Goal: Task Accomplishment & Management: Complete application form

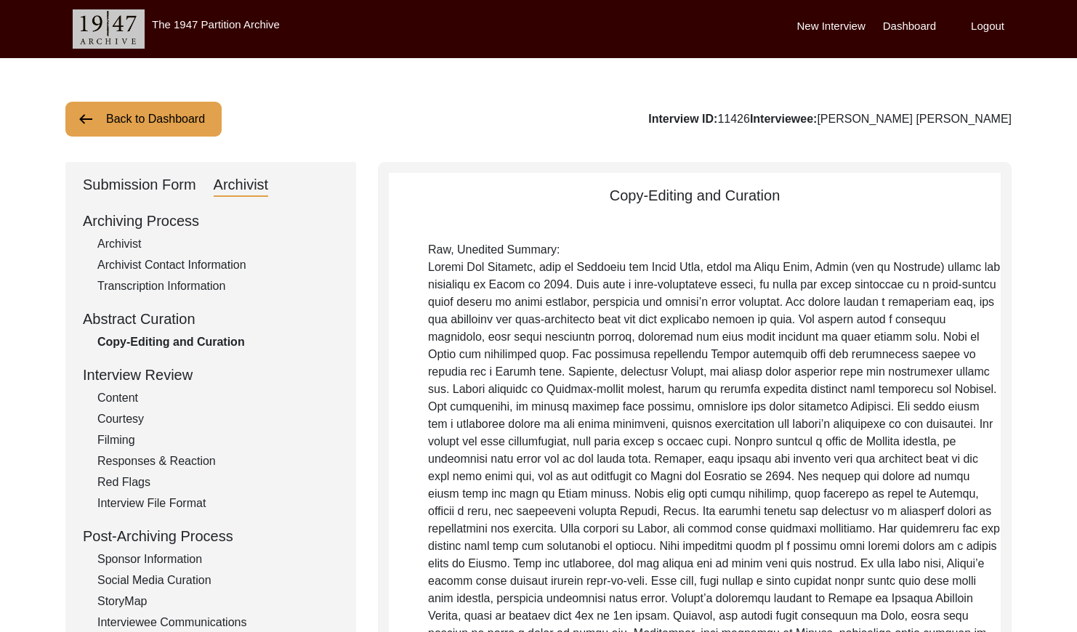
click at [133, 113] on button "Back to Dashboard" at bounding box center [143, 119] width 156 height 35
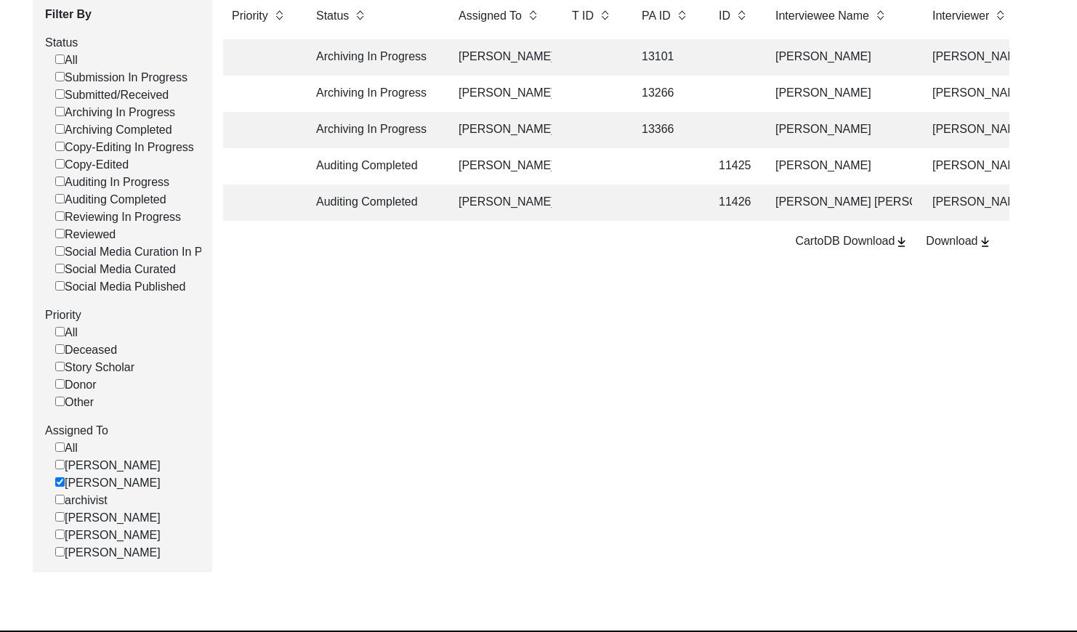
scroll to position [262, 0]
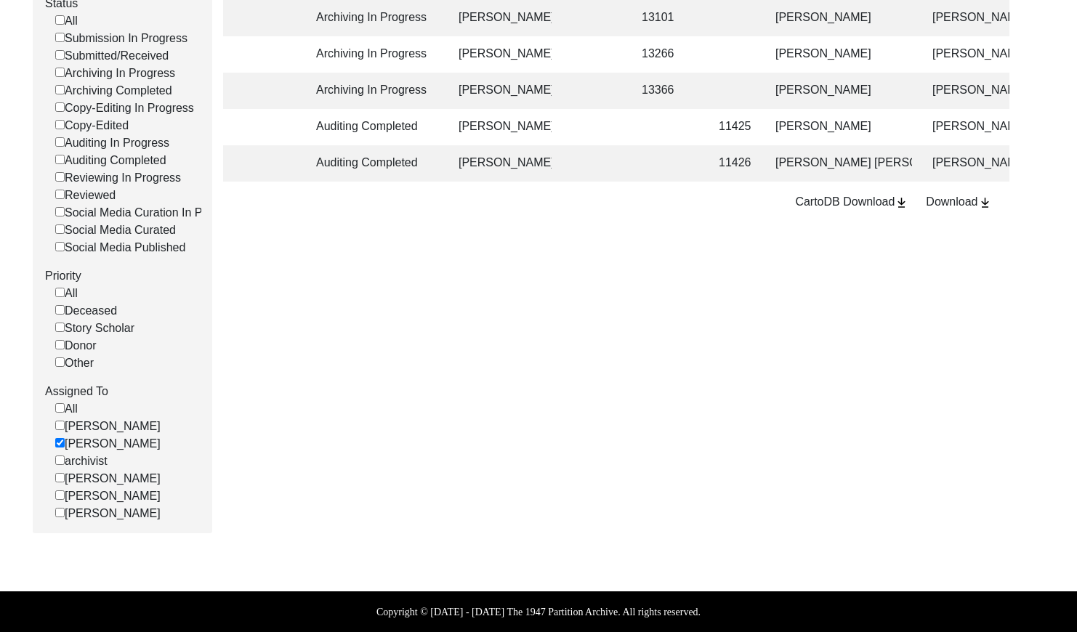
click at [55, 443] on input "[PERSON_NAME]" at bounding box center [59, 442] width 9 height 9
checkbox input "false"
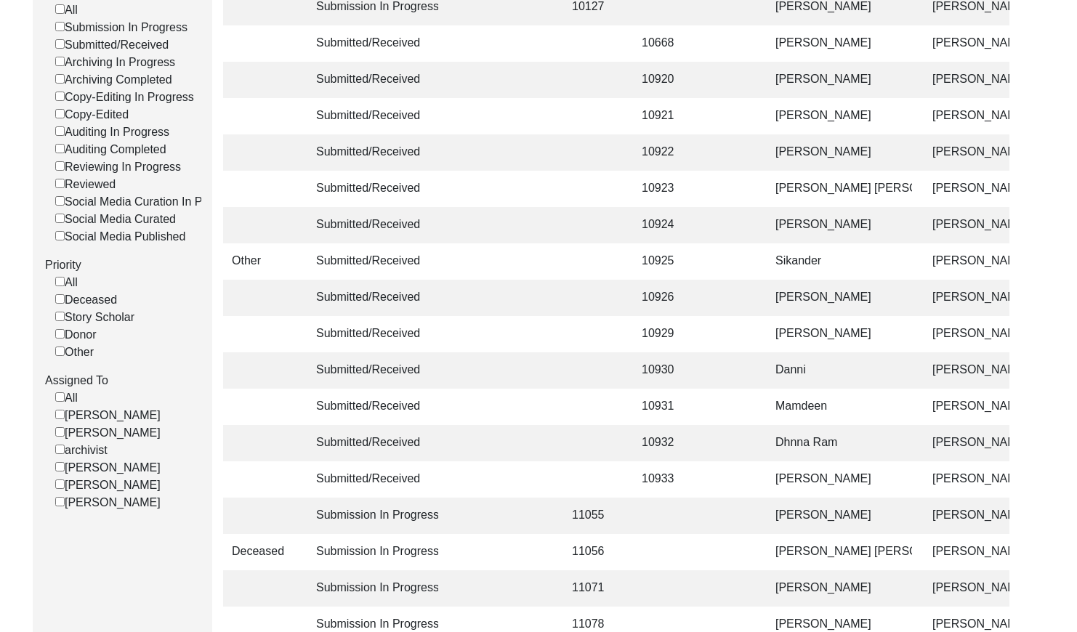
scroll to position [0, 0]
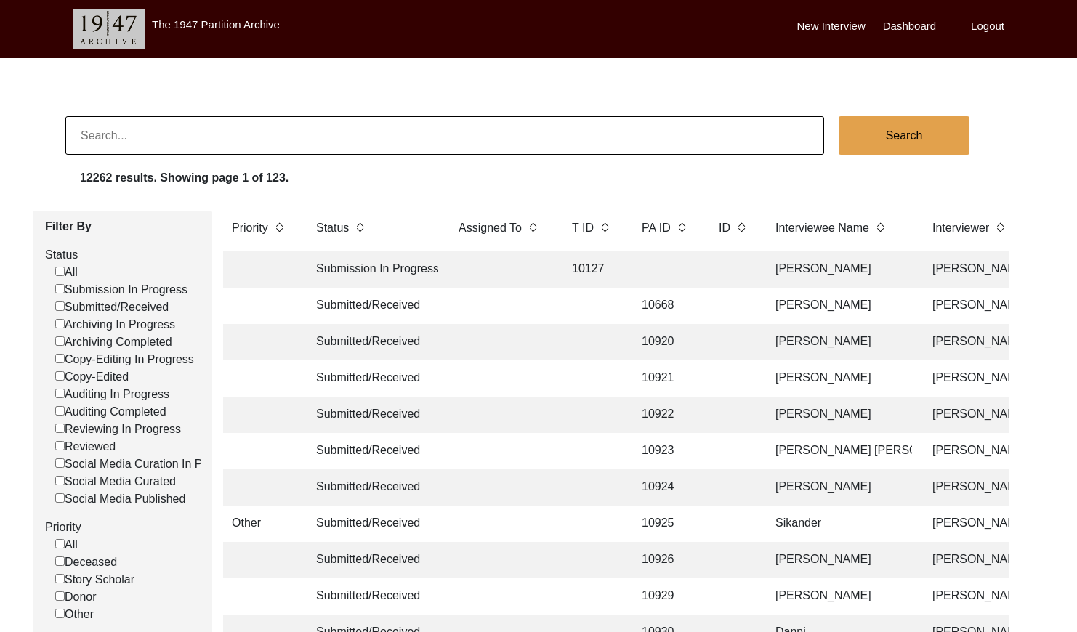
click at [219, 143] on input at bounding box center [444, 135] width 759 height 39
paste input "PA13466"
click at [94, 134] on input "PA13466" at bounding box center [444, 135] width 759 height 39
type input "13466"
checkbox input "false"
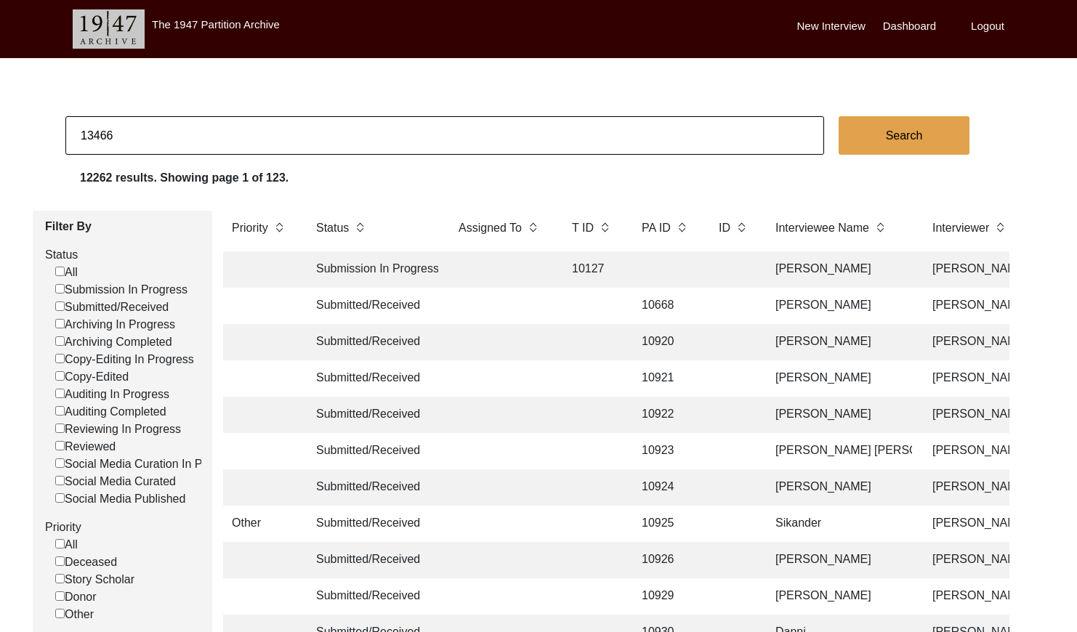
checkbox input "false"
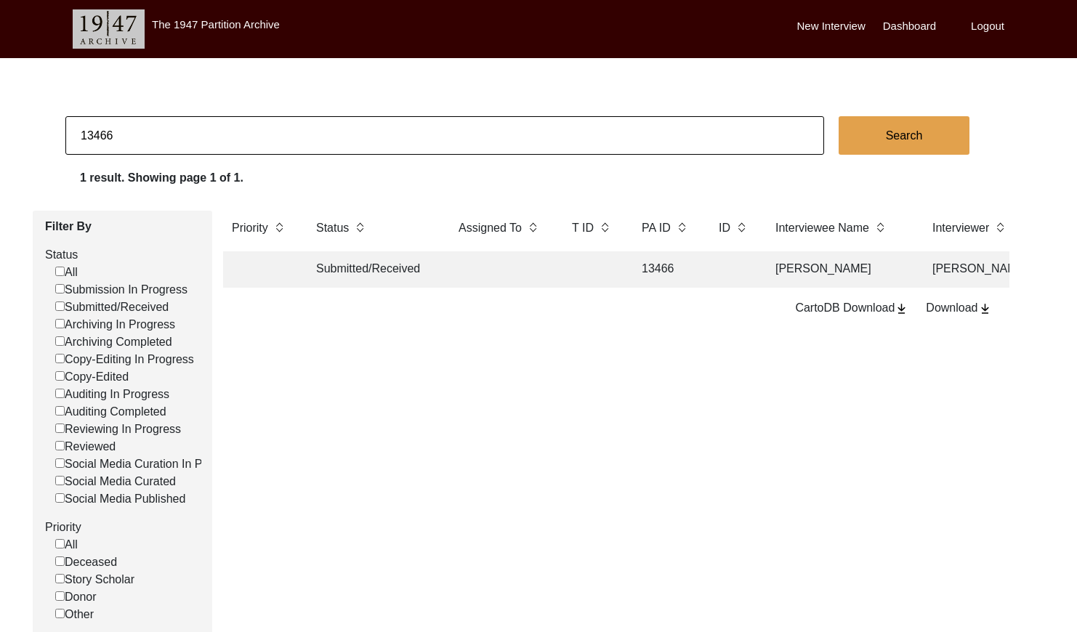
click at [521, 284] on td at bounding box center [501, 270] width 102 height 36
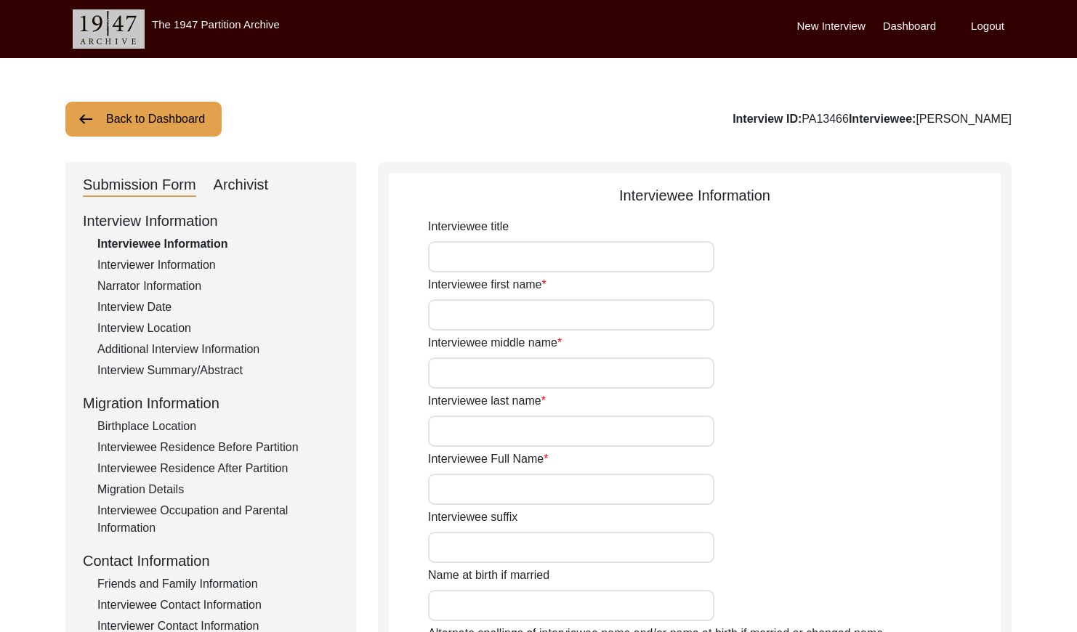
type input "Babu"
type input "[PERSON_NAME]"
type input "NA"
type input "[PERSON_NAME]"
type input "1937"
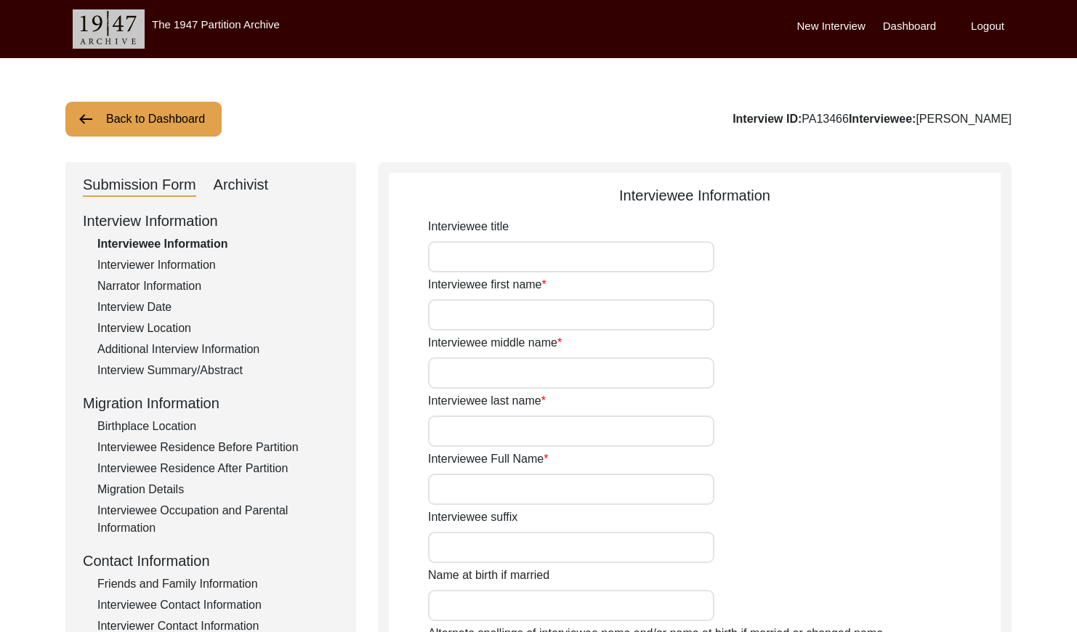
type input "1937 (Approx)"
type input "88 years"
type input "[DEMOGRAPHIC_DATA]"
type input "Na"
type input "Panjabi"
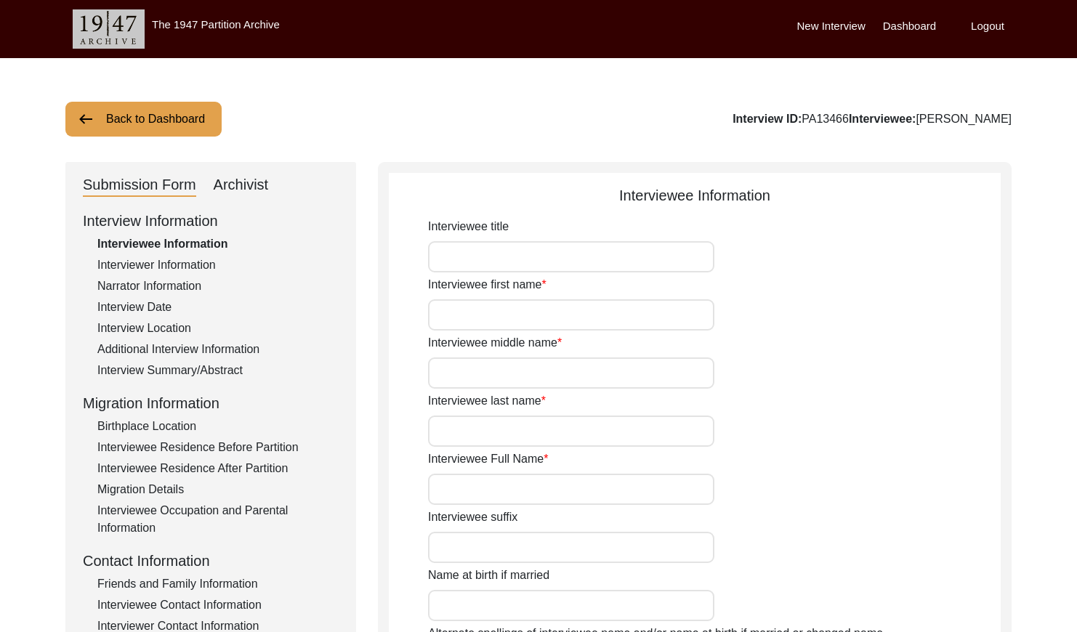
type input "Panjabi"
type input "[DEMOGRAPHIC_DATA]"
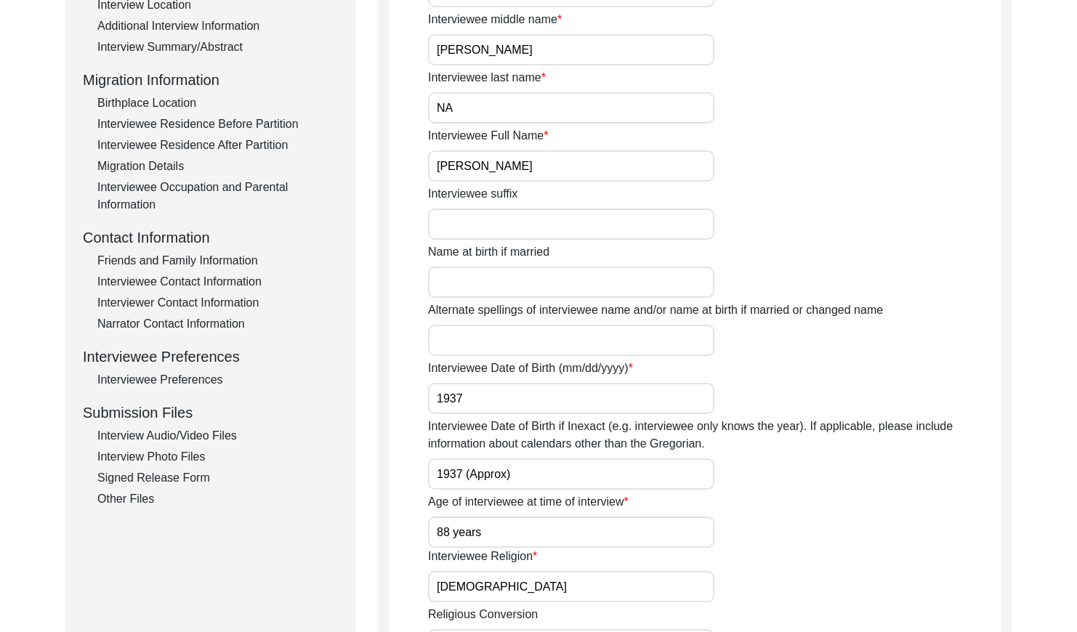
scroll to position [334, 0]
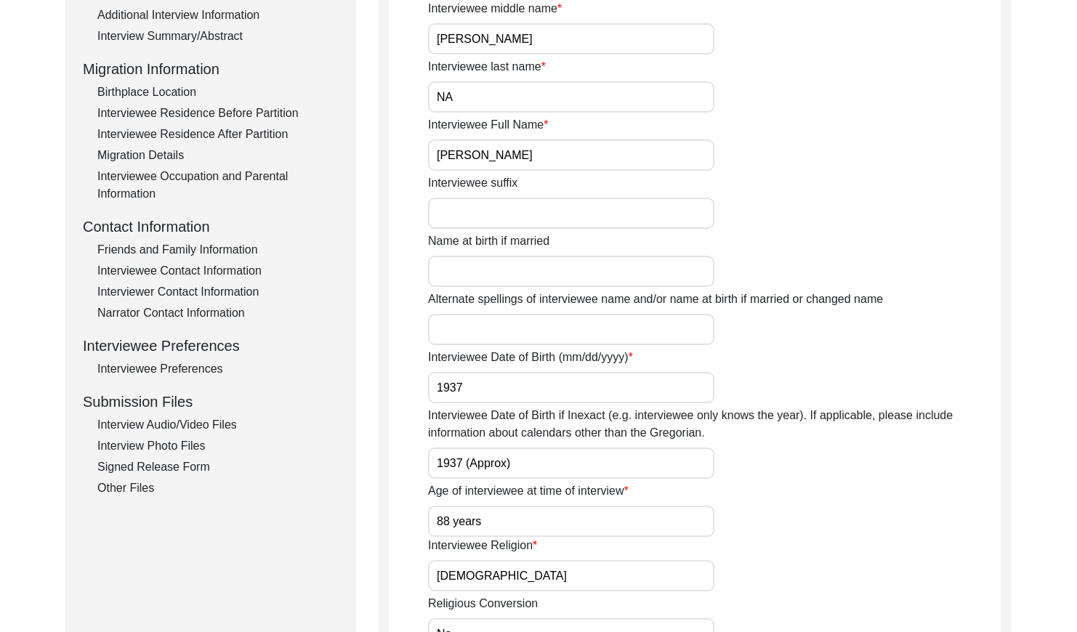
drag, startPoint x: 189, startPoint y: 265, endPoint x: 294, endPoint y: 286, distance: 106.8
click at [189, 266] on div "Interviewee Contact Information" at bounding box center [217, 270] width 241 height 17
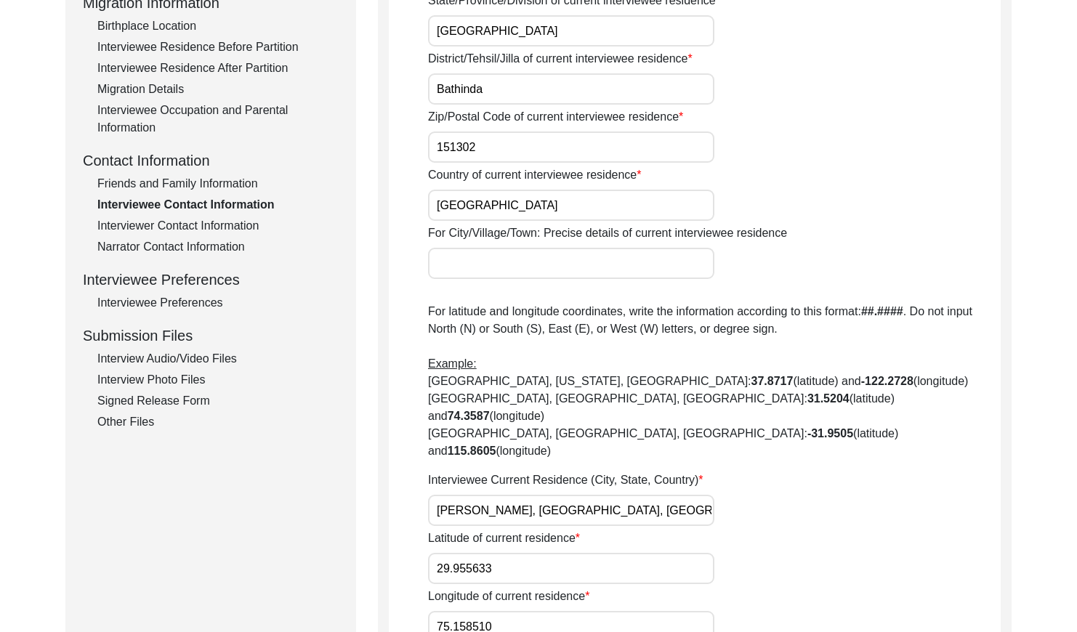
scroll to position [372, 0]
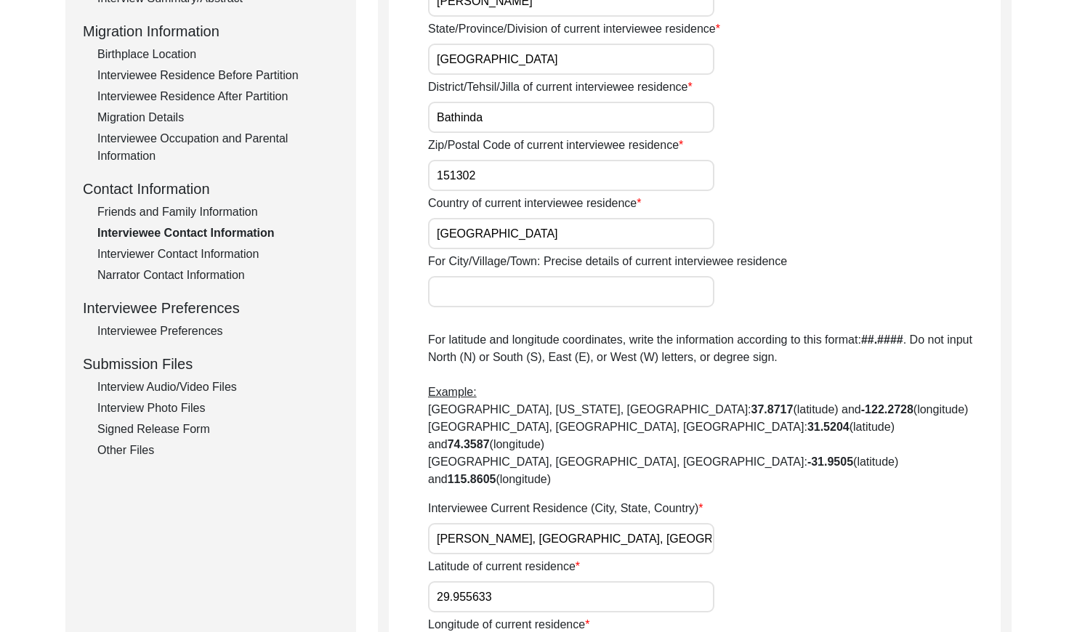
click at [204, 251] on div "Interviewer Contact Information" at bounding box center [217, 254] width 241 height 17
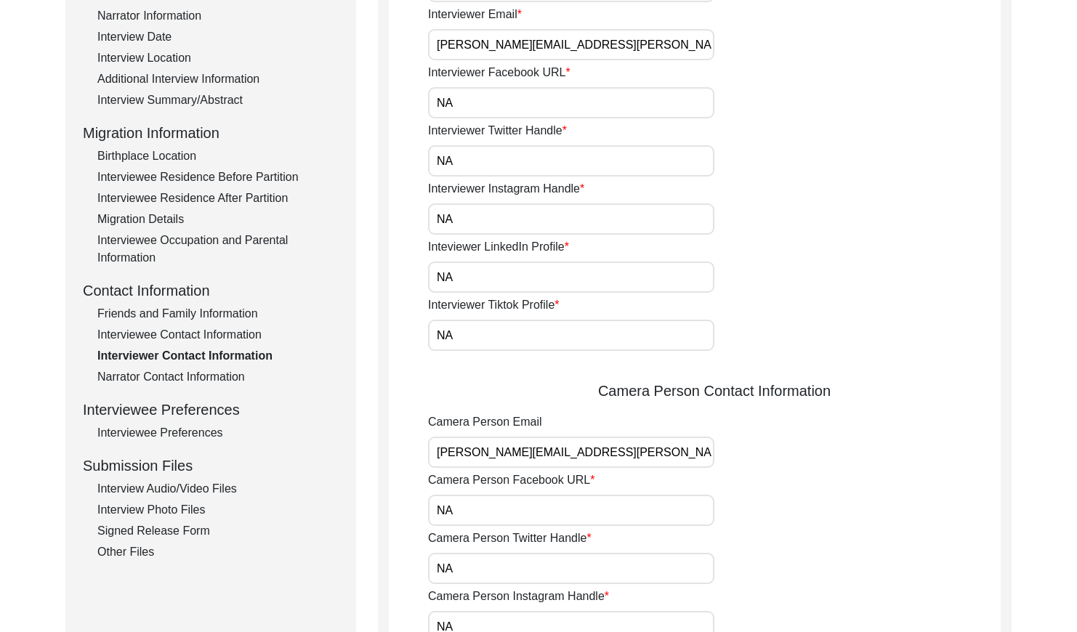
scroll to position [276, 0]
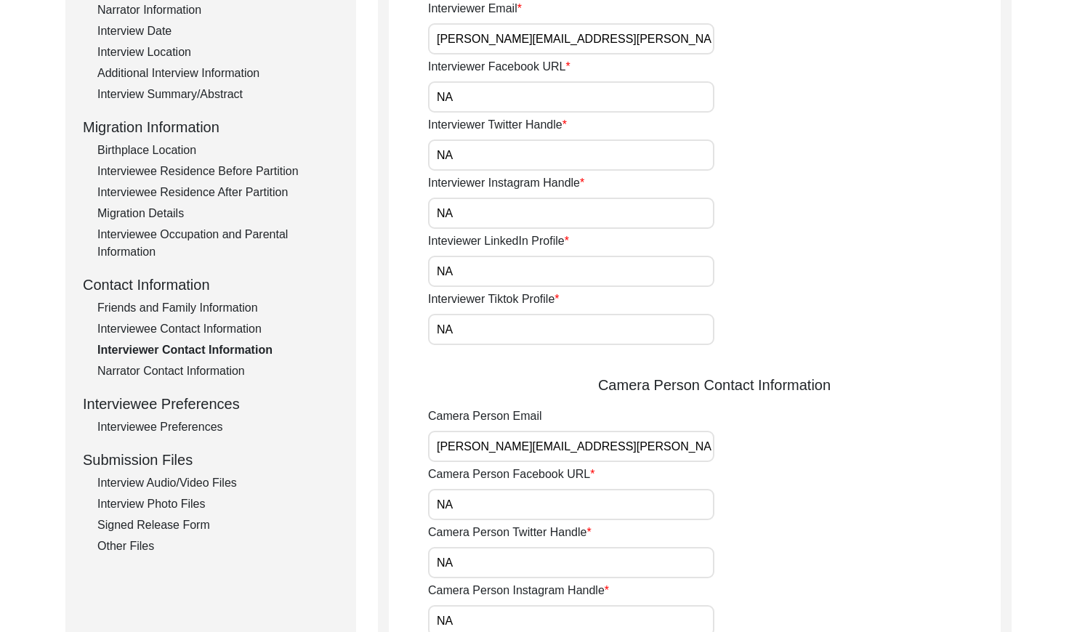
click at [180, 332] on div "Interviewee Contact Information" at bounding box center [217, 329] width 241 height 17
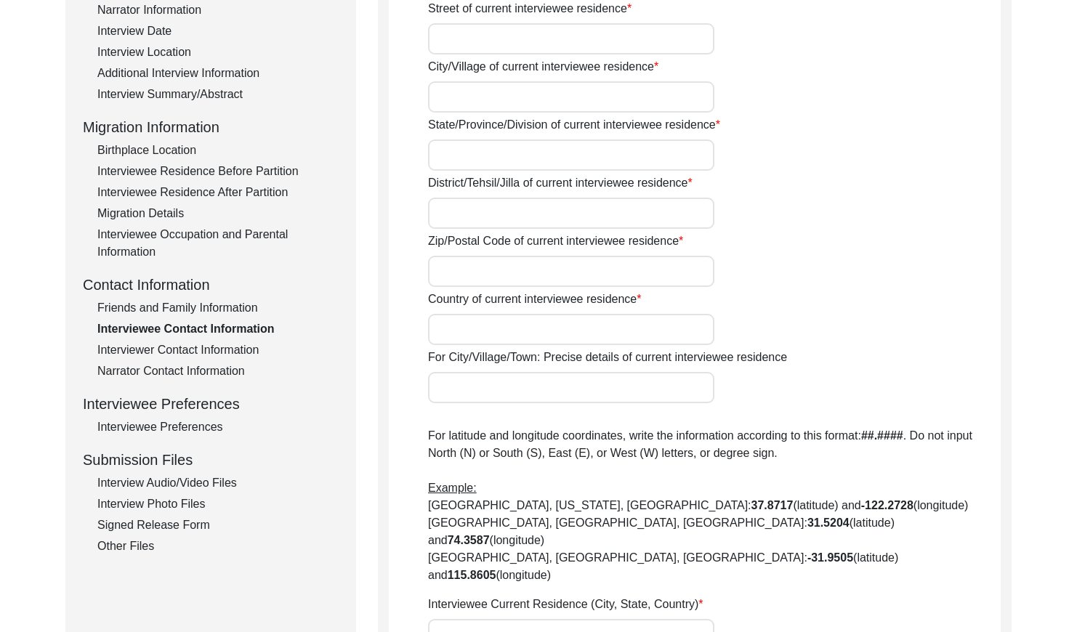
type input "Na"
type input "[PERSON_NAME]"
type input "[GEOGRAPHIC_DATA]"
type input "Bathinda"
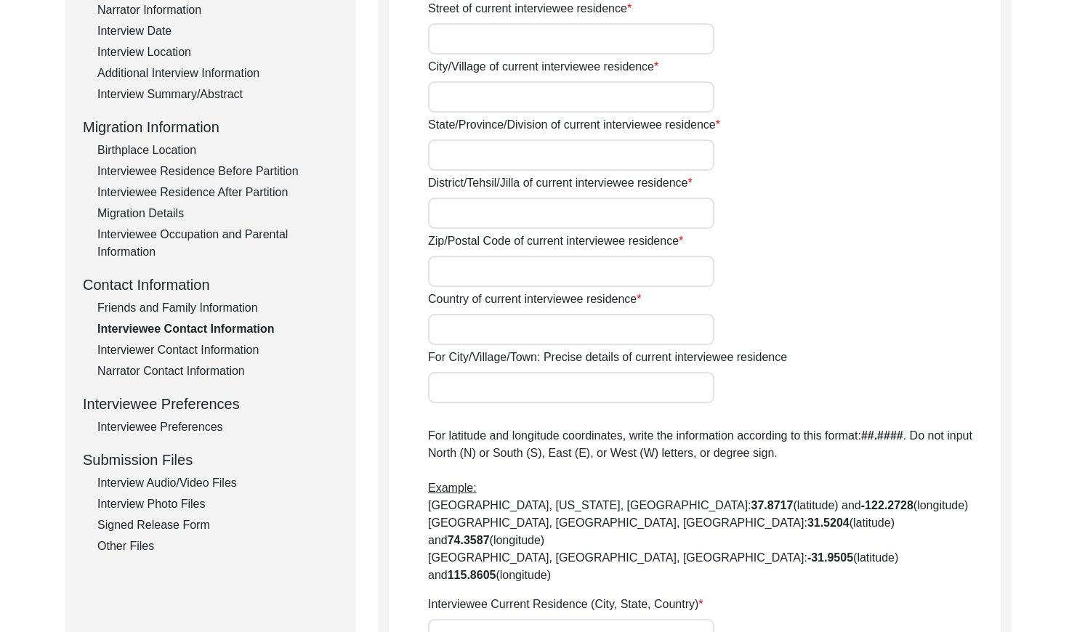
type input "151302"
type input "[GEOGRAPHIC_DATA]"
type input "[PERSON_NAME], [GEOGRAPHIC_DATA], [GEOGRAPHIC_DATA], [GEOGRAPHIC_DATA]"
type input "29.955633"
type input "75.158510"
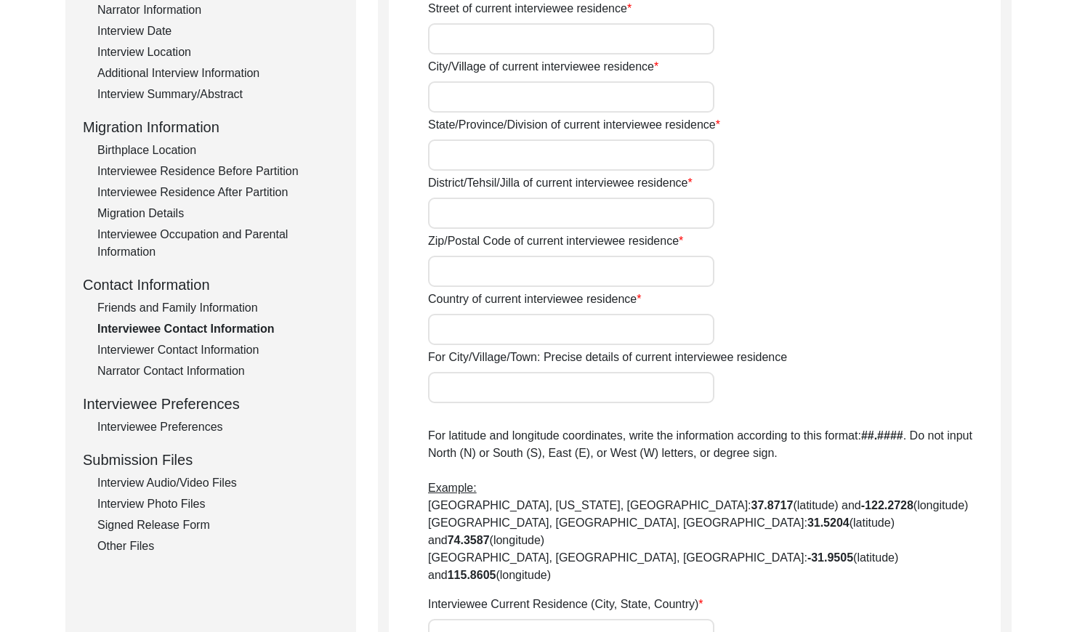
type input "9914825224"
type input "NA"
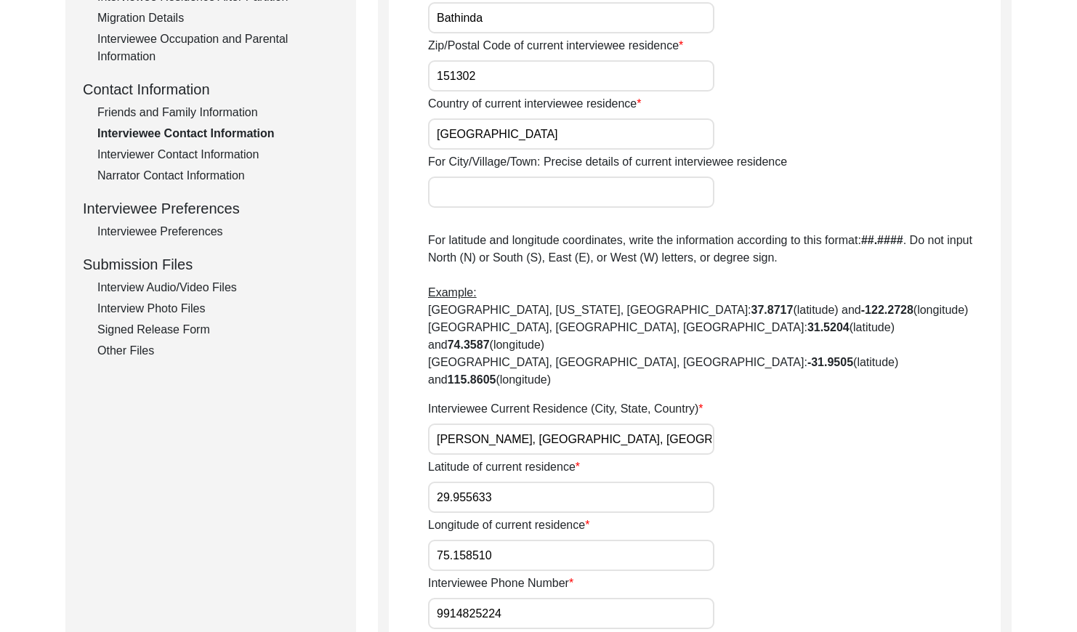
scroll to position [0, 0]
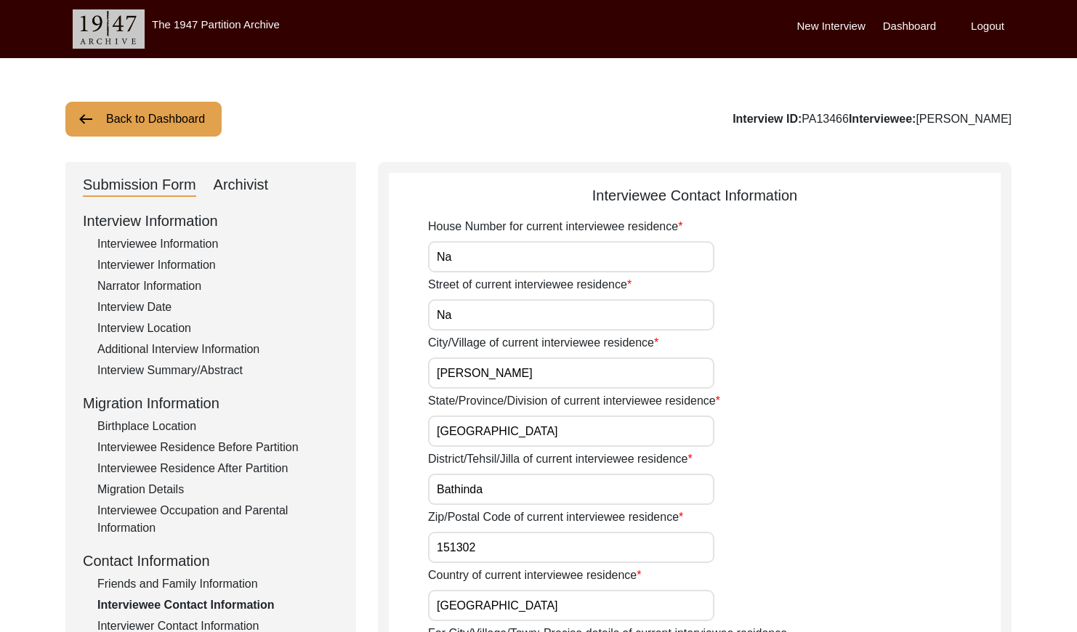
click at [129, 129] on button "Back to Dashboard" at bounding box center [143, 119] width 156 height 35
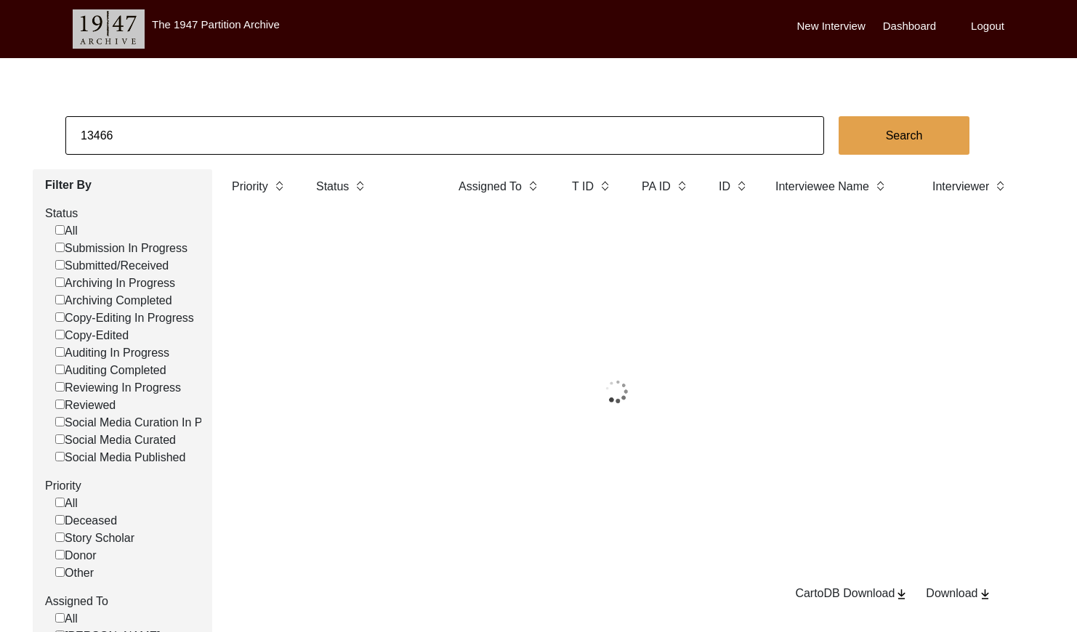
click at [191, 139] on input "13466" at bounding box center [444, 135] width 759 height 39
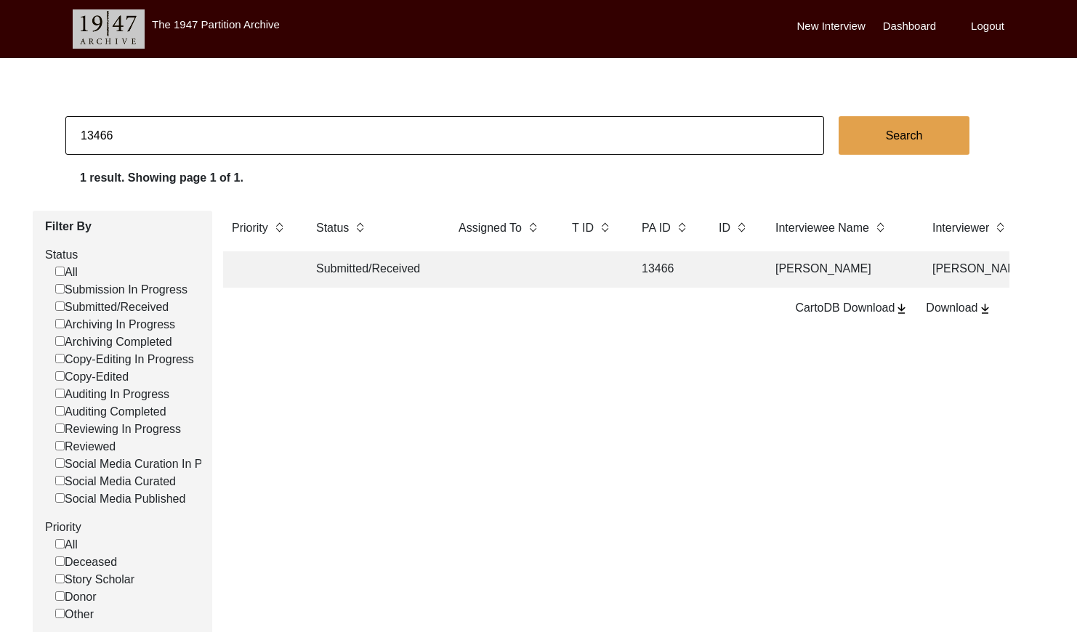
click at [191, 139] on input "13466" at bounding box center [444, 135] width 759 height 39
paste input "PA13467"
click at [91, 135] on input "PA13467" at bounding box center [444, 135] width 759 height 39
click at [95, 137] on input "PA13467" at bounding box center [444, 135] width 759 height 39
type input "13467"
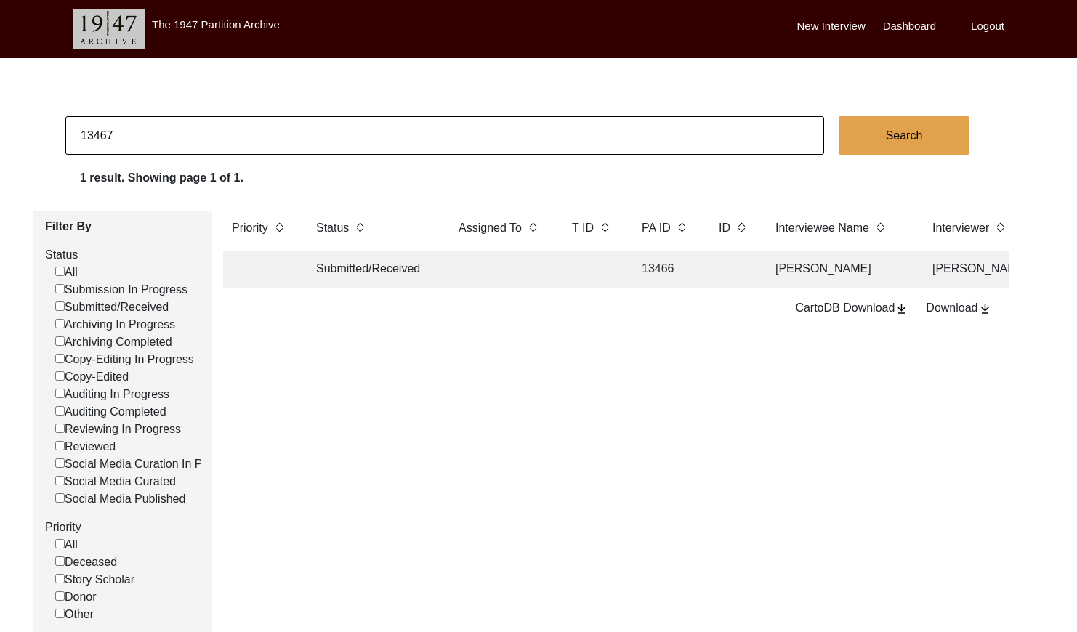
checkbox input "false"
click at [406, 262] on td "Submitted/Received" at bounding box center [373, 270] width 131 height 36
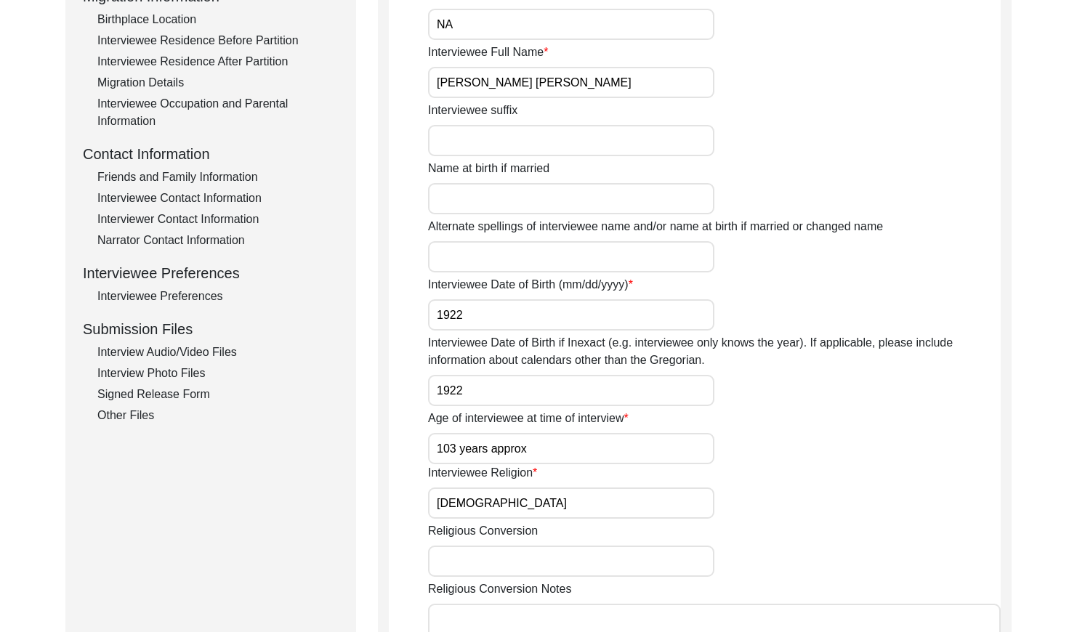
scroll to position [394, 0]
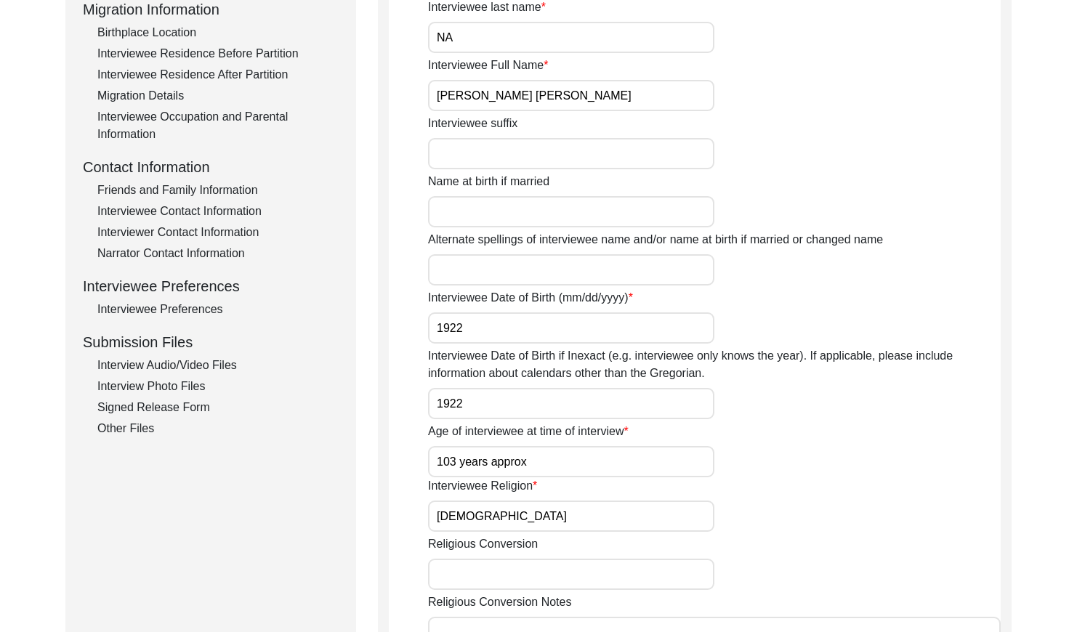
click at [198, 207] on div "Interviewee Contact Information" at bounding box center [217, 211] width 241 height 17
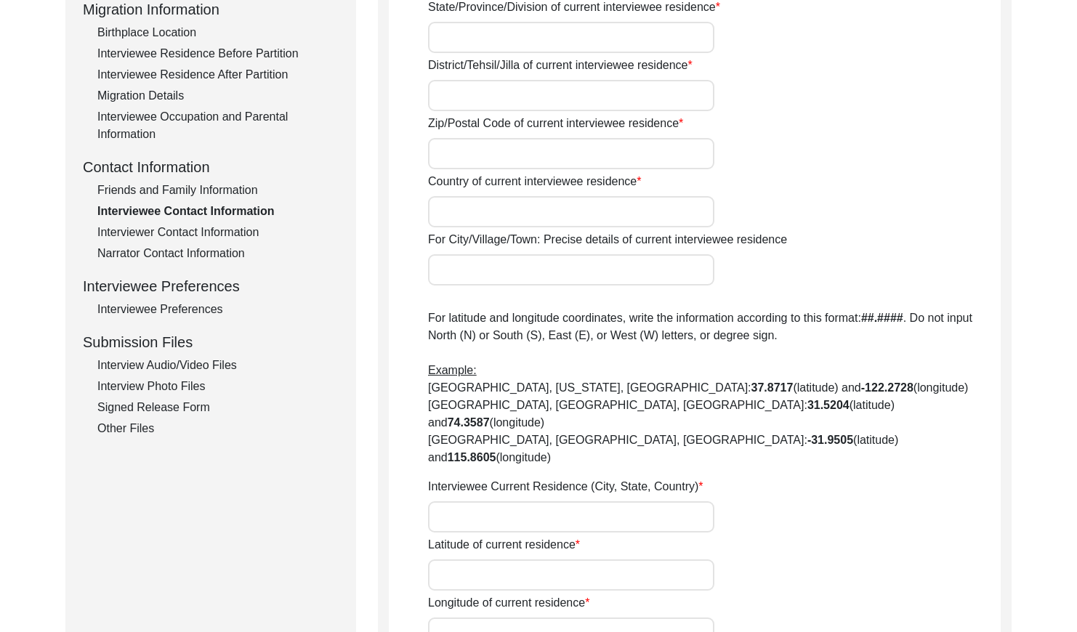
type input "Na"
type input "[PERSON_NAME]"
type input "[GEOGRAPHIC_DATA]"
type input "Bathinda"
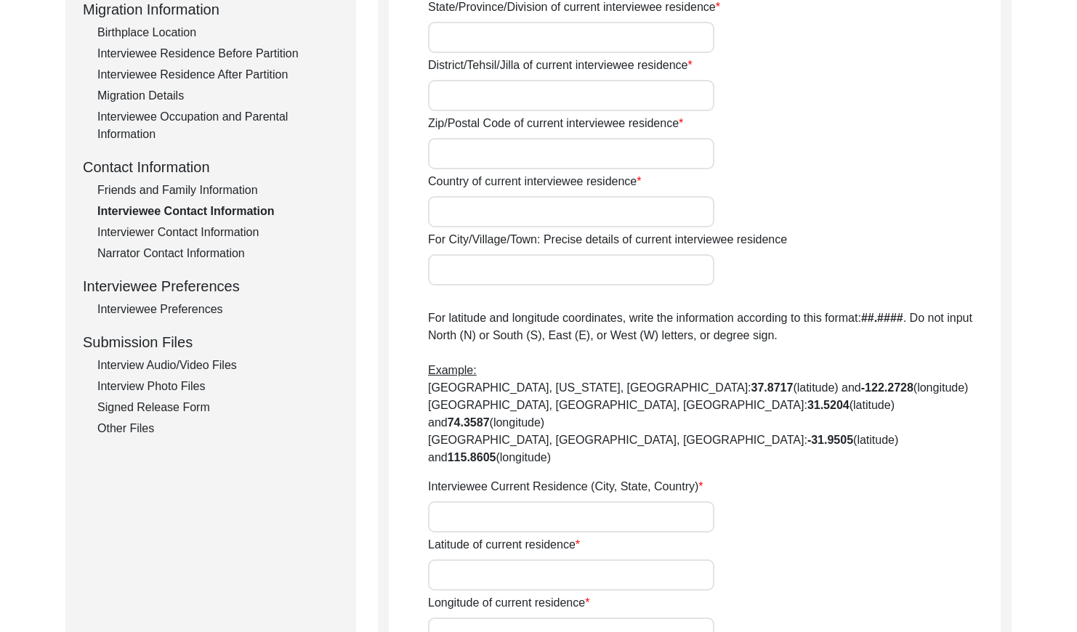
type input "151302"
type input "[GEOGRAPHIC_DATA]"
type input "[PERSON_NAME], [GEOGRAPHIC_DATA], [GEOGRAPHIC_DATA], [GEOGRAPHIC_DATA]"
type input "29.955633"
type input "75.158510"
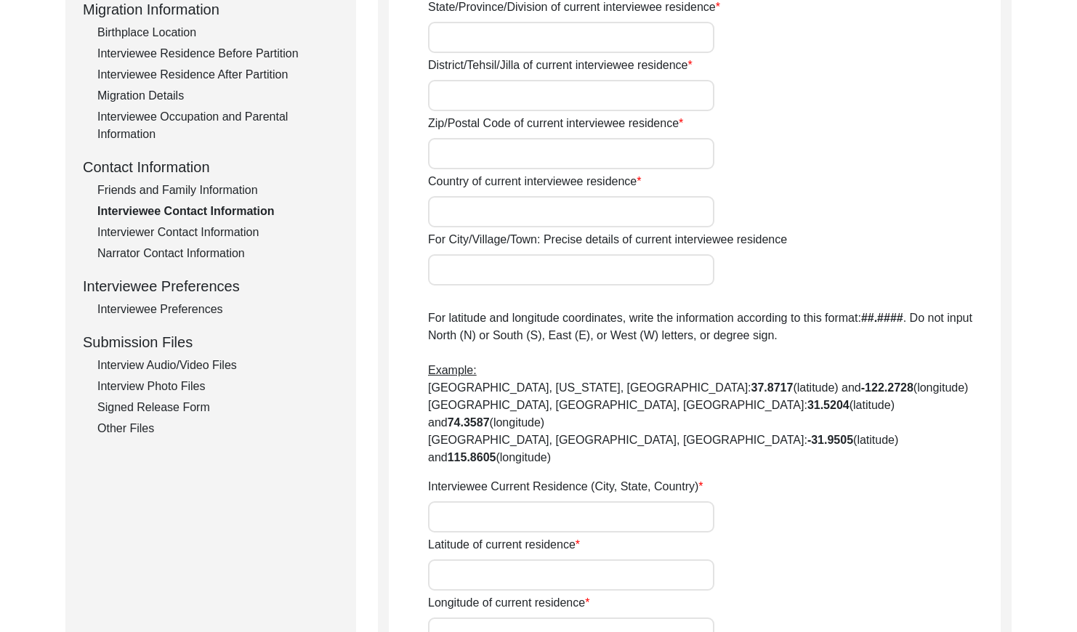
type input "9872858574"
type input "NA"
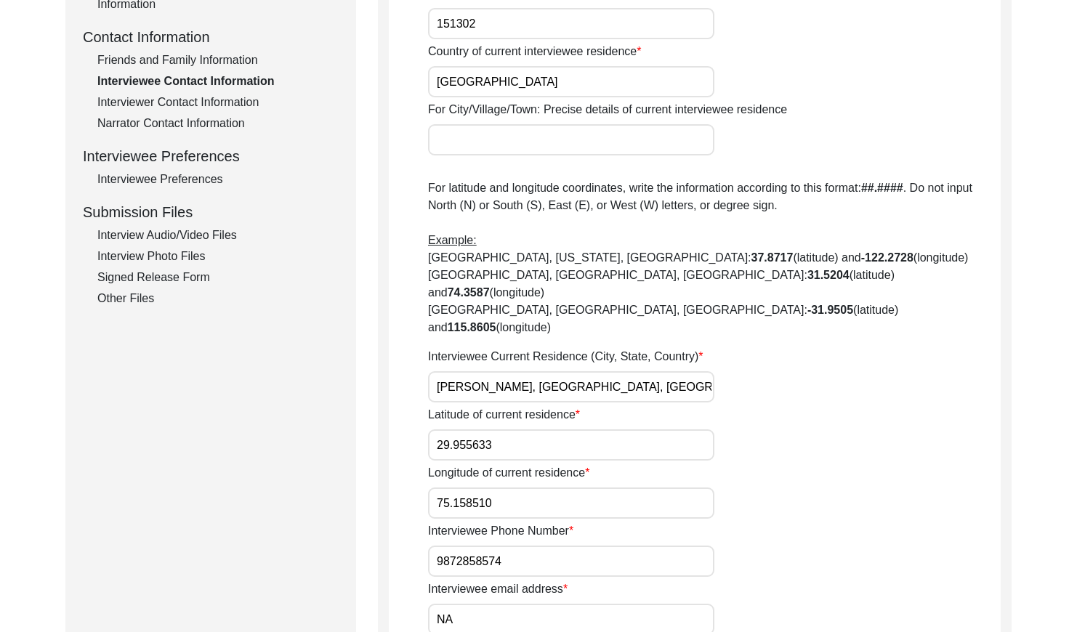
scroll to position [505, 0]
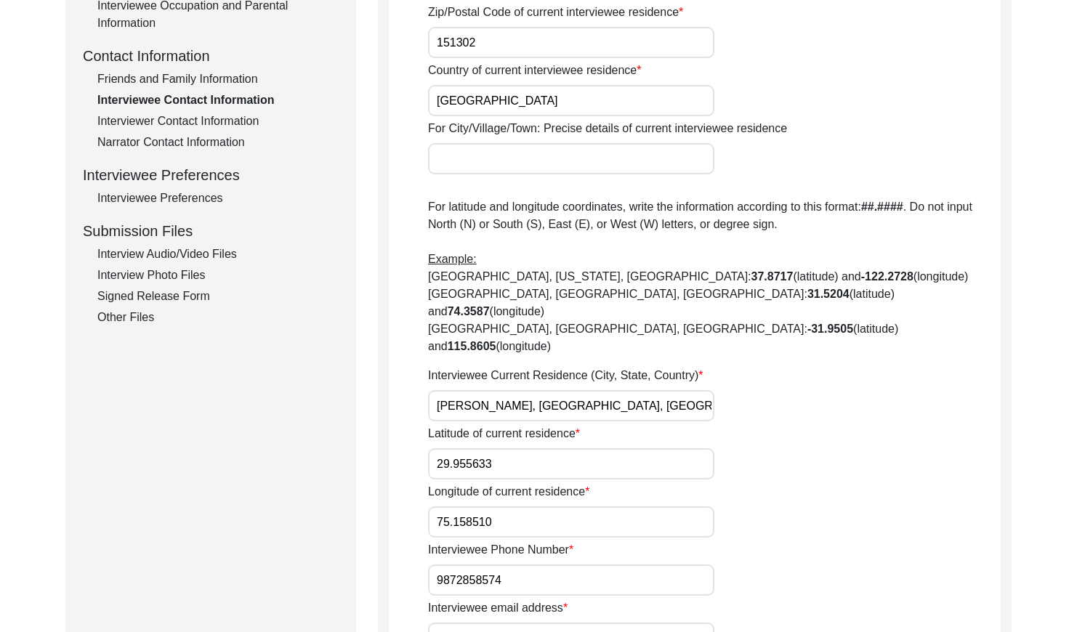
click at [188, 118] on div "Interviewer Contact Information" at bounding box center [217, 121] width 241 height 17
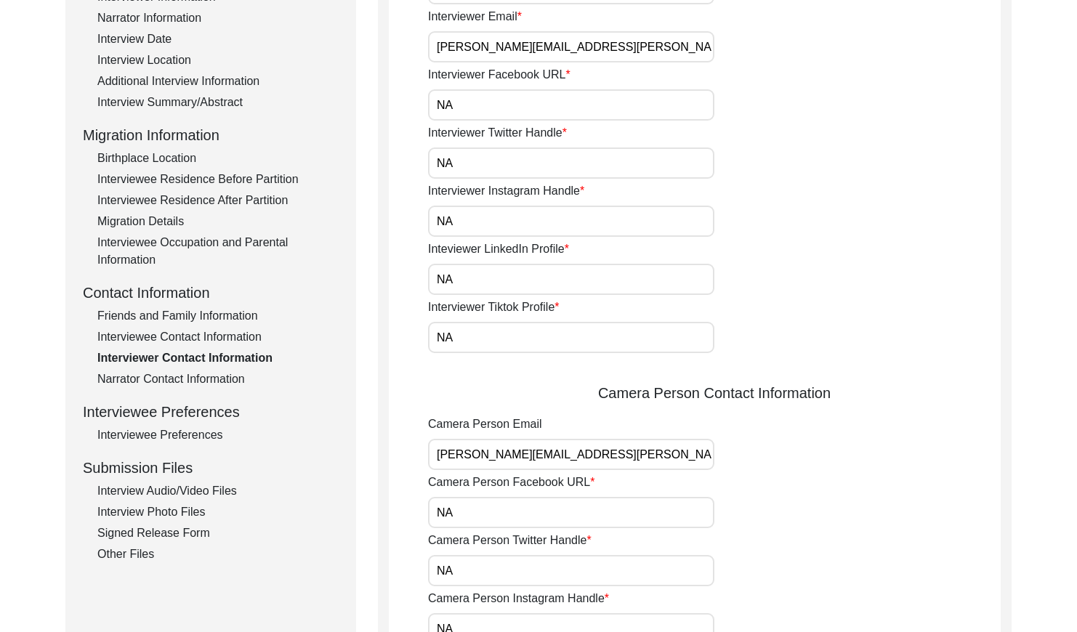
scroll to position [277, 0]
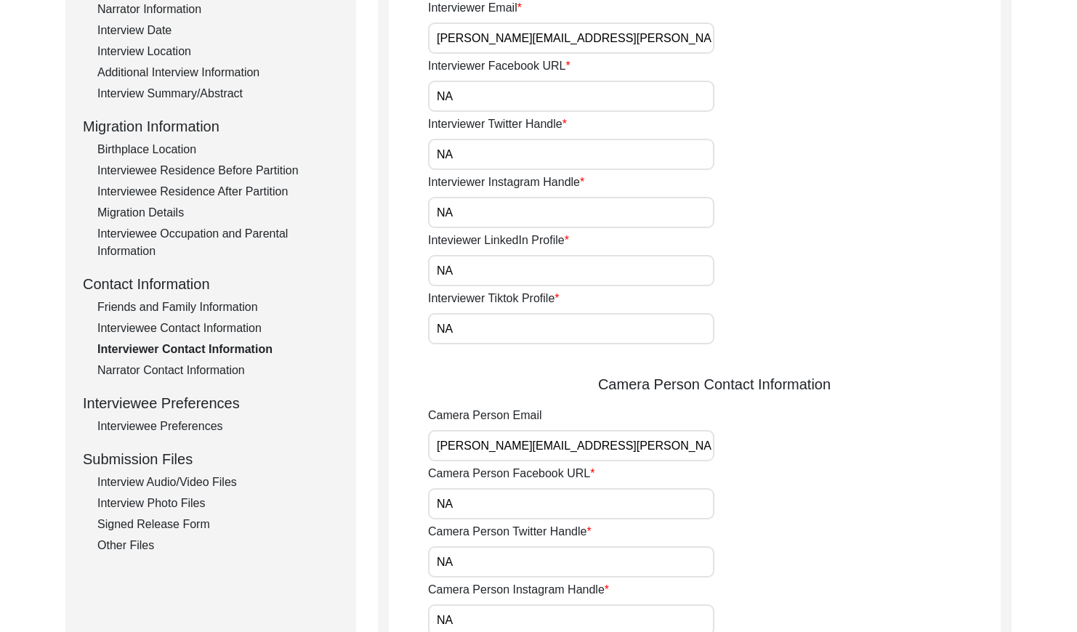
click at [184, 303] on div "Friends and Family Information" at bounding box center [217, 307] width 241 height 17
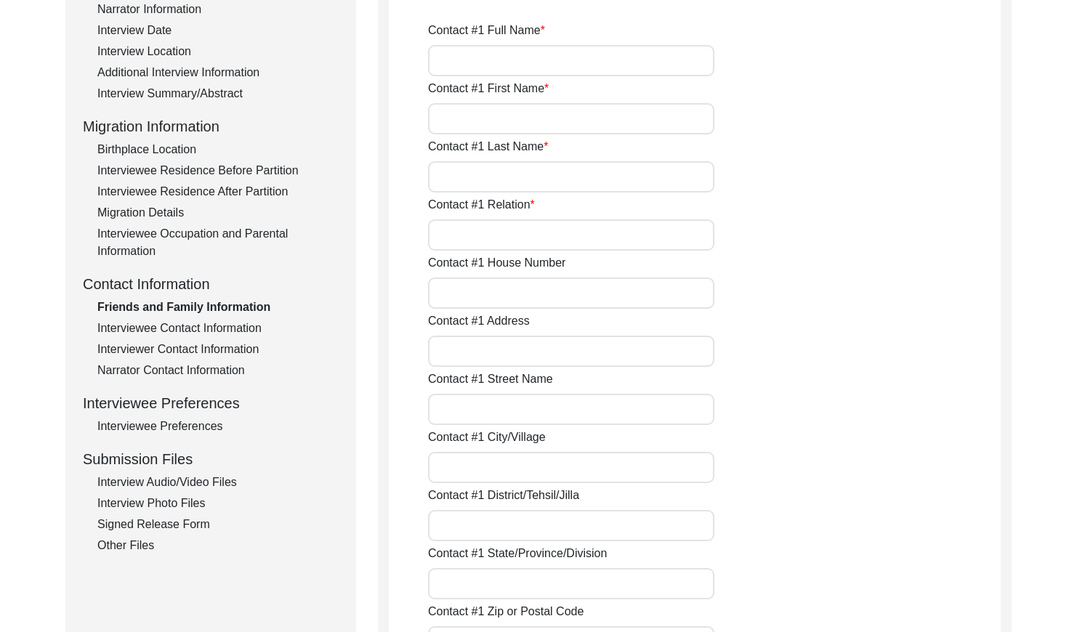
type input "[PERSON_NAME]"
type input "Son"
type input "Na"
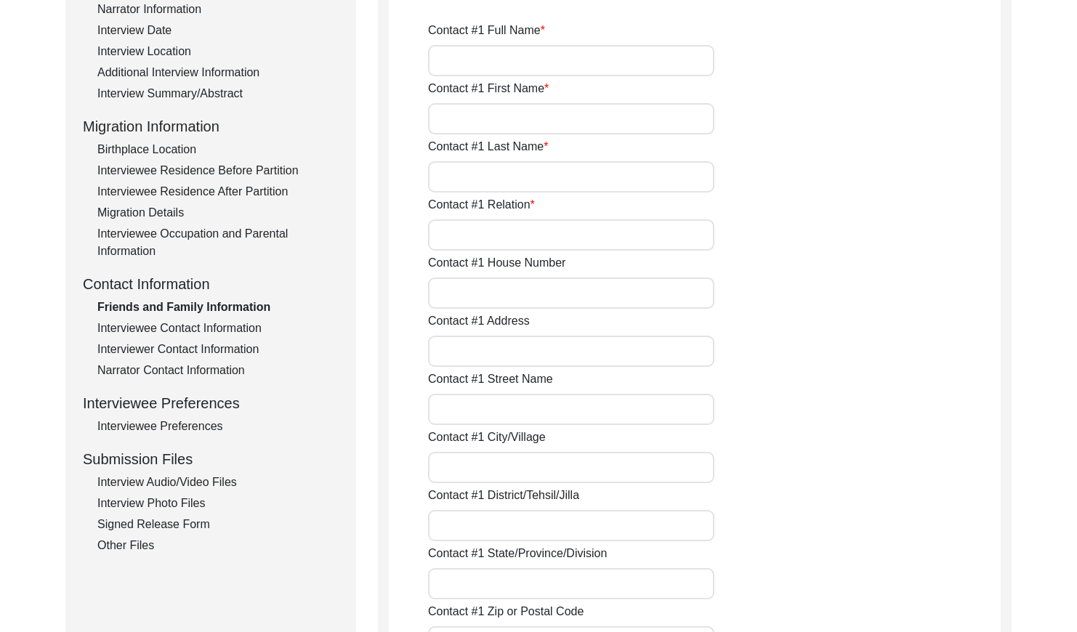
type input "[PERSON_NAME]"
type input "Bathinda"
type input "[GEOGRAPHIC_DATA]"
type input "9872858574"
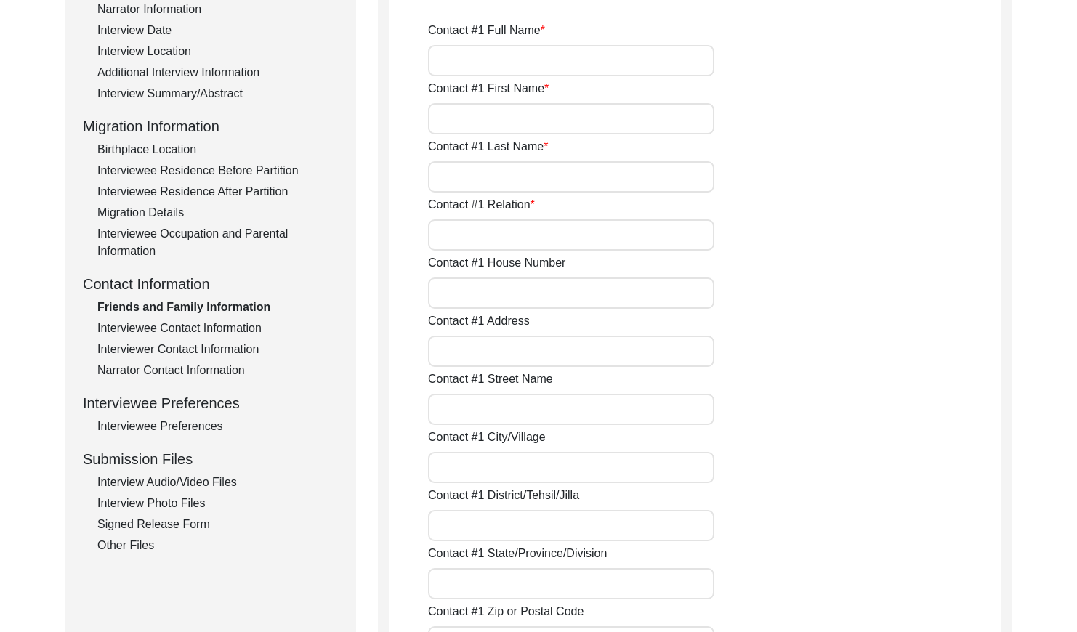
type input "NA"
type input "[PERSON_NAME]"
type input "Neighbor"
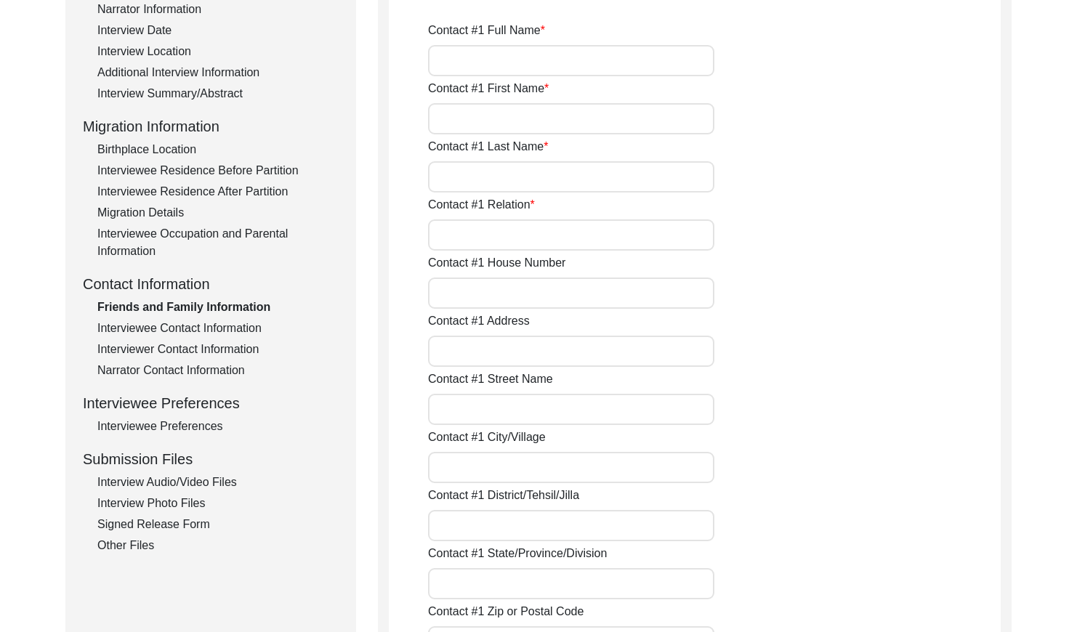
type input "[PERSON_NAME]"
type input "Bathinda"
type input "[GEOGRAPHIC_DATA]"
type input "9914825224"
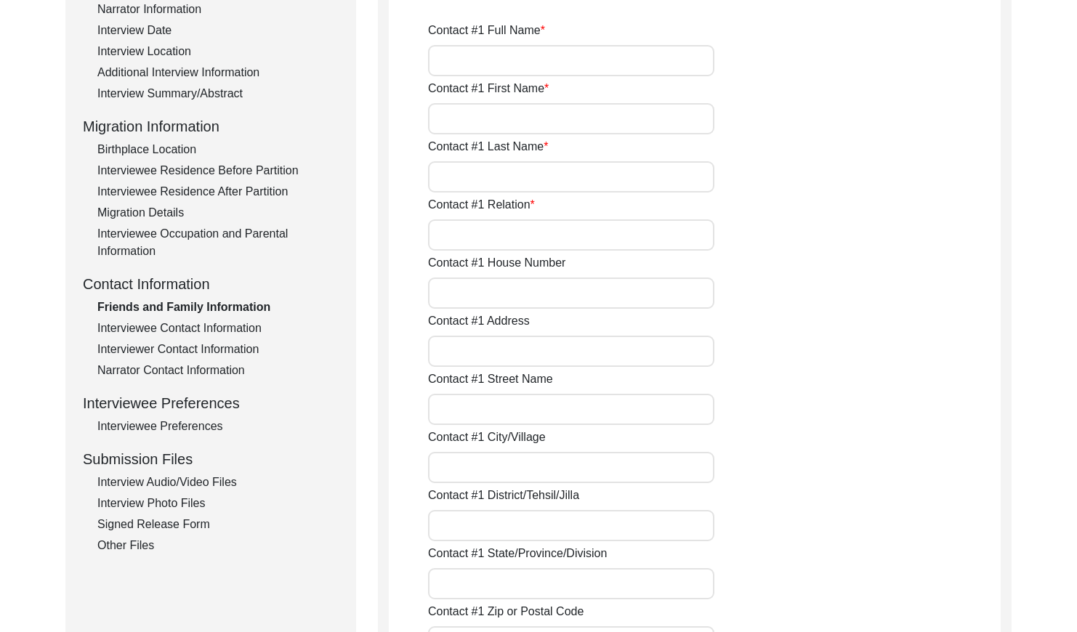
type input "NA"
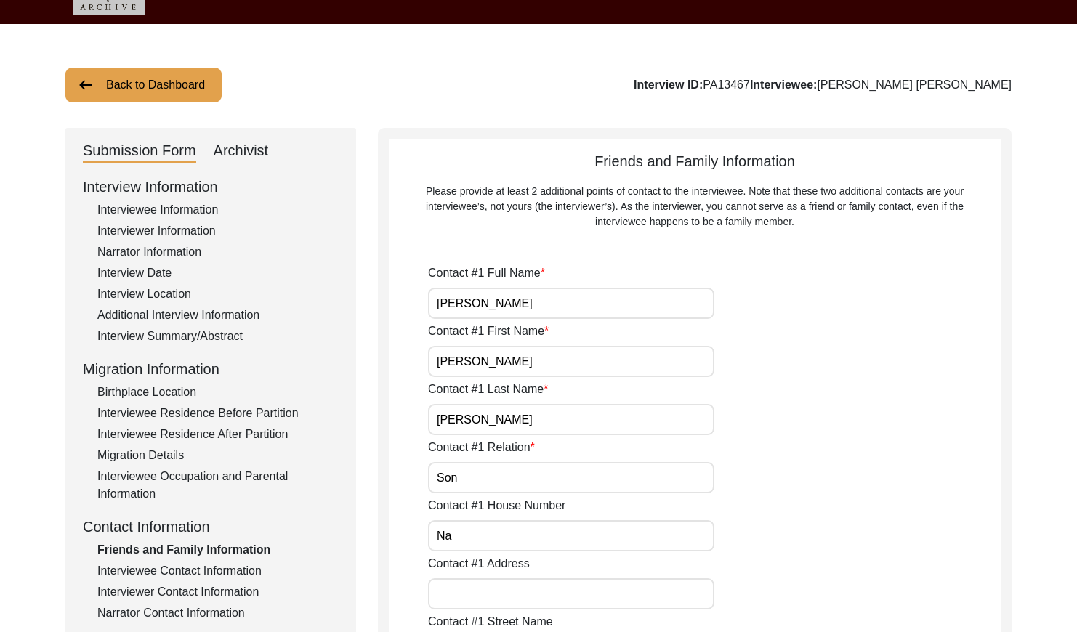
scroll to position [0, 0]
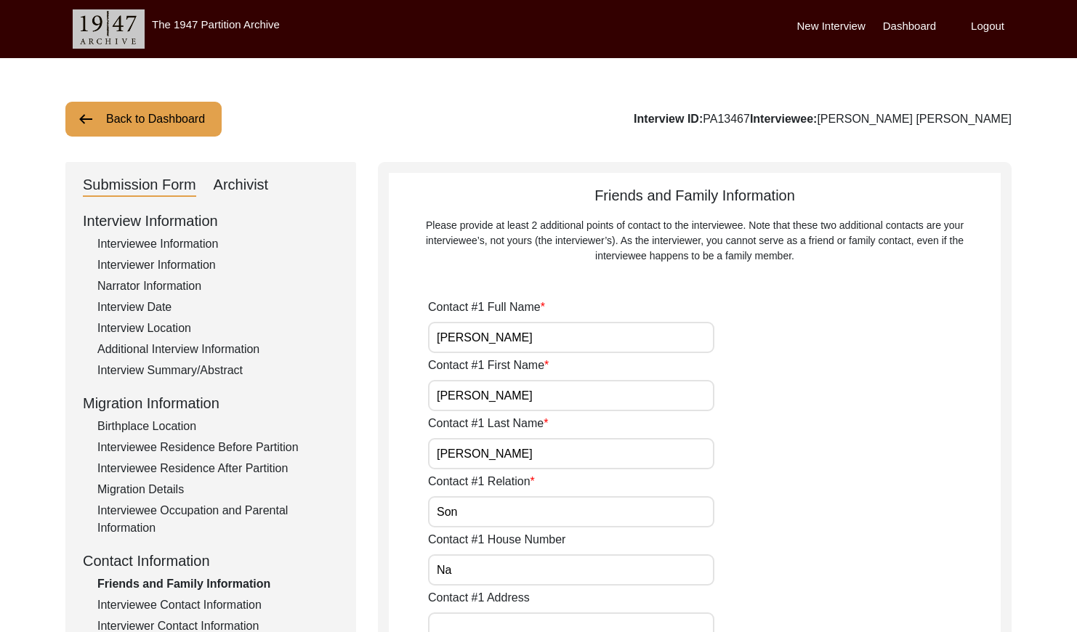
click at [173, 113] on button "Back to Dashboard" at bounding box center [143, 119] width 156 height 35
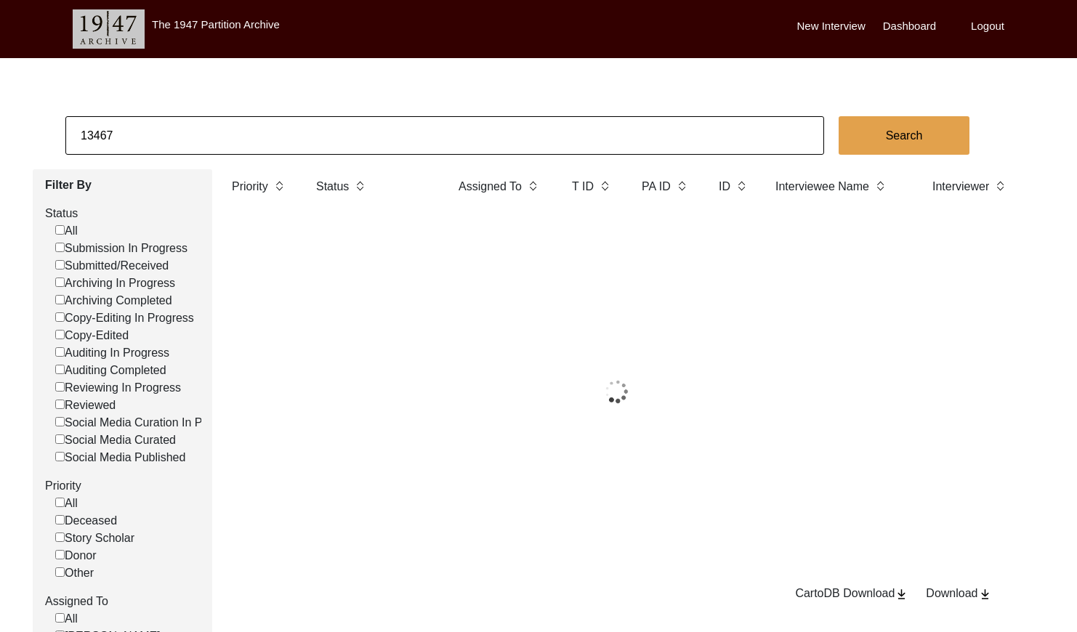
click at [244, 123] on input "13467" at bounding box center [444, 135] width 759 height 39
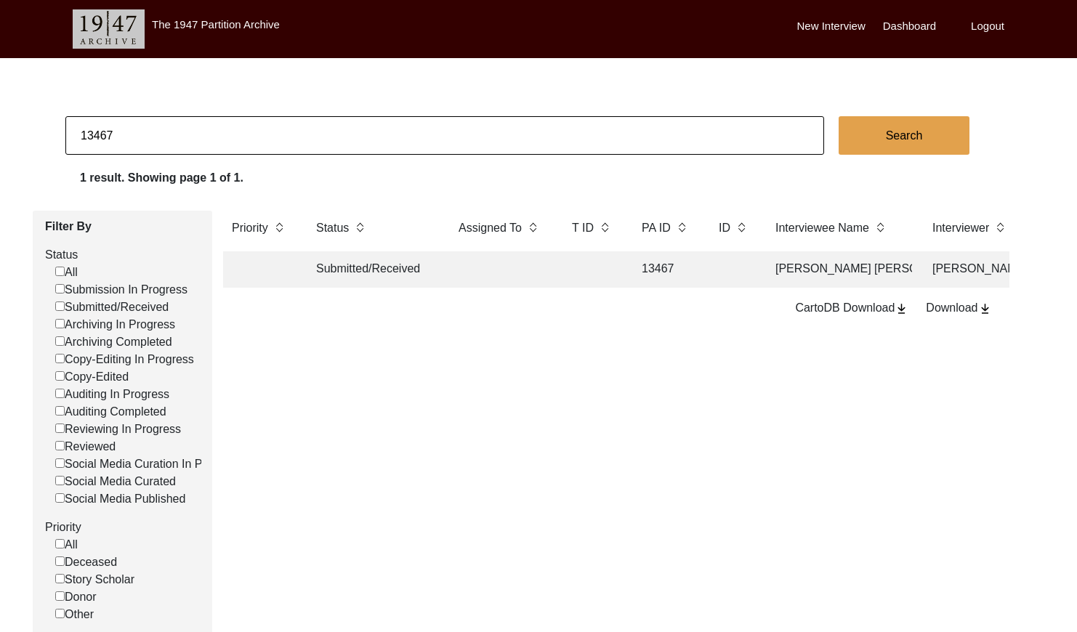
click at [244, 123] on input "13467" at bounding box center [444, 135] width 759 height 39
paste input "PA13466"
click at [95, 134] on input "PA13466" at bounding box center [444, 135] width 759 height 39
type input "13466"
checkbox input "false"
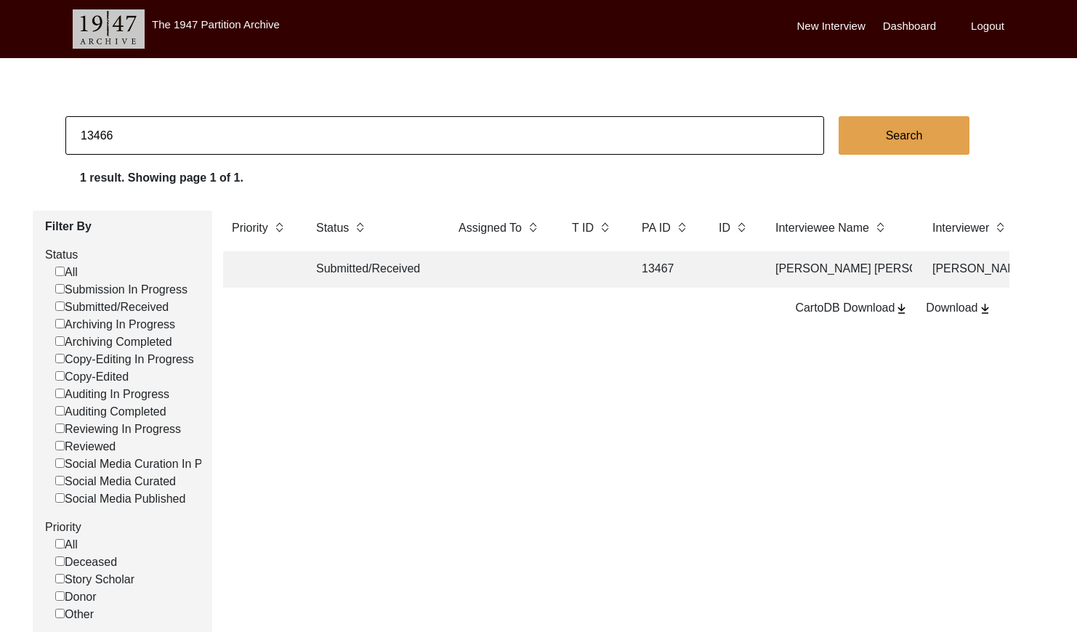
checkbox input "false"
click at [659, 269] on td "13466" at bounding box center [665, 270] width 65 height 36
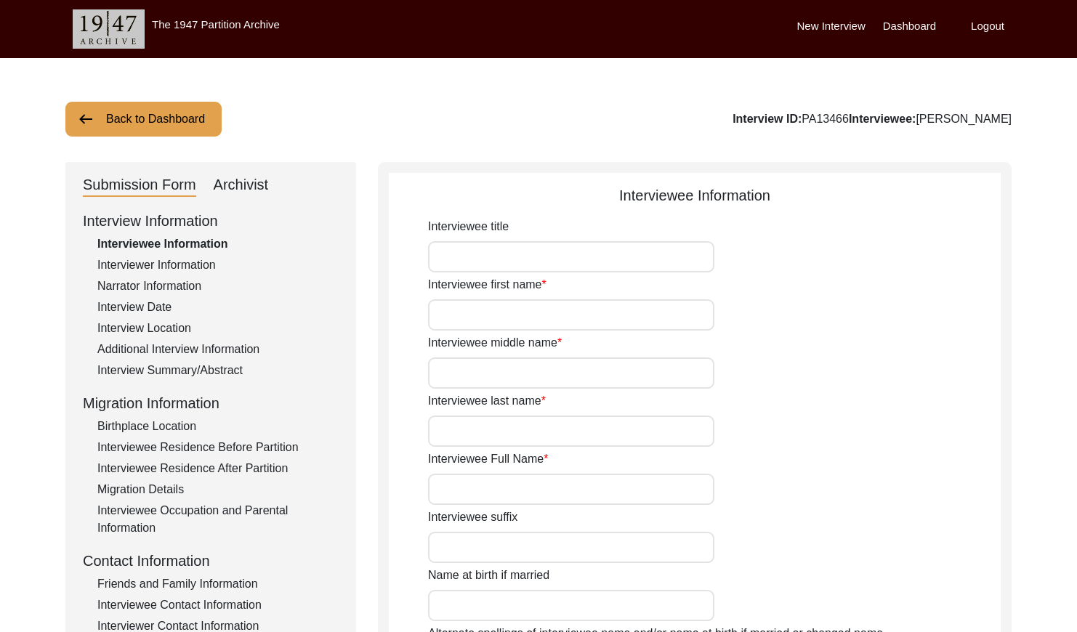
type input "Babu"
type input "[PERSON_NAME]"
type input "NA"
type input "[PERSON_NAME]"
type input "1937"
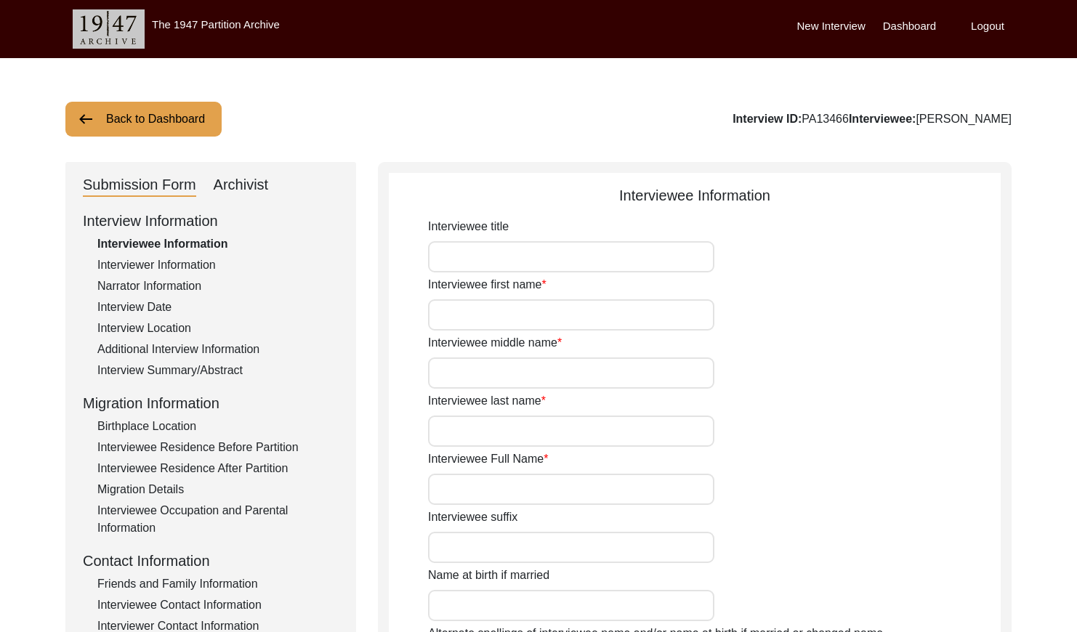
type input "1937 (Approx)"
type input "88 years"
type input "[DEMOGRAPHIC_DATA]"
type input "Na"
type input "Panjabi"
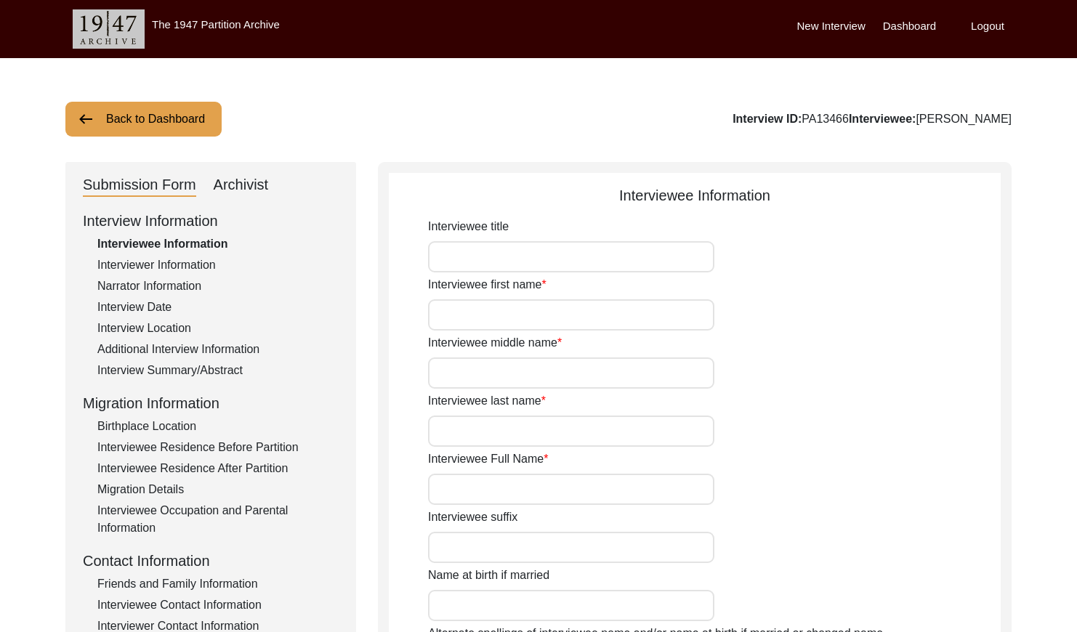
type input "Panjabi"
type input "[DEMOGRAPHIC_DATA]"
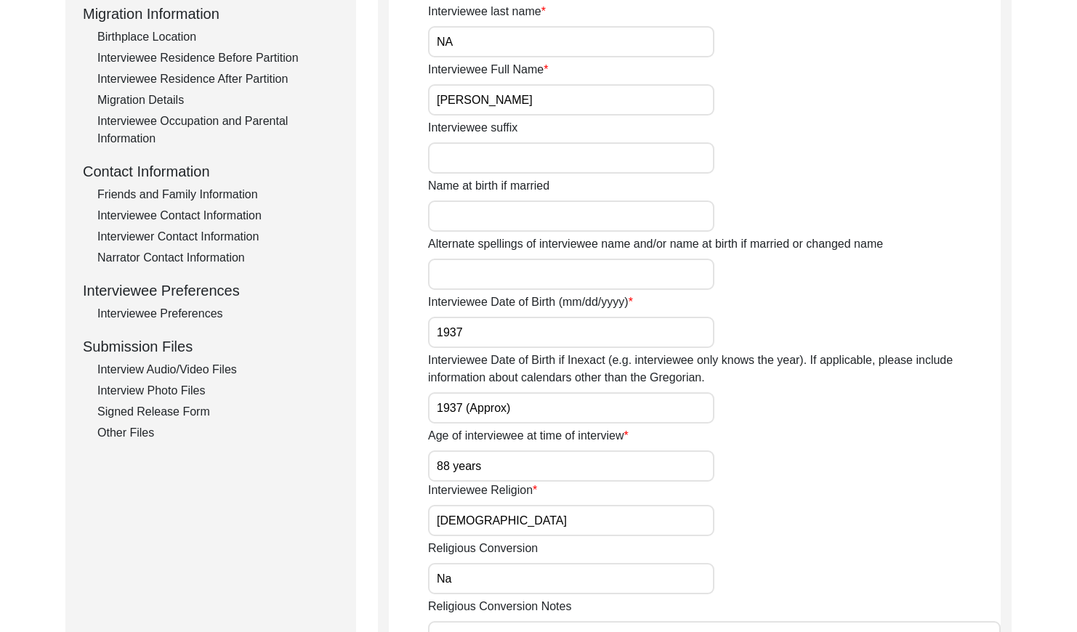
scroll to position [390, 0]
click at [214, 193] on div "Friends and Family Information" at bounding box center [217, 193] width 241 height 17
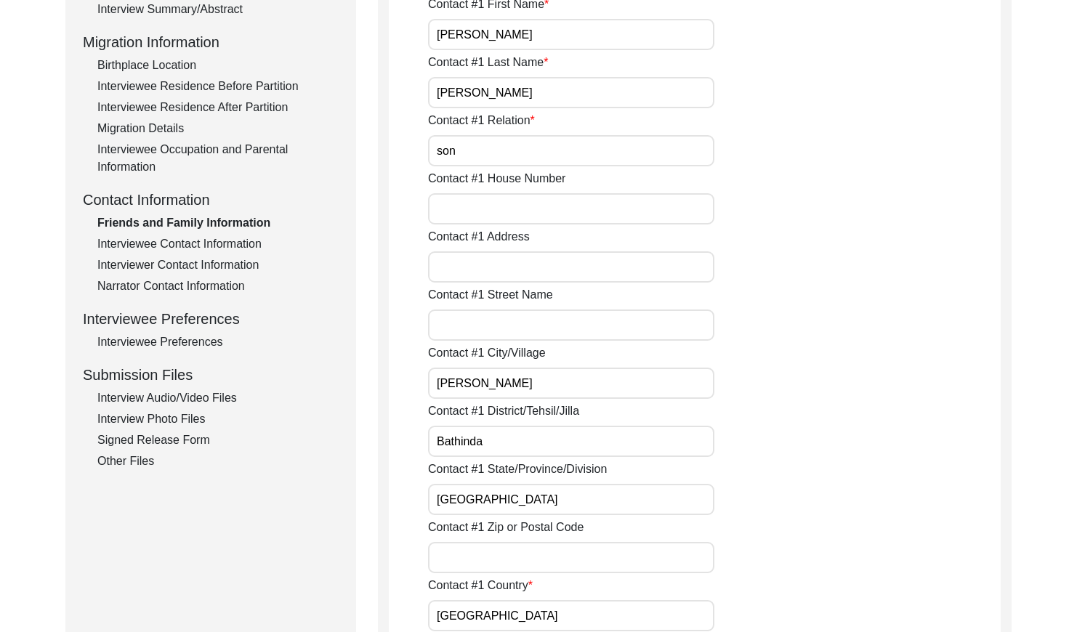
scroll to position [355, 0]
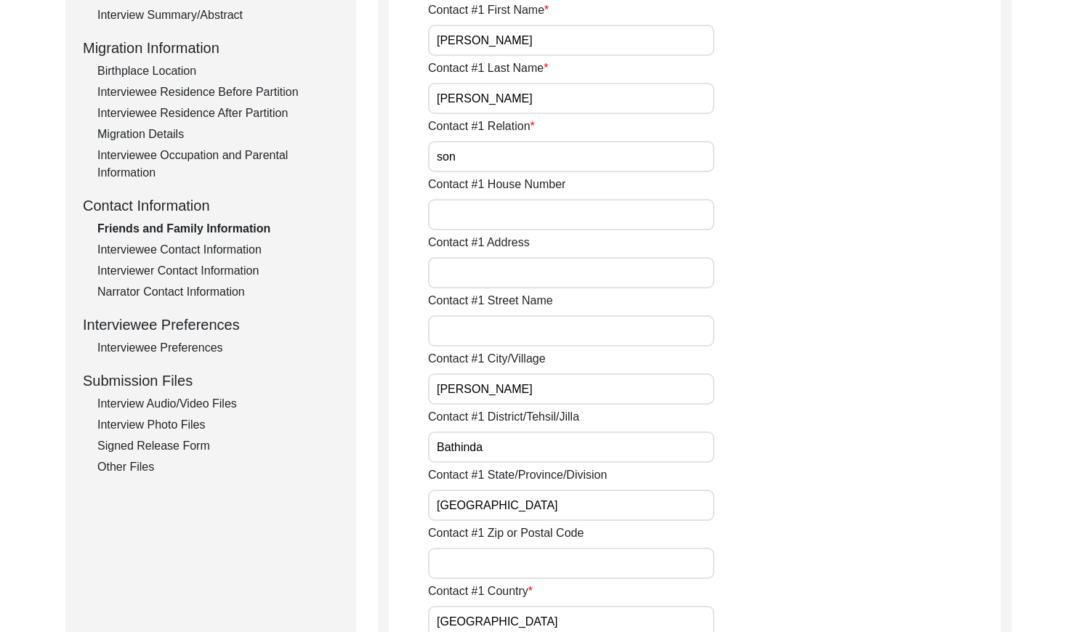
click at [212, 248] on div "Interviewee Contact Information" at bounding box center [217, 249] width 241 height 17
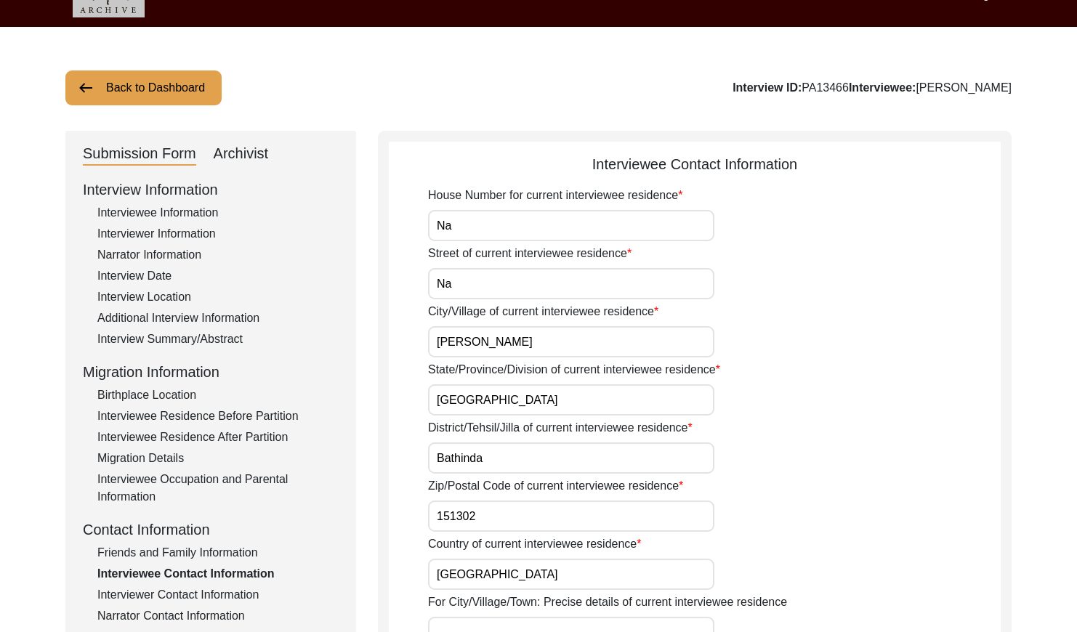
scroll to position [0, 0]
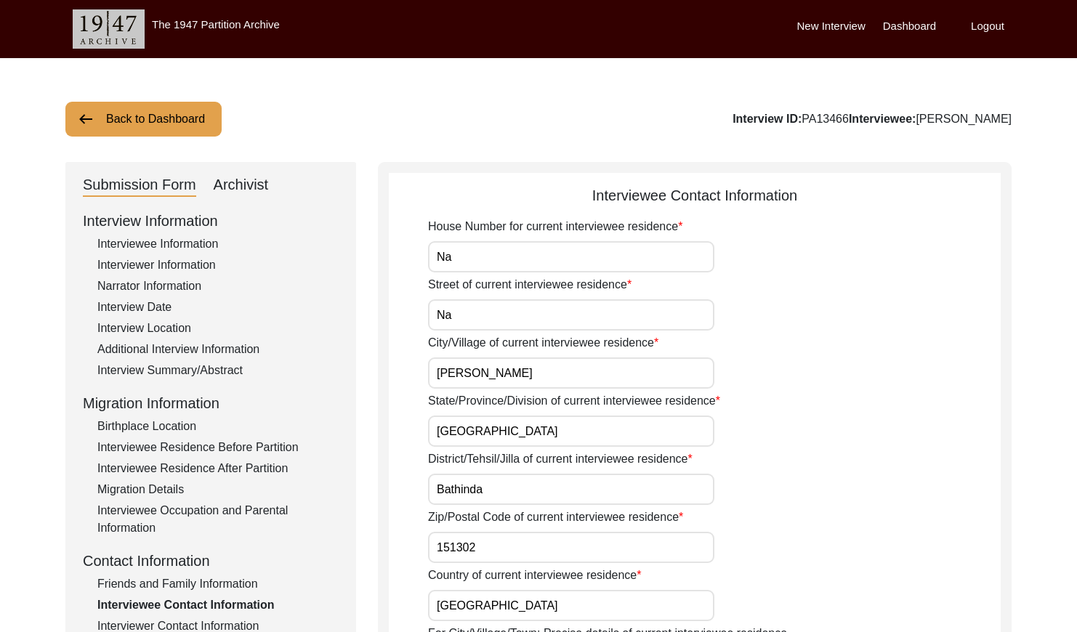
click at [147, 112] on button "Back to Dashboard" at bounding box center [143, 119] width 156 height 35
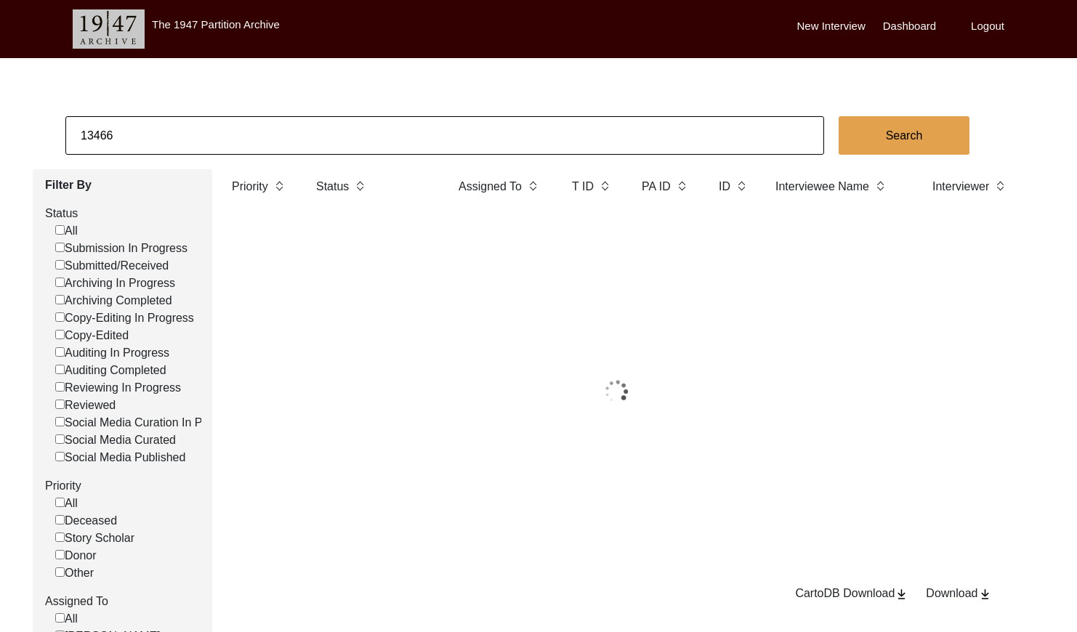
click at [208, 121] on input "13466" at bounding box center [444, 135] width 759 height 39
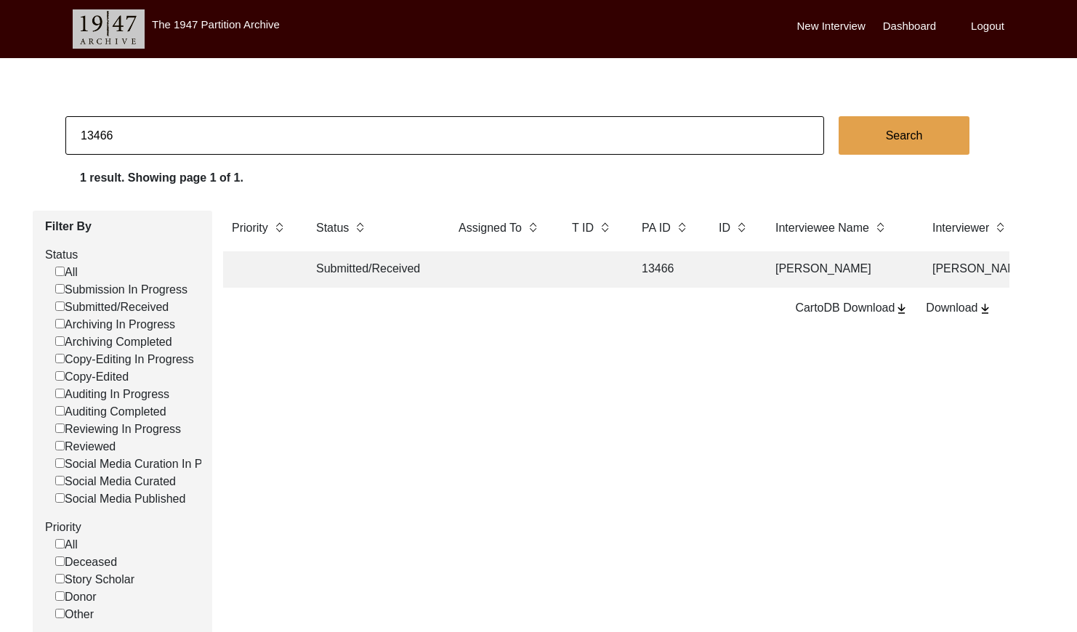
click at [208, 121] on input "13466" at bounding box center [444, 135] width 759 height 39
paste input "PA13469"
click at [97, 134] on input "PA13469" at bounding box center [444, 135] width 759 height 39
type input "13469"
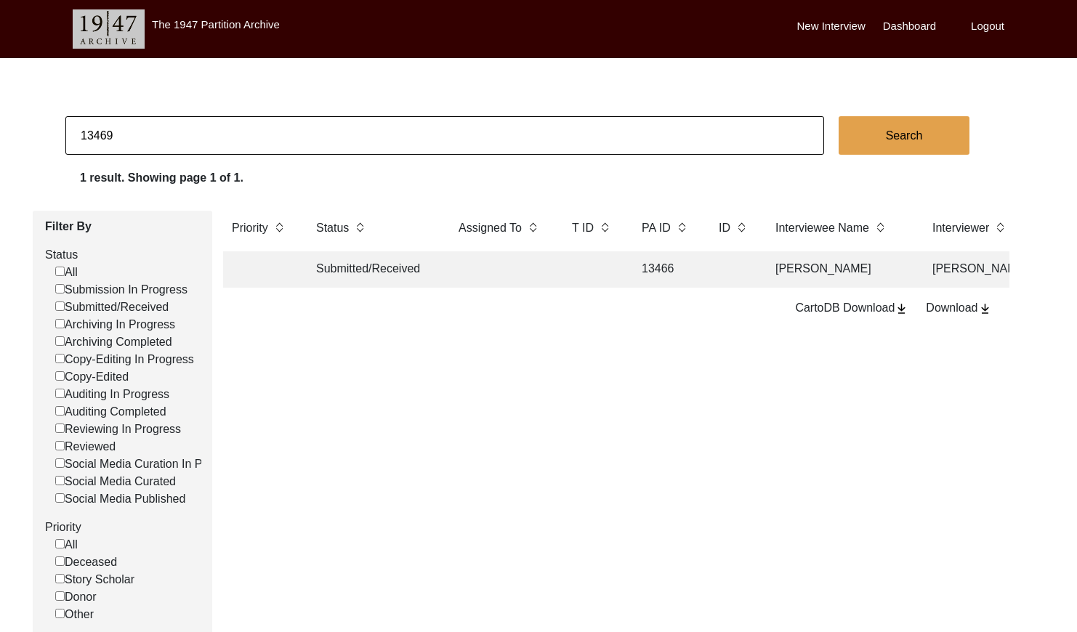
checkbox input "false"
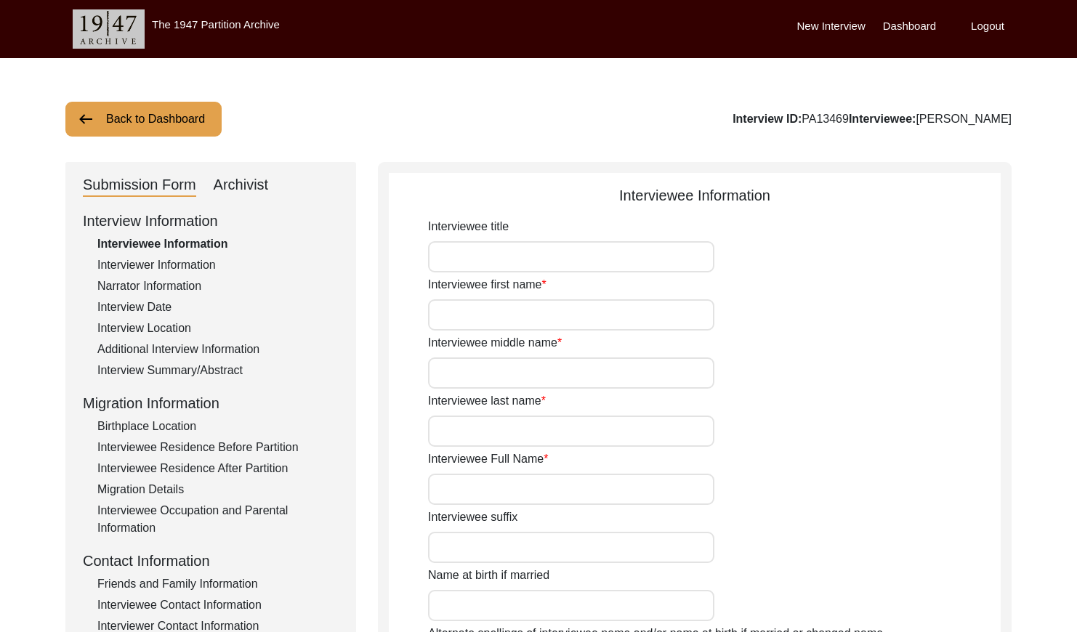
type input "Balwant"
type input "Kaur"
type input "Na"
type input "[PERSON_NAME]"
type input "1931"
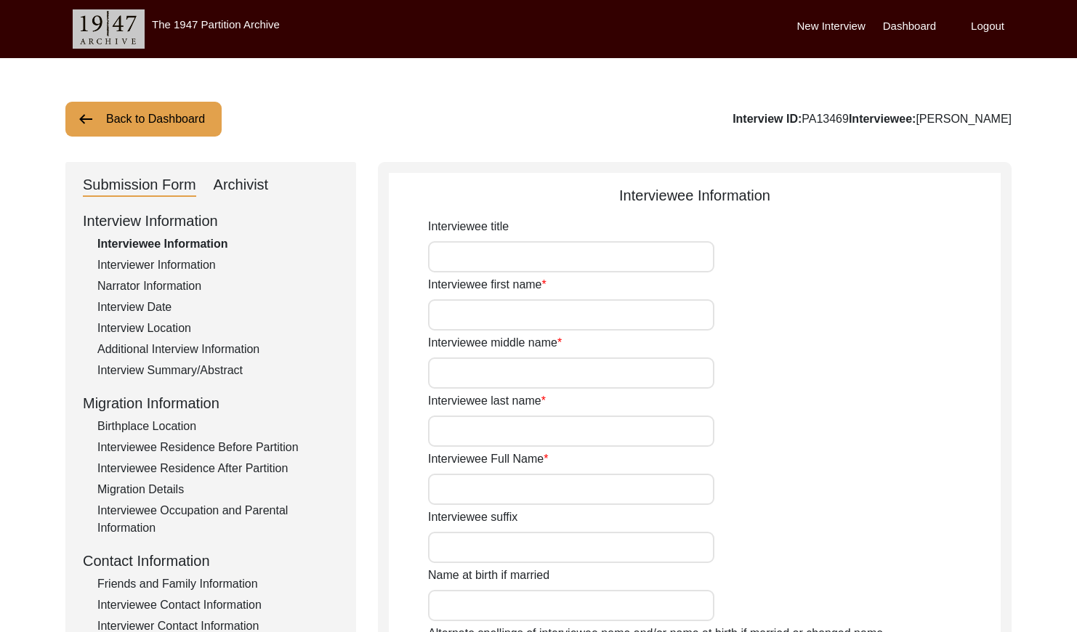
type input "1931 approx"
type input "94 years"
type input "[DEMOGRAPHIC_DATA]"
type input "Na"
type input "Panjabi"
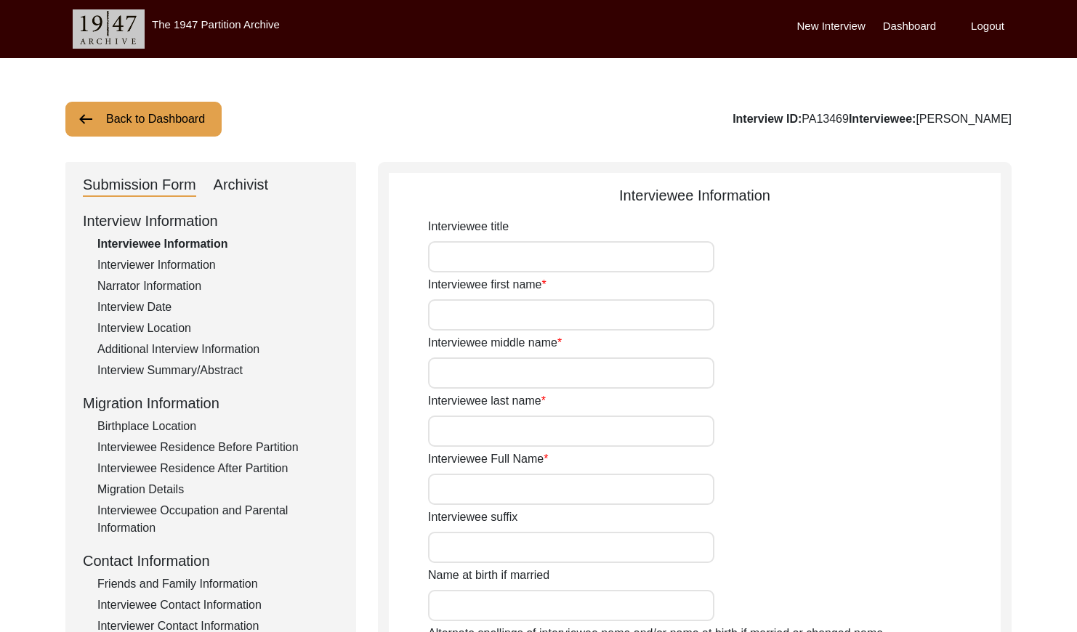
type input "Panjabi"
type input "[DEMOGRAPHIC_DATA]"
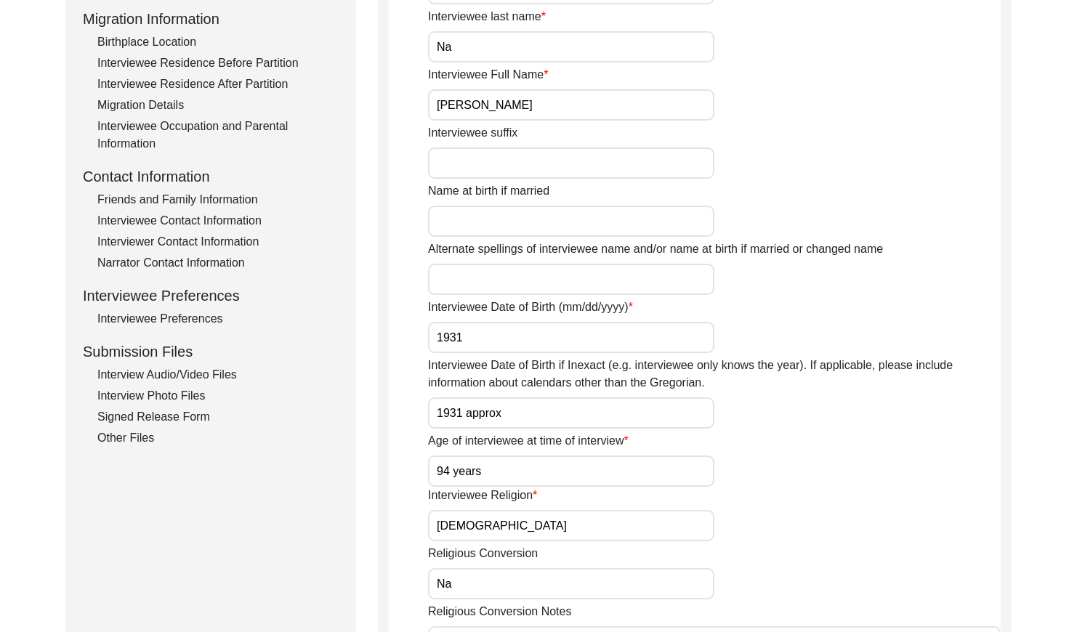
click at [236, 196] on div "Friends and Family Information" at bounding box center [217, 199] width 241 height 17
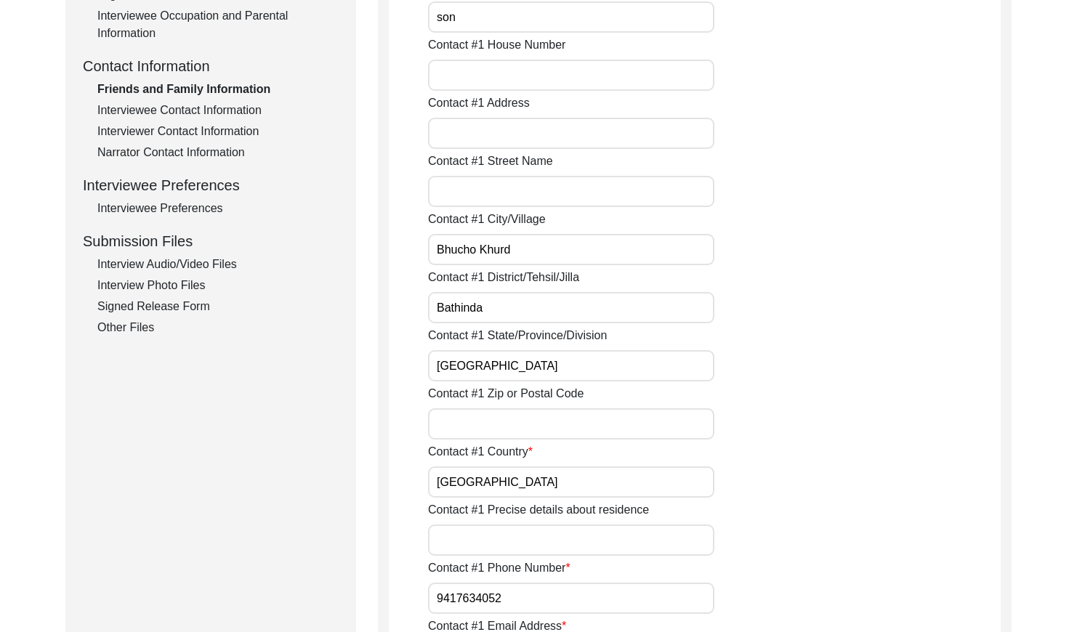
scroll to position [468, 0]
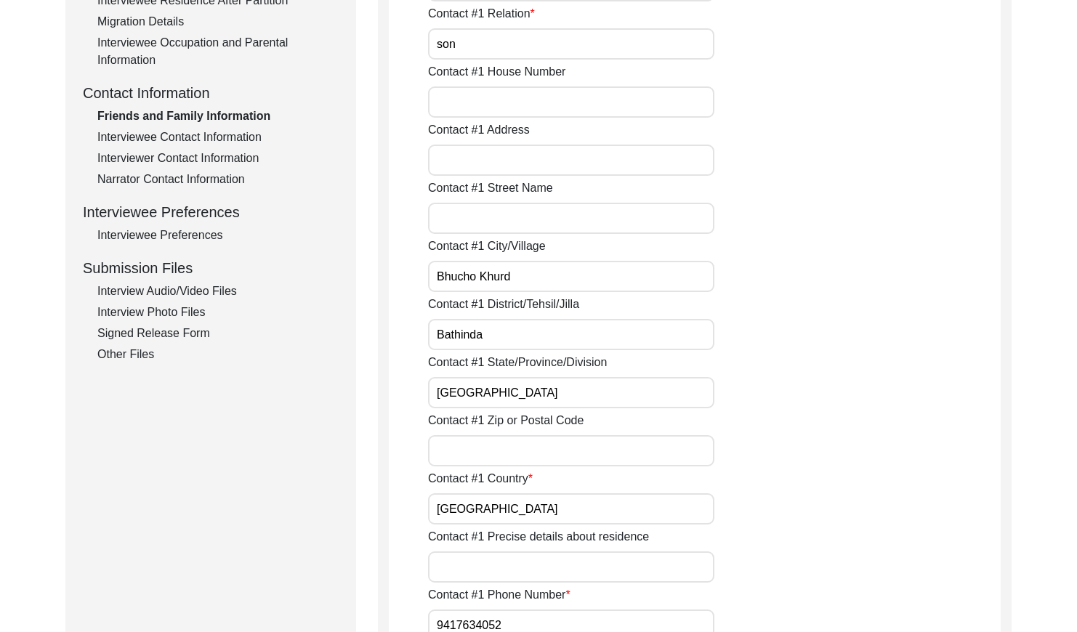
click at [199, 138] on div "Interviewee Contact Information" at bounding box center [217, 137] width 241 height 17
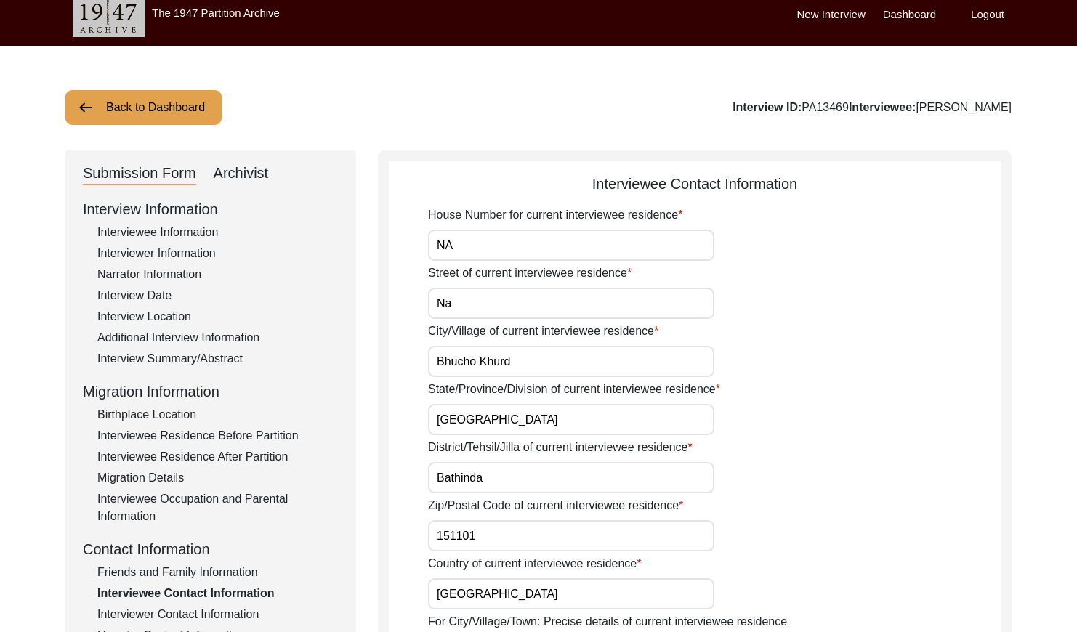
scroll to position [0, 0]
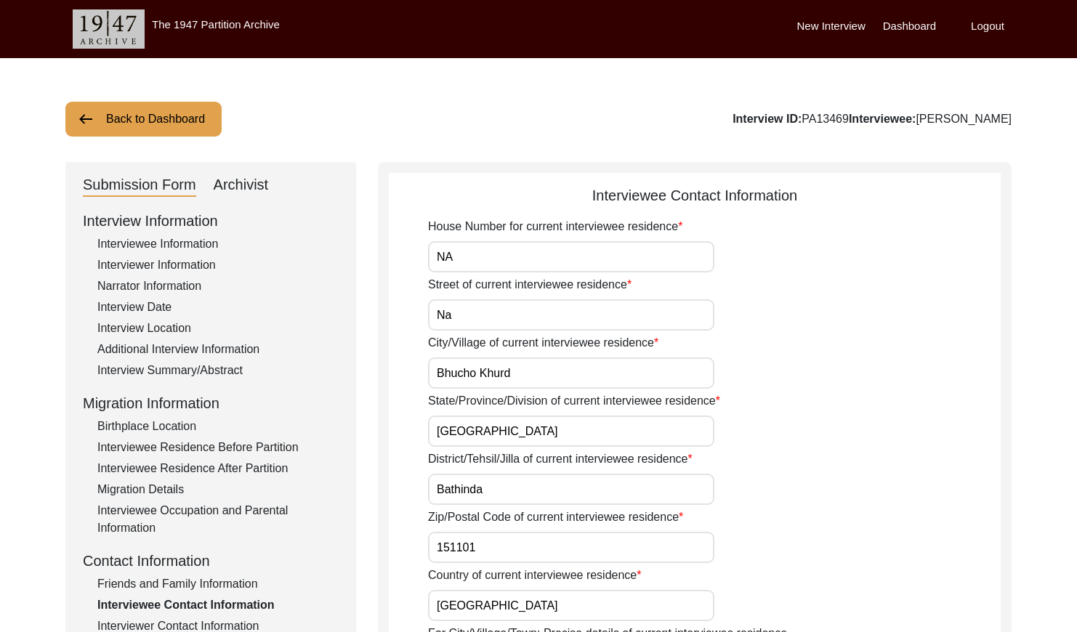
click at [147, 123] on button "Back to Dashboard" at bounding box center [143, 119] width 156 height 35
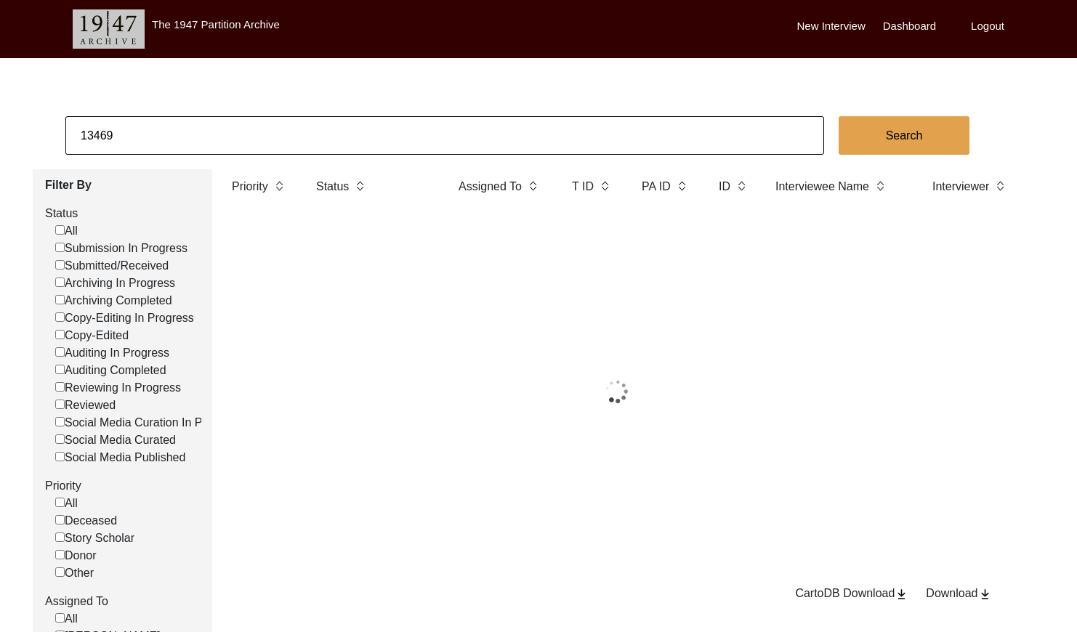
click at [164, 125] on input "13469" at bounding box center [444, 135] width 759 height 39
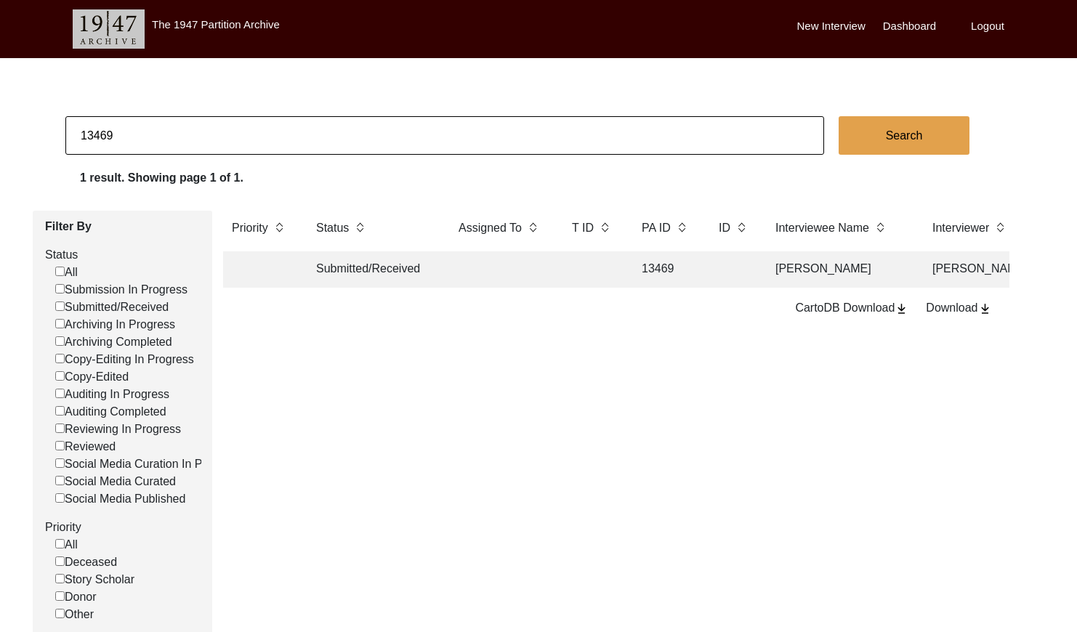
paste input "PA13462"
drag, startPoint x: 94, startPoint y: 132, endPoint x: 161, endPoint y: 148, distance: 68.6
click at [96, 134] on input "PA13462" at bounding box center [444, 135] width 759 height 39
type input "13462"
checkbox input "false"
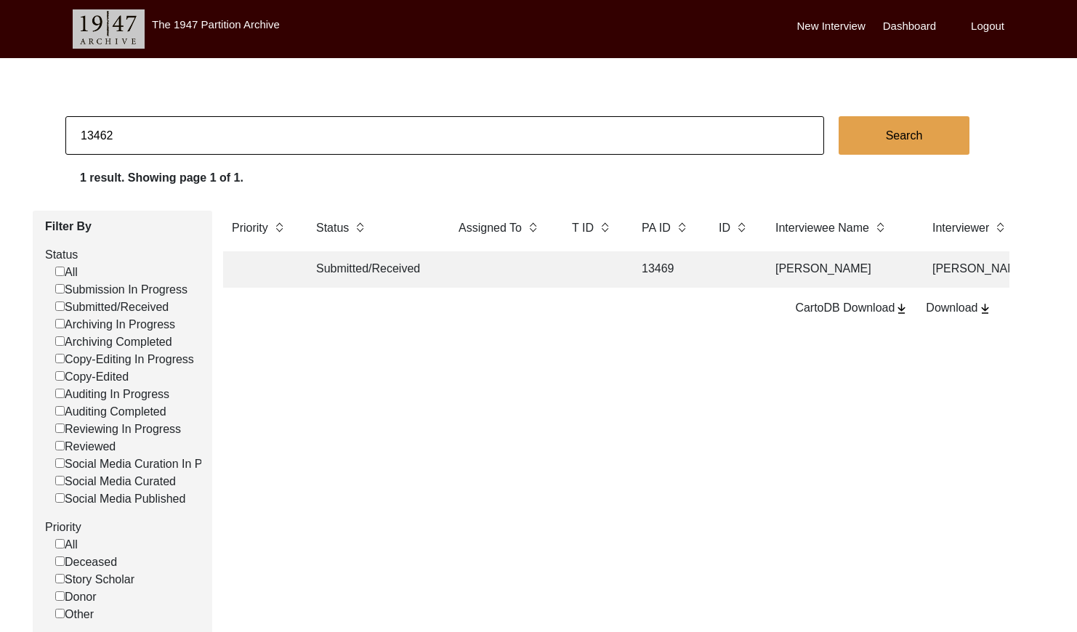
checkbox input "false"
click at [638, 276] on td "13462" at bounding box center [665, 270] width 65 height 36
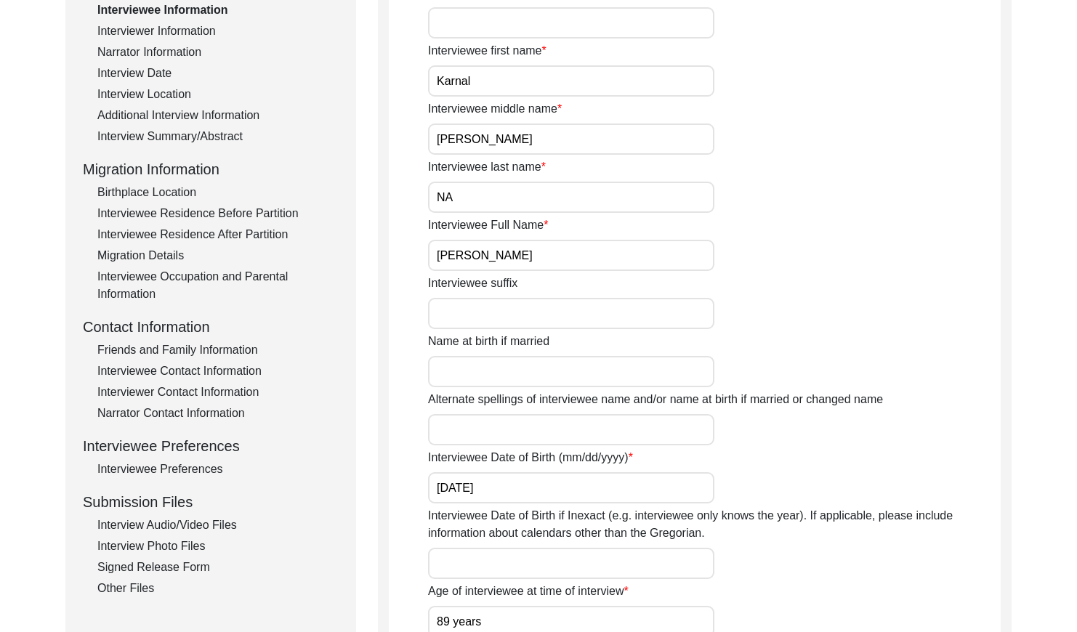
scroll to position [299, 0]
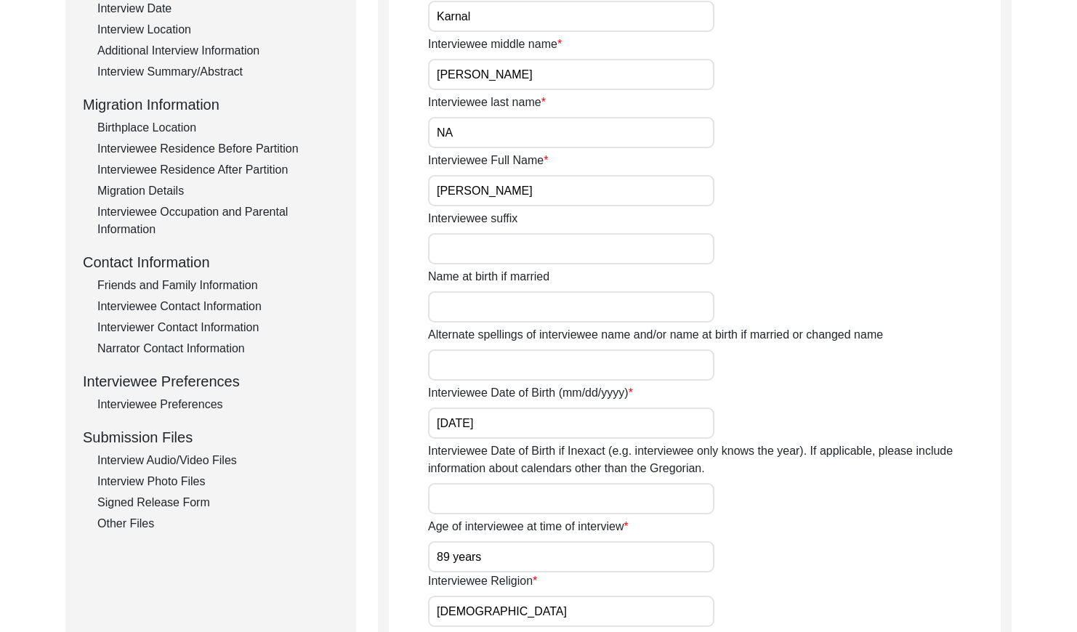
click at [221, 286] on div "Friends and Family Information" at bounding box center [217, 285] width 241 height 17
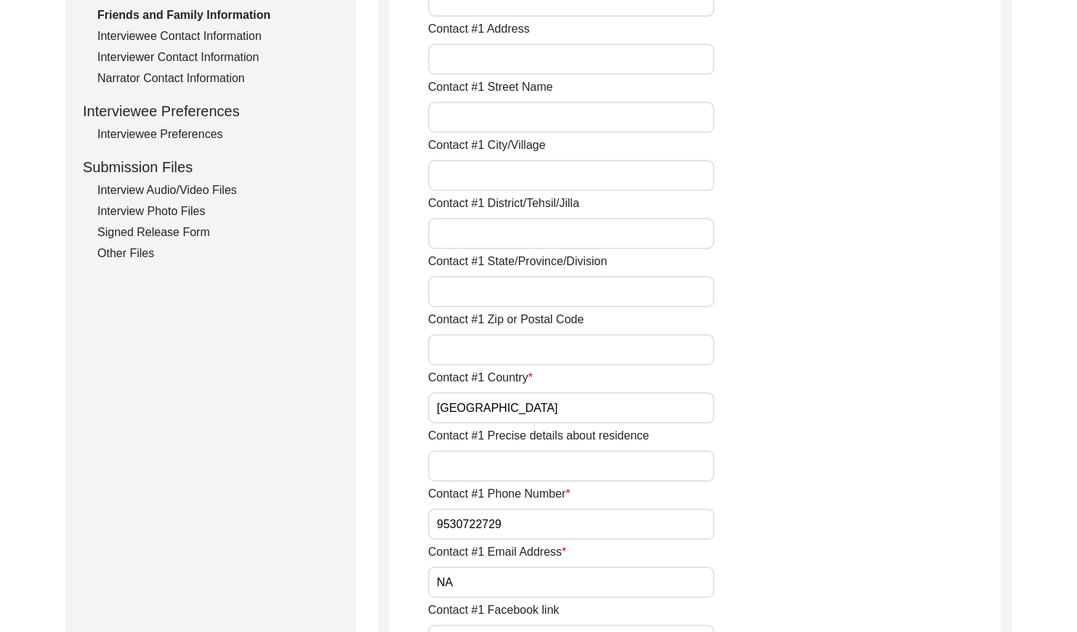
scroll to position [462, 0]
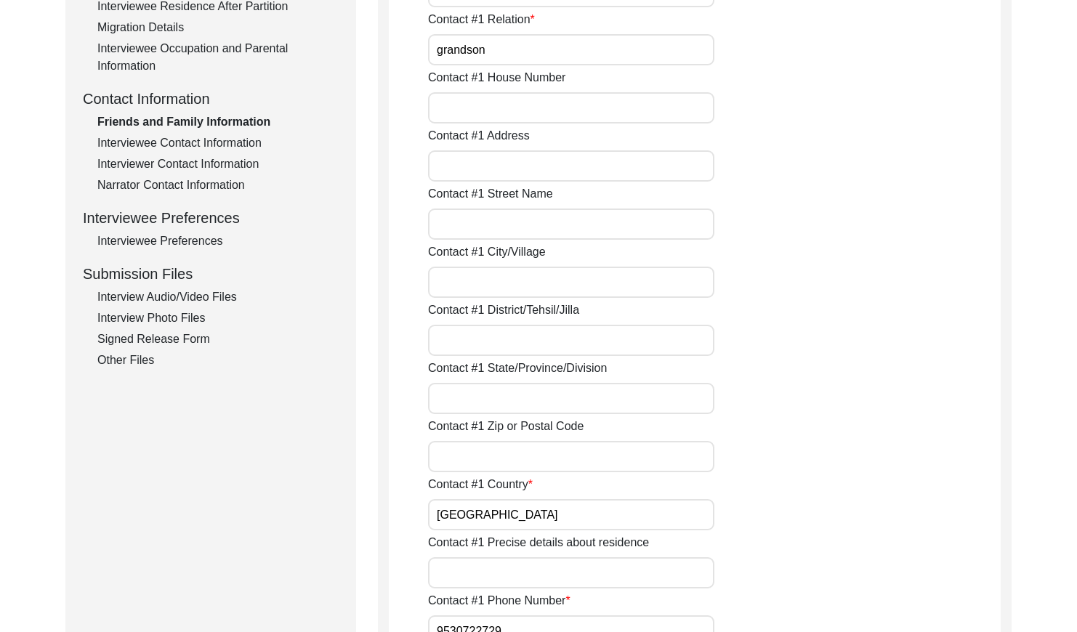
click at [201, 145] on div "Interviewee Contact Information" at bounding box center [217, 142] width 241 height 17
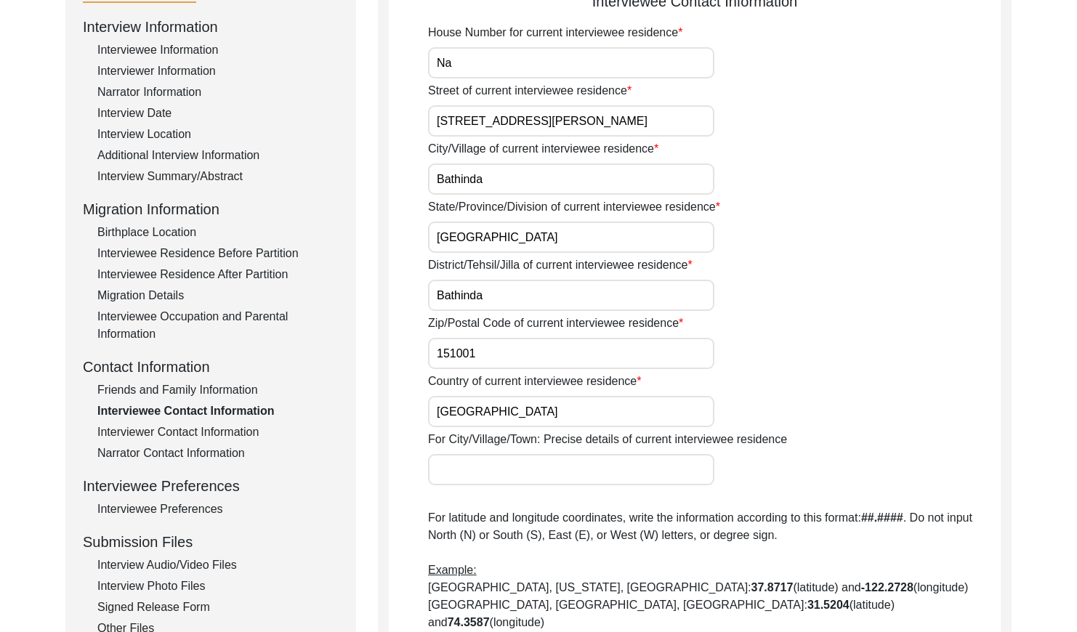
scroll to position [0, 0]
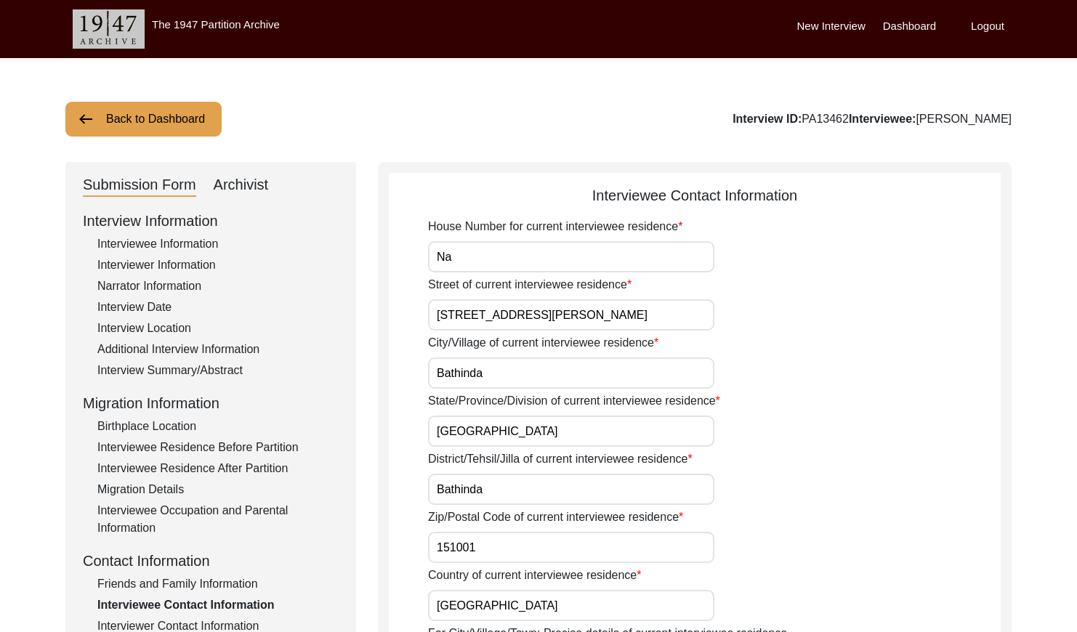
click at [148, 119] on button "Back to Dashboard" at bounding box center [143, 119] width 156 height 35
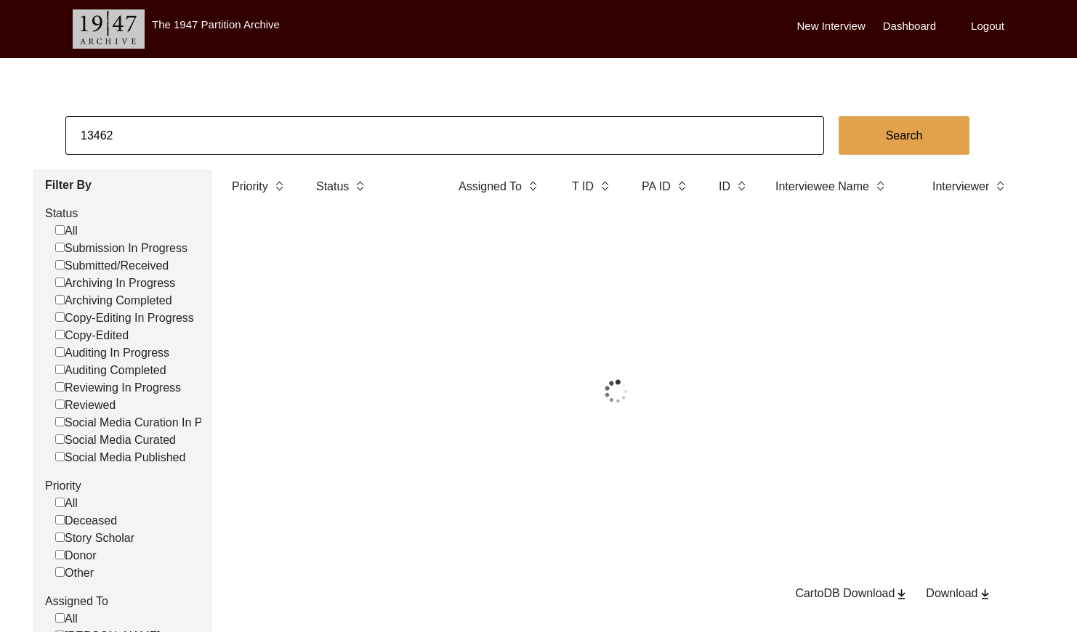
click at [209, 132] on input "13462" at bounding box center [444, 135] width 759 height 39
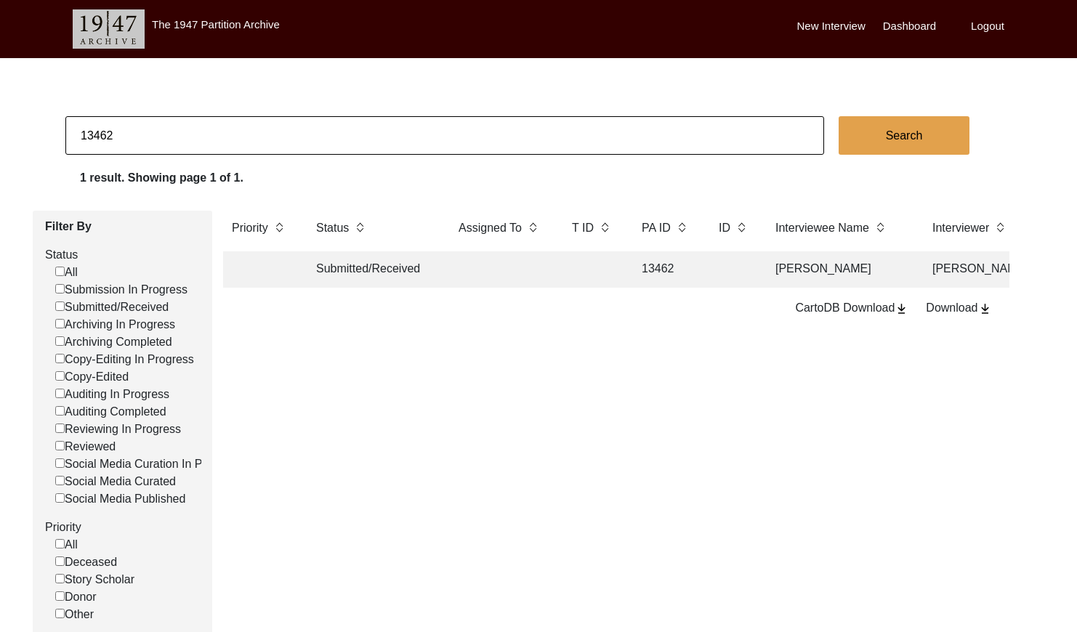
click at [209, 132] on input "13462" at bounding box center [444, 135] width 759 height 39
paste input "PA1347"
drag, startPoint x: 95, startPoint y: 133, endPoint x: 123, endPoint y: 133, distance: 28.4
click at [95, 133] on input "PA13472" at bounding box center [444, 135] width 759 height 39
type input "13472"
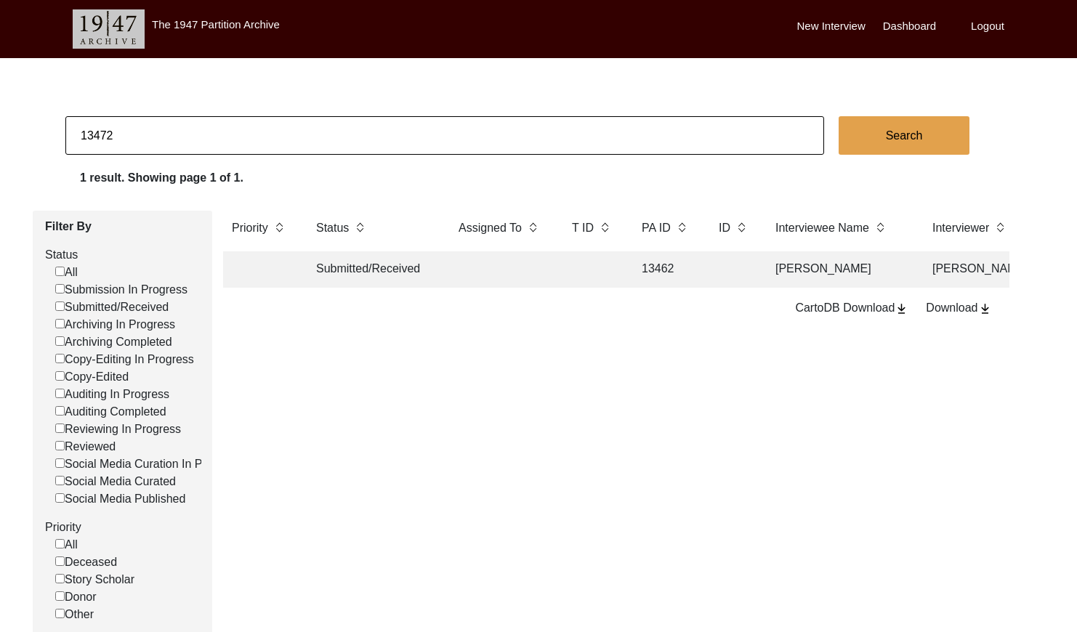
checkbox input "false"
click at [600, 273] on td at bounding box center [592, 270] width 58 height 36
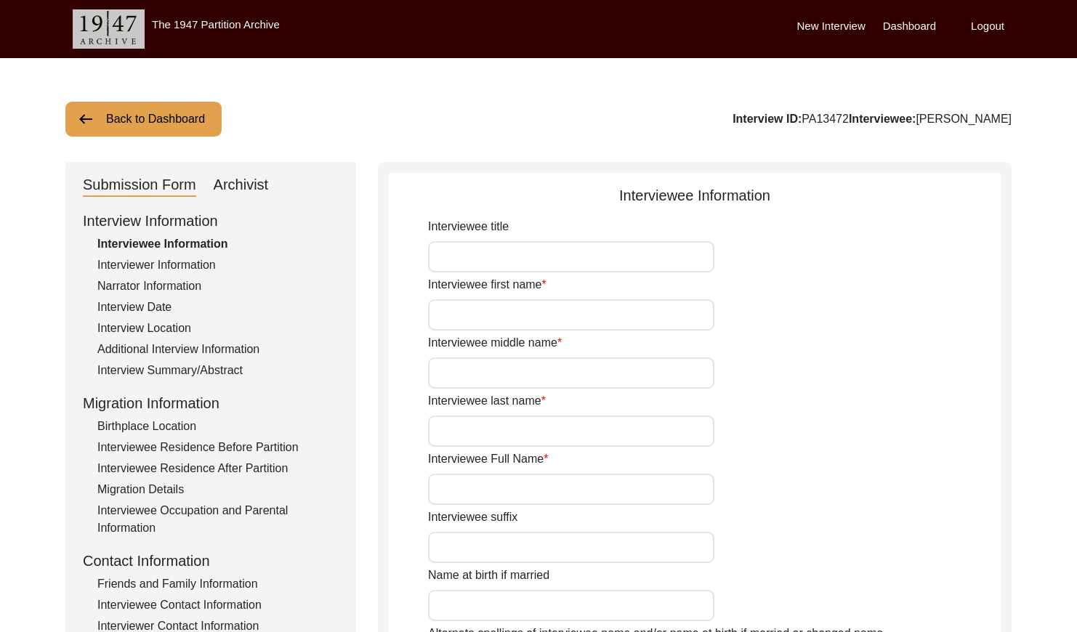
type input "[PERSON_NAME]"
type input "Kaur"
type input "Na"
type input "[PERSON_NAME]"
type input "1930 Approx"
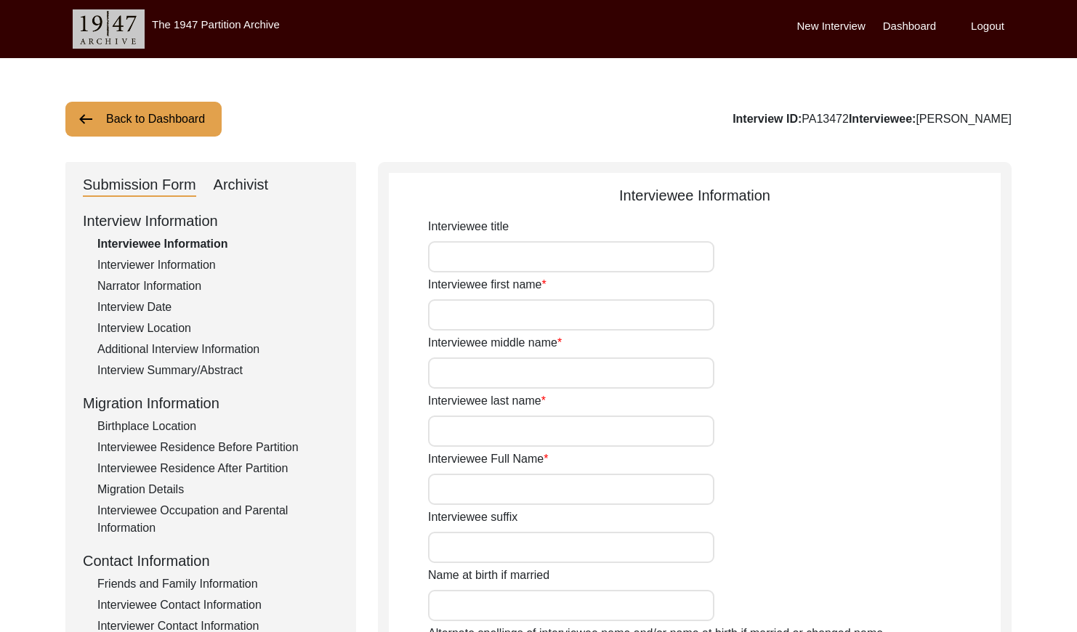
type input "1930"
type input "95 years approx"
type input "[DEMOGRAPHIC_DATA]"
type input "Panjabi"
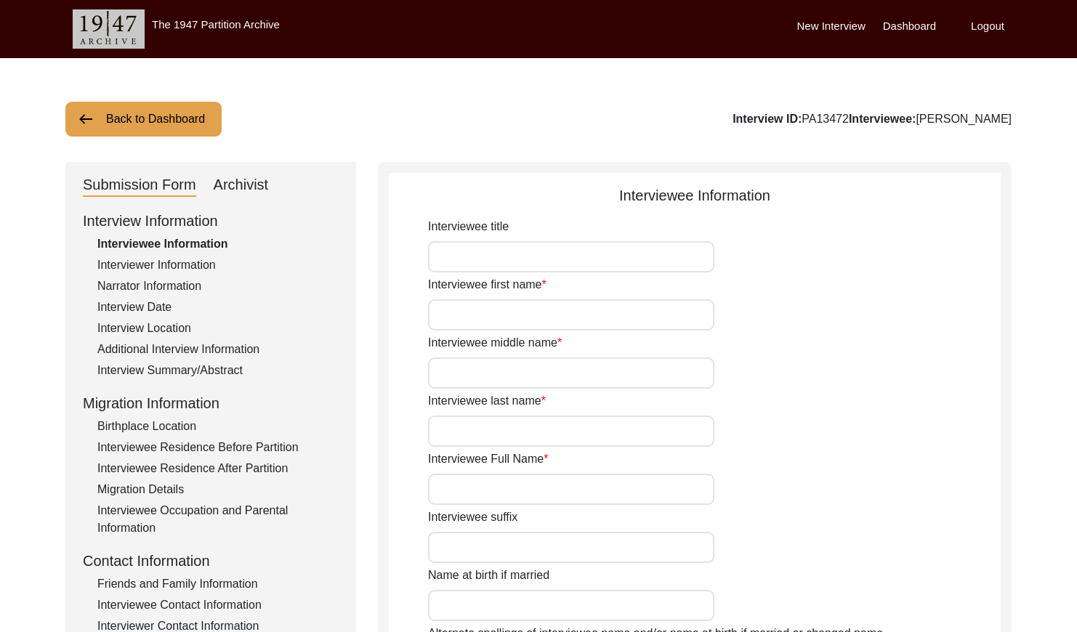
type input "[DEMOGRAPHIC_DATA]"
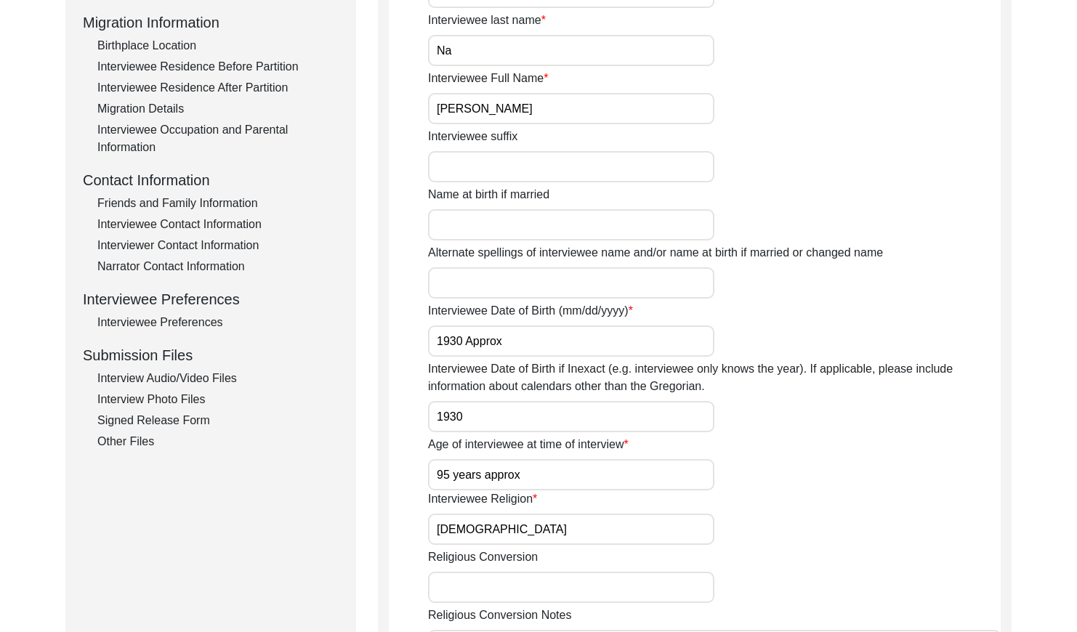
scroll to position [462, 0]
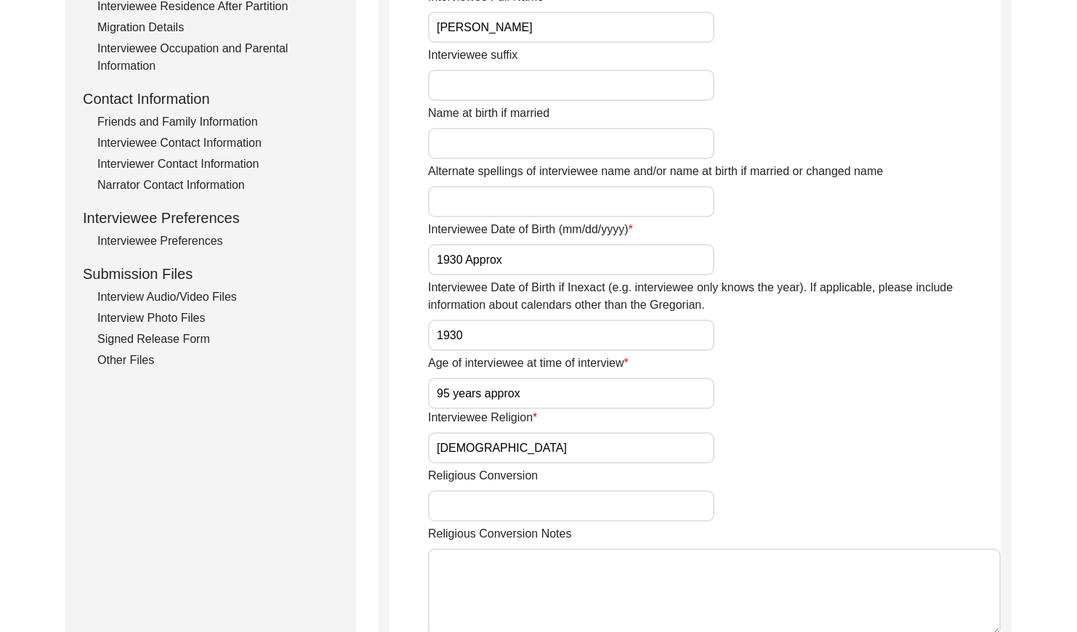
click at [231, 120] on div "Friends and Family Information" at bounding box center [217, 121] width 241 height 17
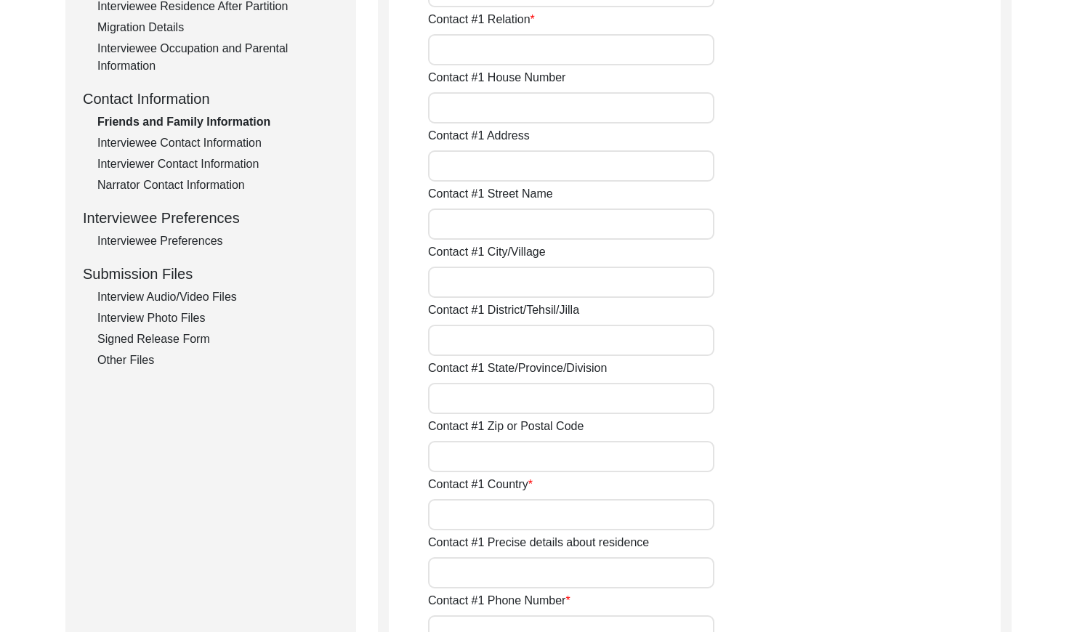
type input "[PERSON_NAME]"
type input "Son"
type input "[PERSON_NAME]"
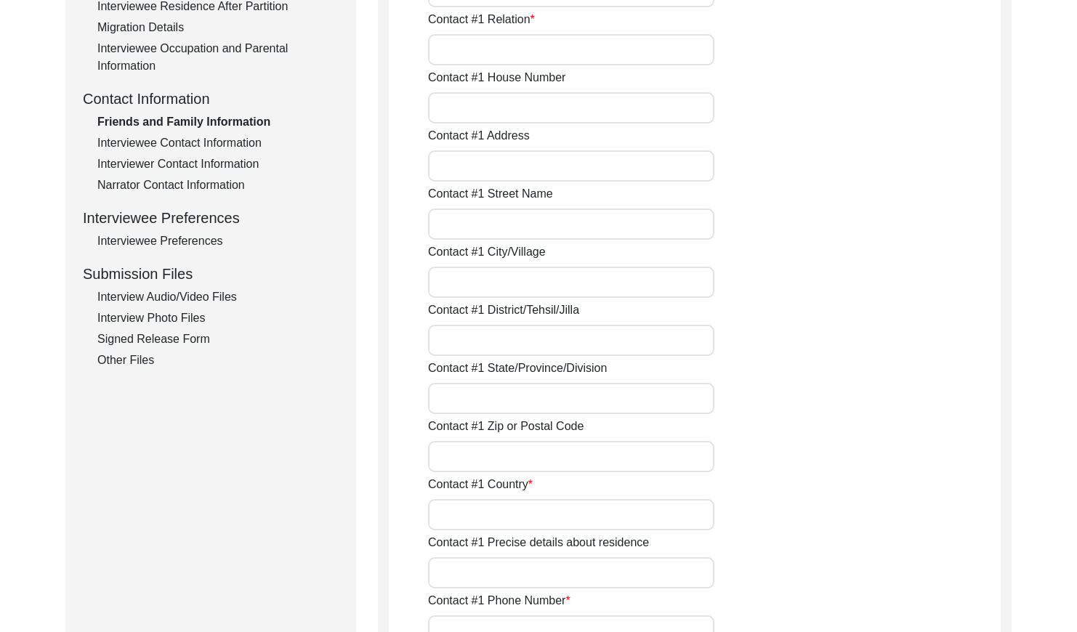
type input "Bathinda"
type input "[GEOGRAPHIC_DATA]"
type input "9779492804"
type input "NA"
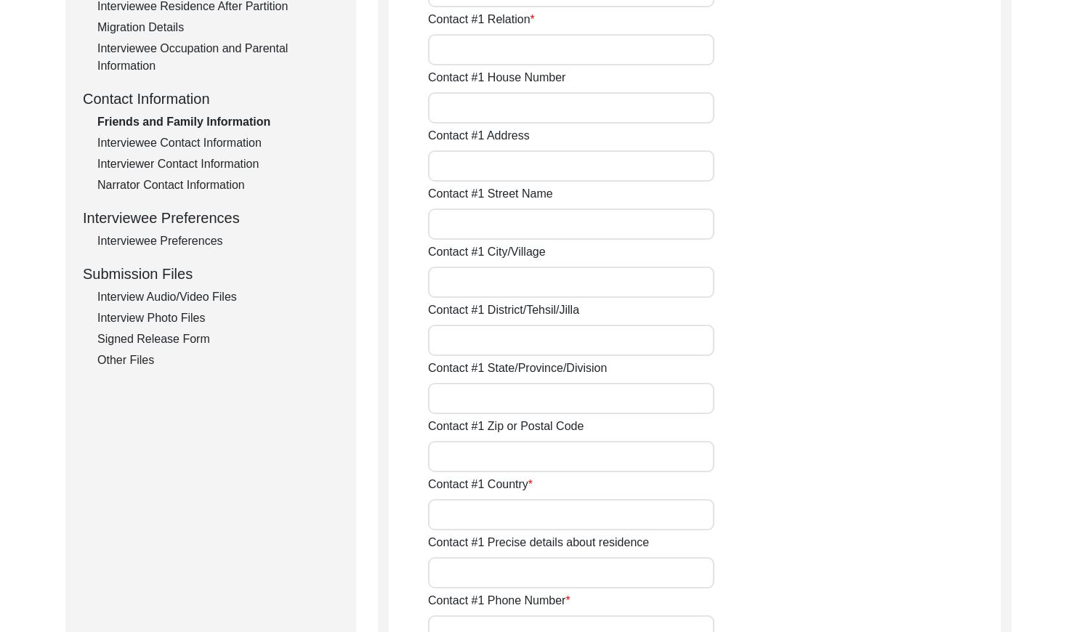
type input "[DATE][PERSON_NAME]"
type input "[DATE]"
type input "[PERSON_NAME]"
type input "Neighbor"
type input "[PERSON_NAME]"
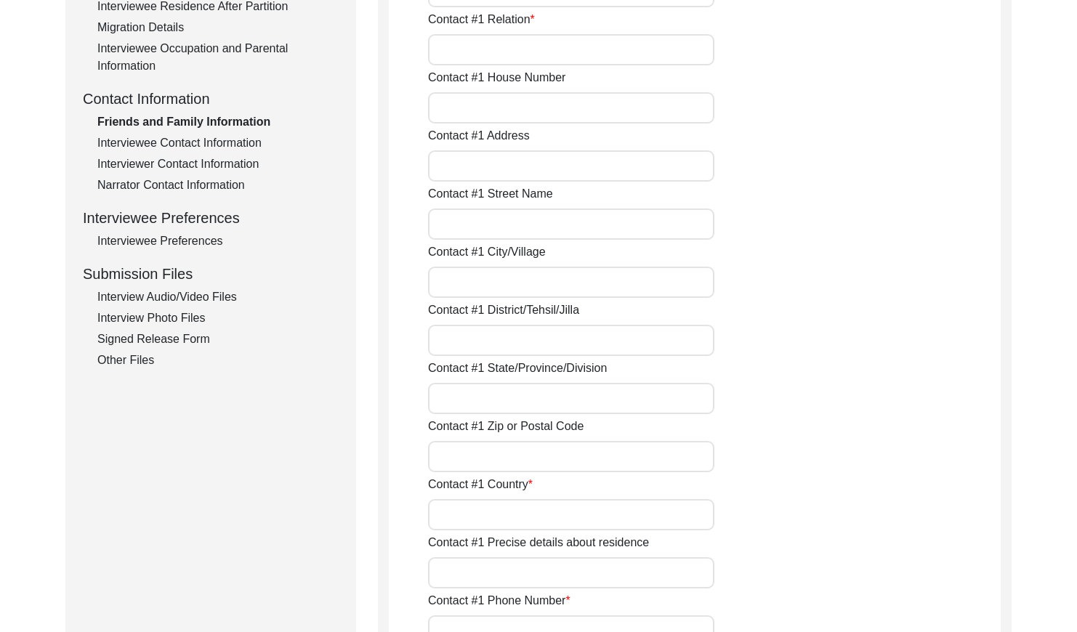
type input "Bathinda"
type input "[GEOGRAPHIC_DATA]"
type input "9988561548"
type input "NA"
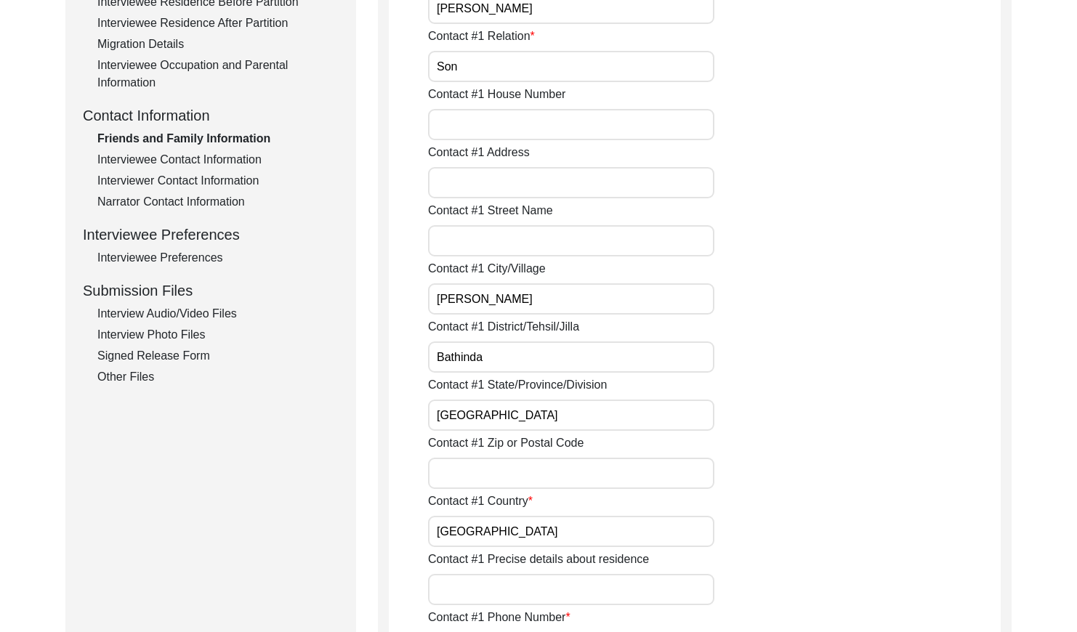
scroll to position [444, 0]
click at [248, 156] on div "Interviewee Contact Information" at bounding box center [217, 161] width 241 height 17
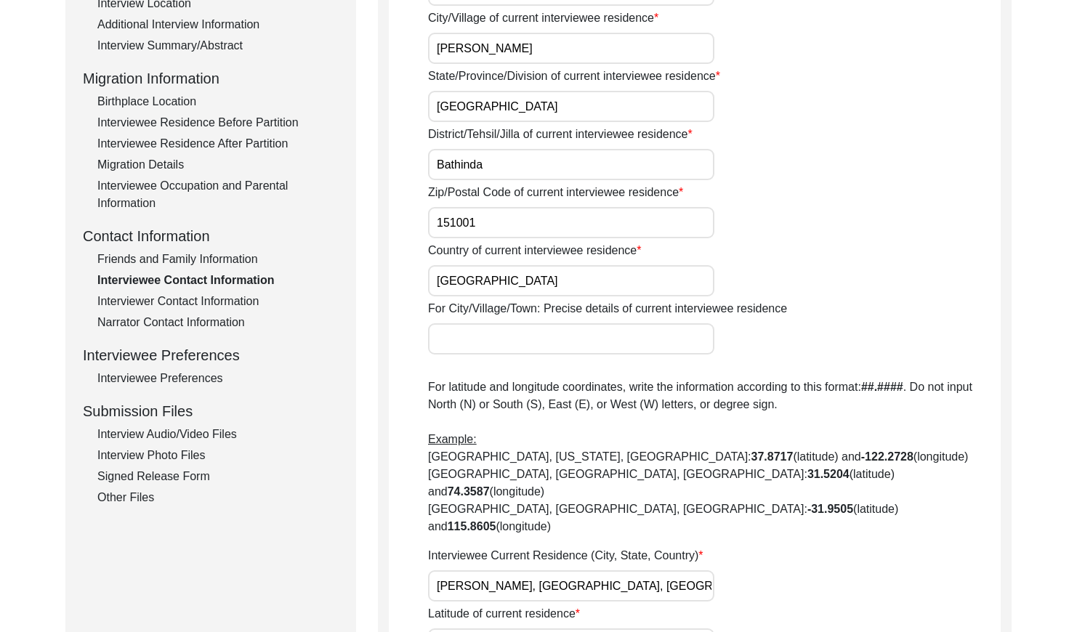
scroll to position [0, 0]
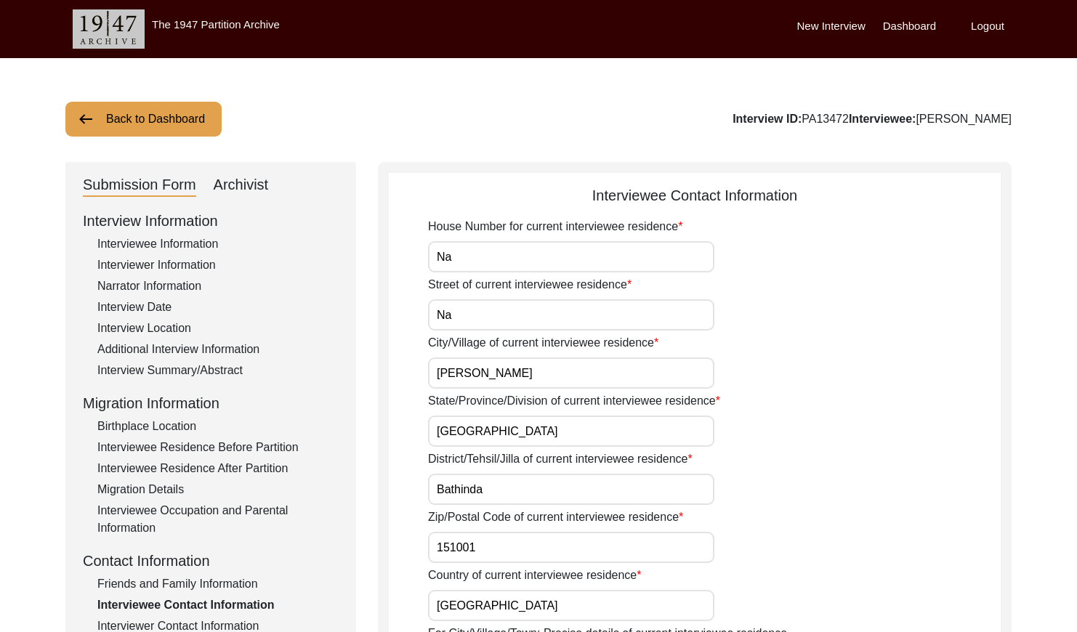
click at [172, 123] on button "Back to Dashboard" at bounding box center [143, 119] width 156 height 35
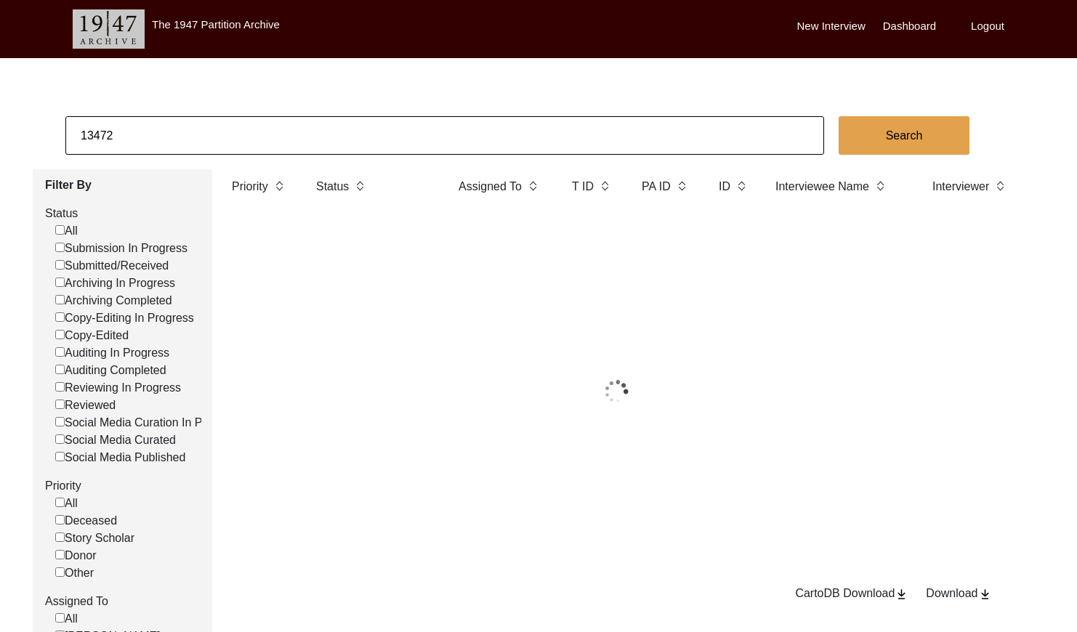
click at [185, 133] on input "13472" at bounding box center [444, 135] width 759 height 39
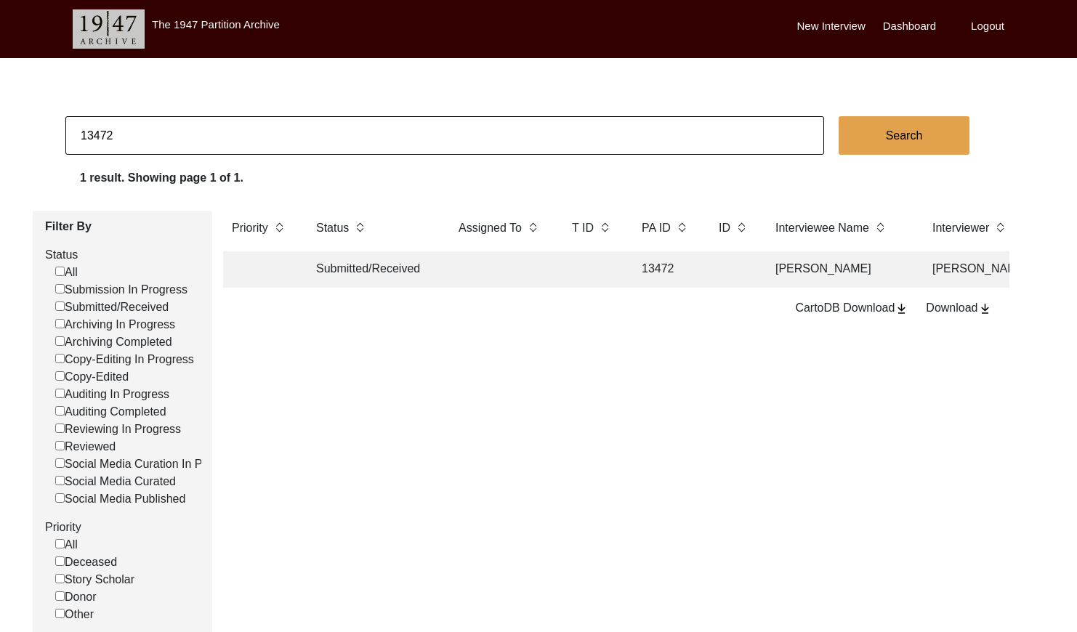
paste input "PA13475"
click at [93, 132] on input "PA13475" at bounding box center [444, 135] width 759 height 39
type input "13475"
checkbox input "false"
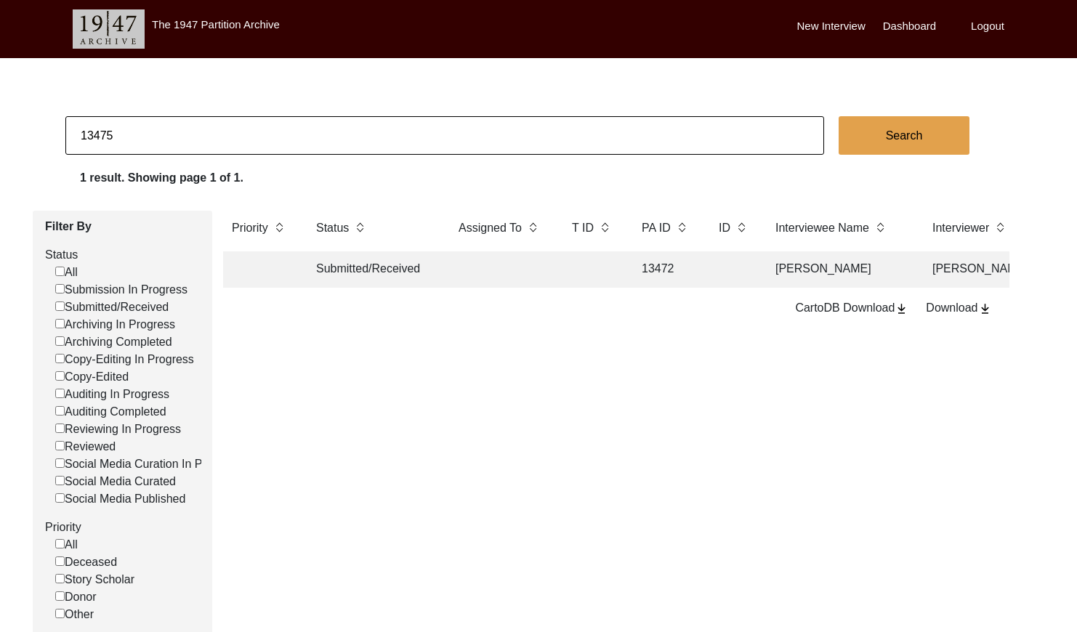
checkbox input "false"
click at [525, 273] on td at bounding box center [501, 270] width 102 height 36
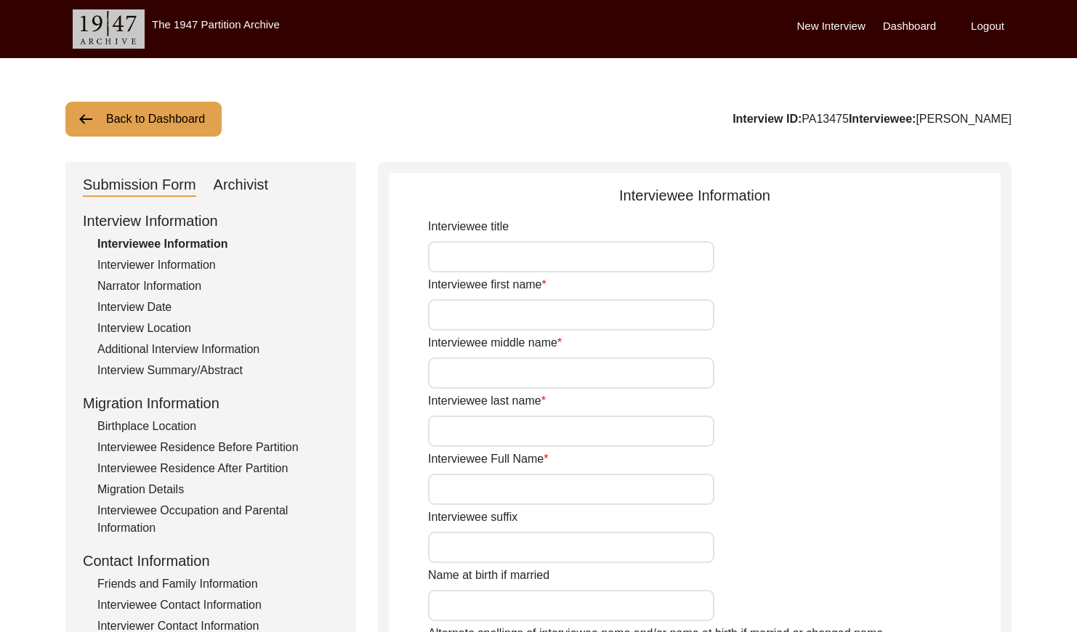
type input "Buta"
type input "[PERSON_NAME]"
type input "Na"
type input "[PERSON_NAME]"
type input "1940"
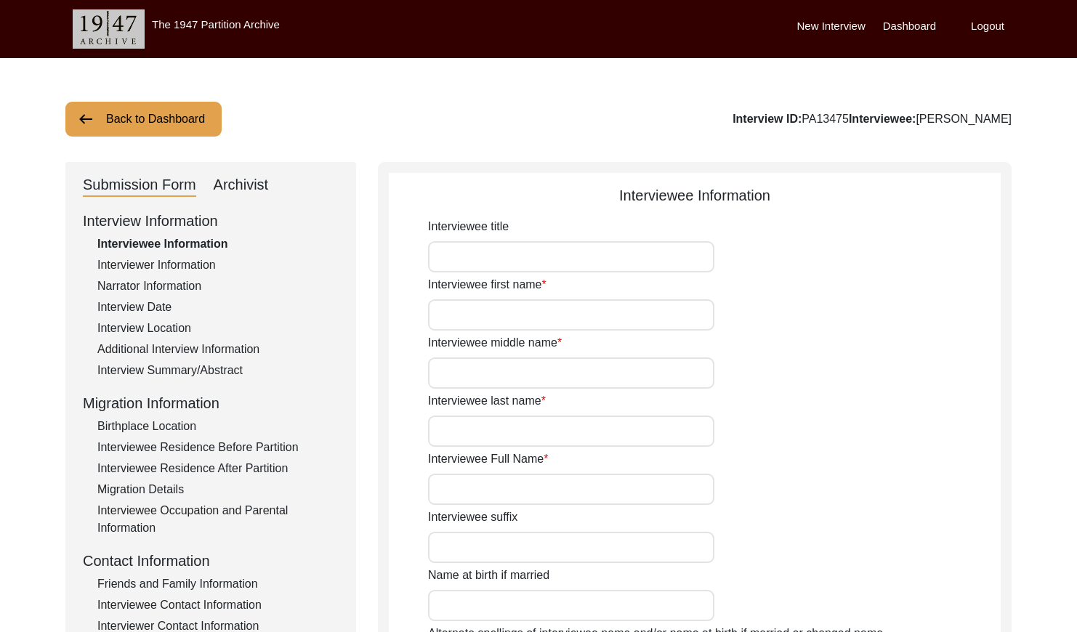
type input "1940"
type input "85 years (Approx)"
type input "[DEMOGRAPHIC_DATA]"
type input "Panjabi"
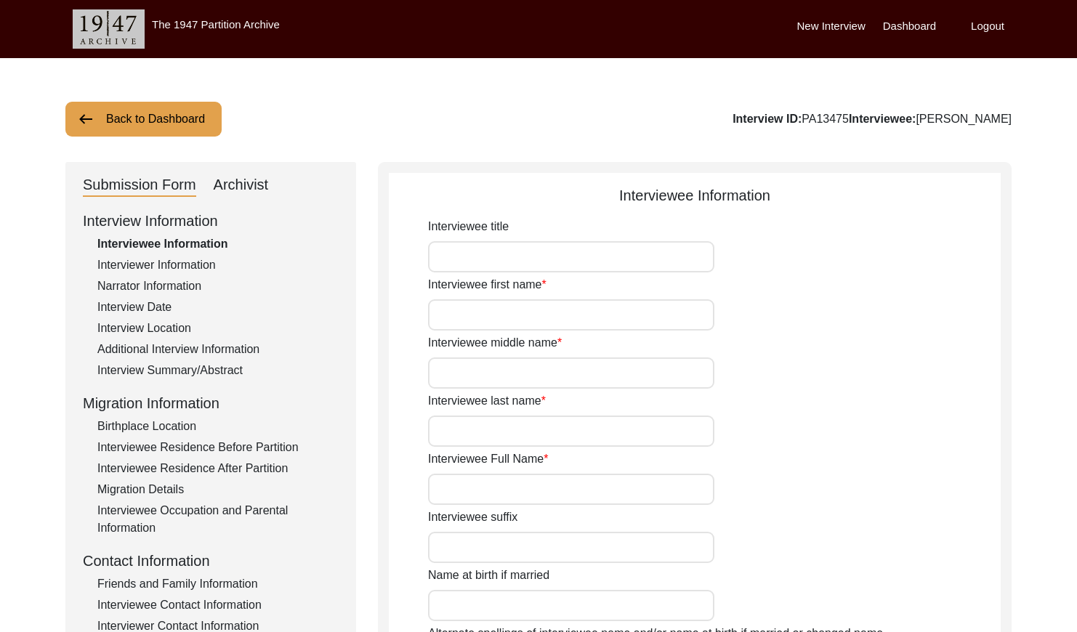
type input "[DEMOGRAPHIC_DATA]"
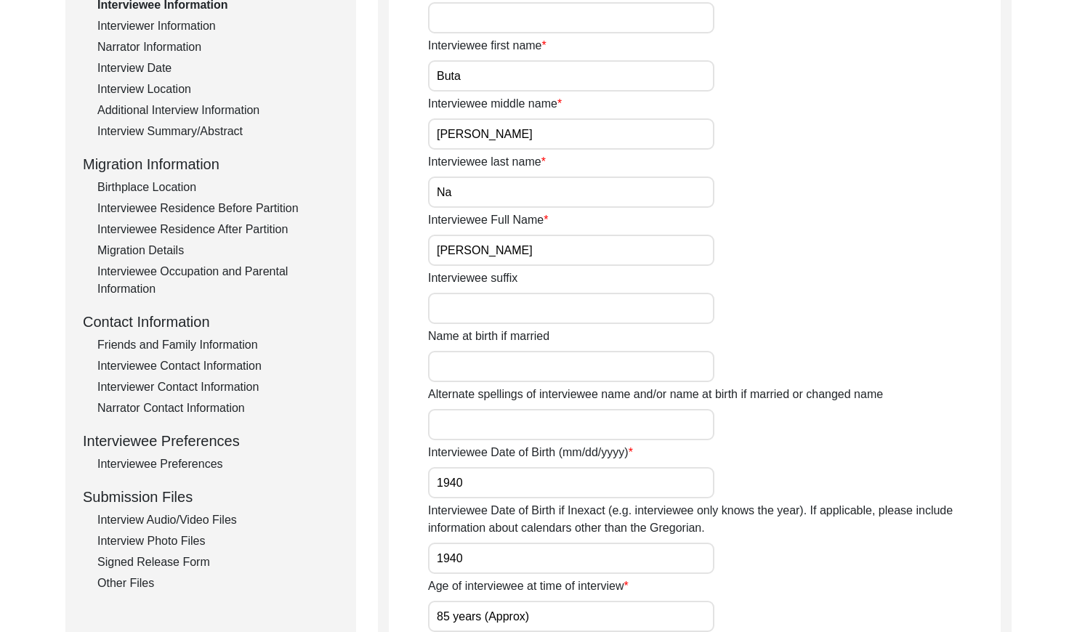
scroll to position [284, 0]
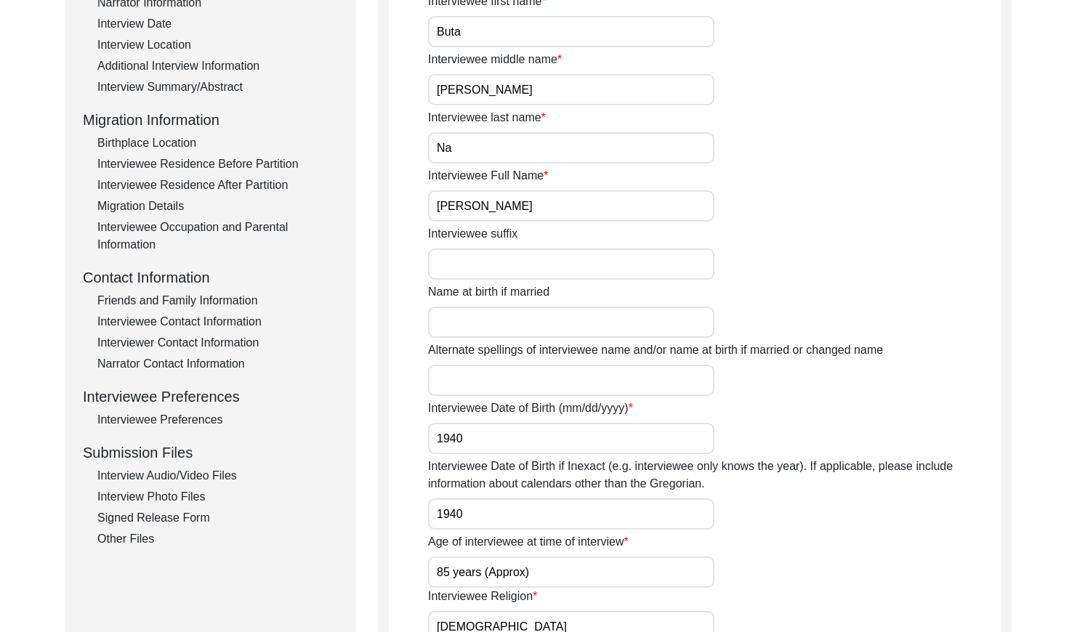
click at [206, 298] on div "Friends and Family Information" at bounding box center [217, 300] width 241 height 17
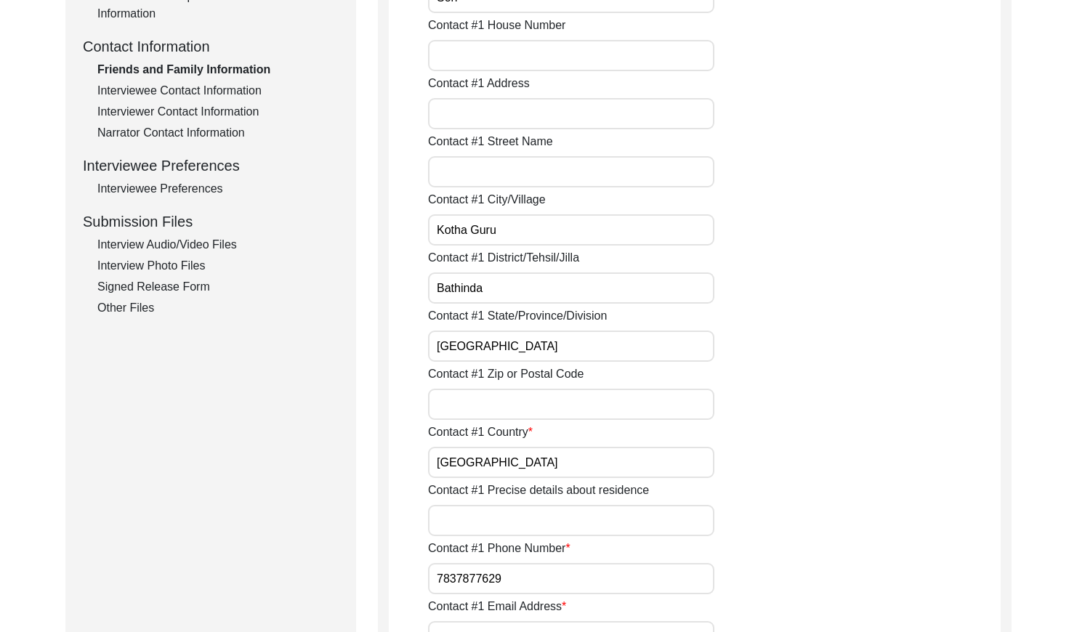
scroll to position [450, 0]
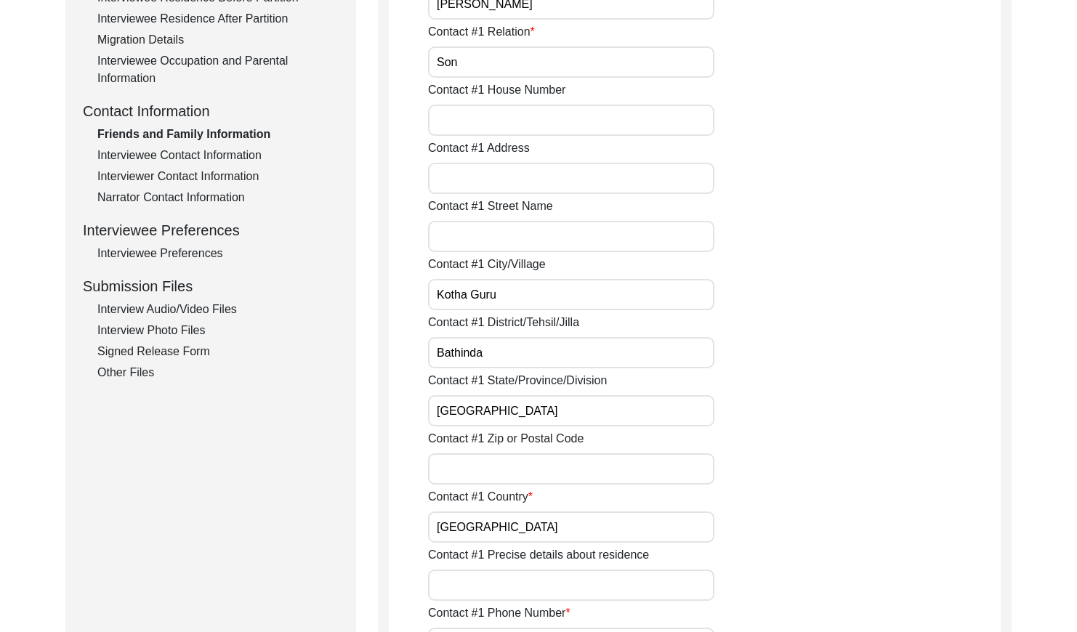
click at [238, 149] on div "Interviewee Contact Information" at bounding box center [217, 155] width 241 height 17
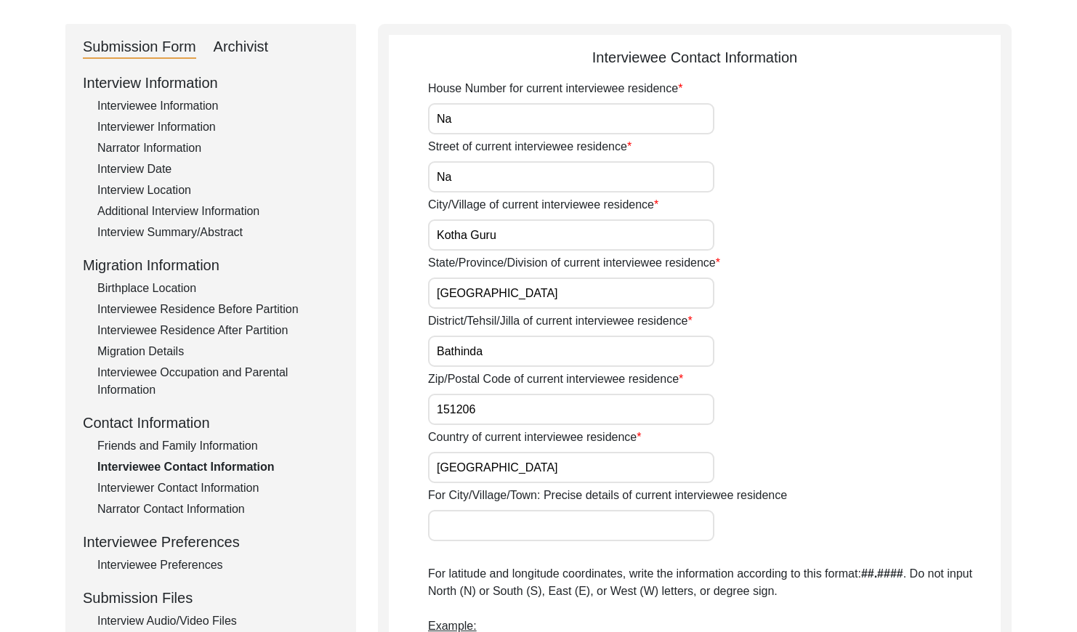
scroll to position [0, 0]
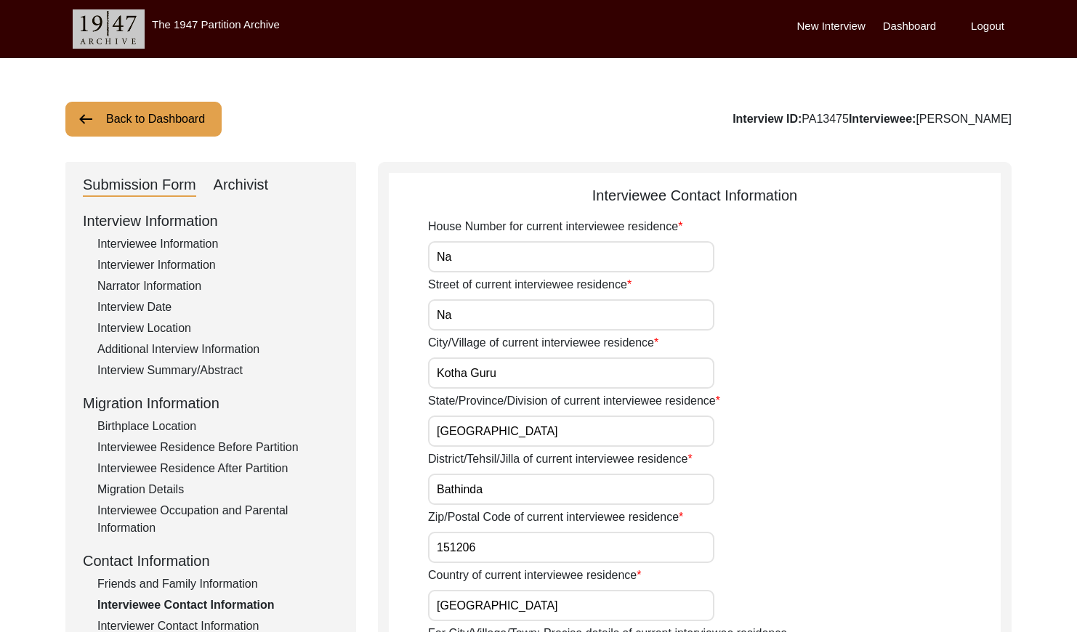
click at [145, 116] on button "Back to Dashboard" at bounding box center [143, 119] width 156 height 35
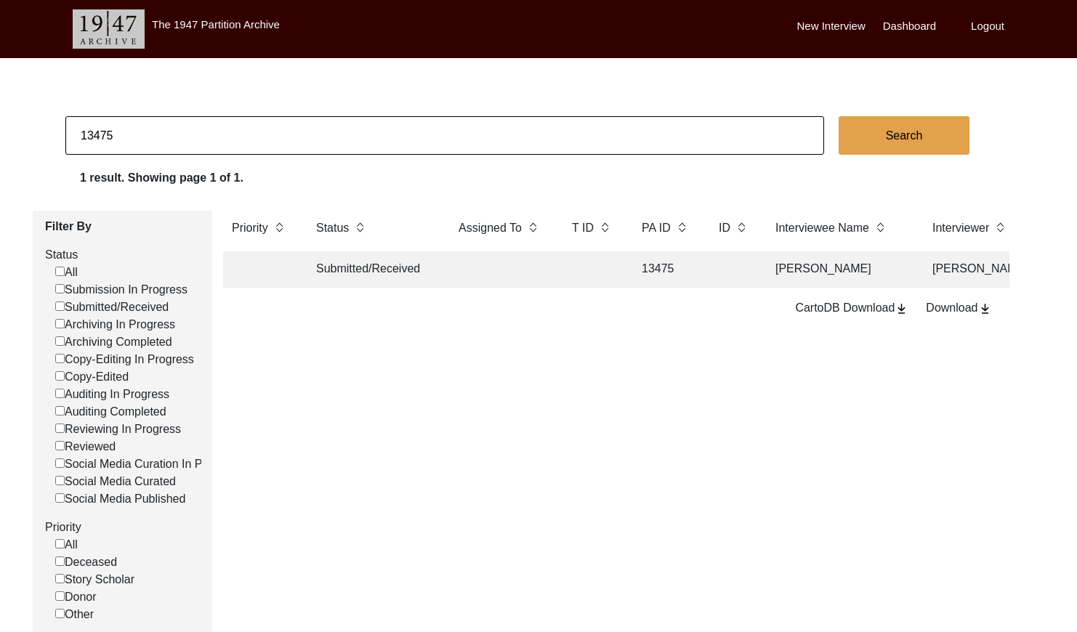
click at [160, 137] on input "13475" at bounding box center [444, 135] width 759 height 39
click at [159, 137] on input "13475" at bounding box center [444, 135] width 759 height 39
paste input "PA13497"
click at [93, 134] on input "PA13497" at bounding box center [444, 135] width 759 height 39
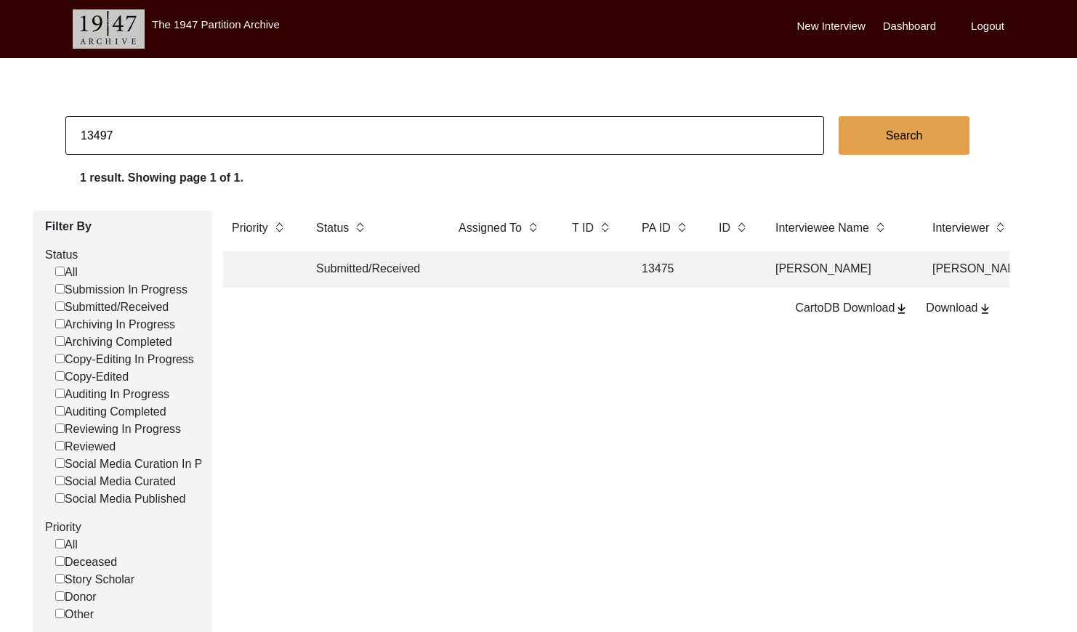
type input "13497"
checkbox input "false"
click at [529, 267] on td at bounding box center [501, 270] width 102 height 36
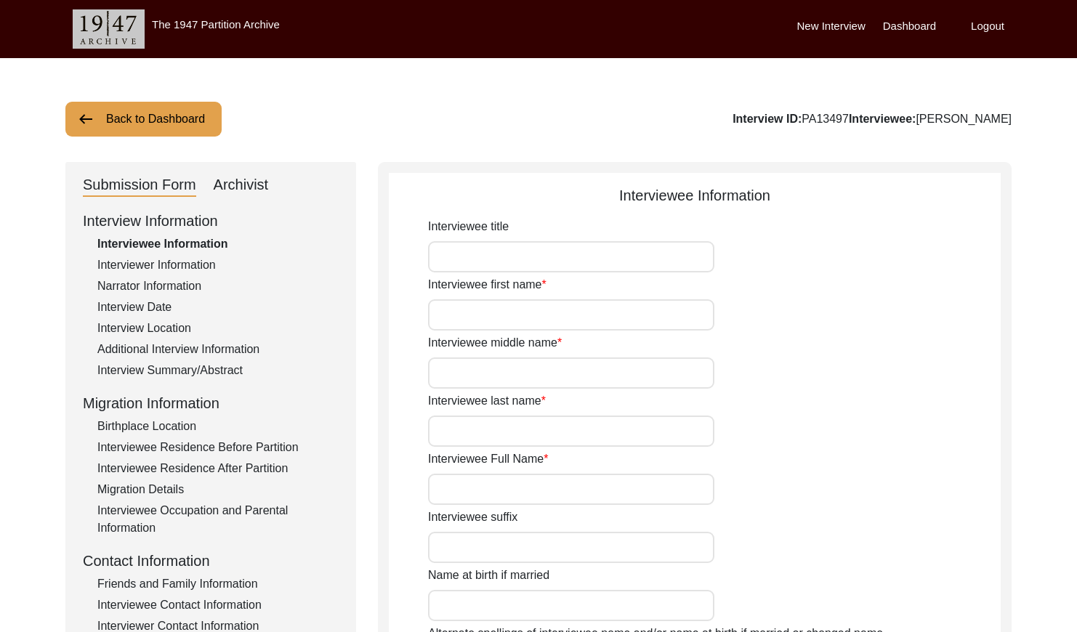
type input "Chand"
type input "[PERSON_NAME]"
type input "Na"
type input "[PERSON_NAME]"
type input "1941"
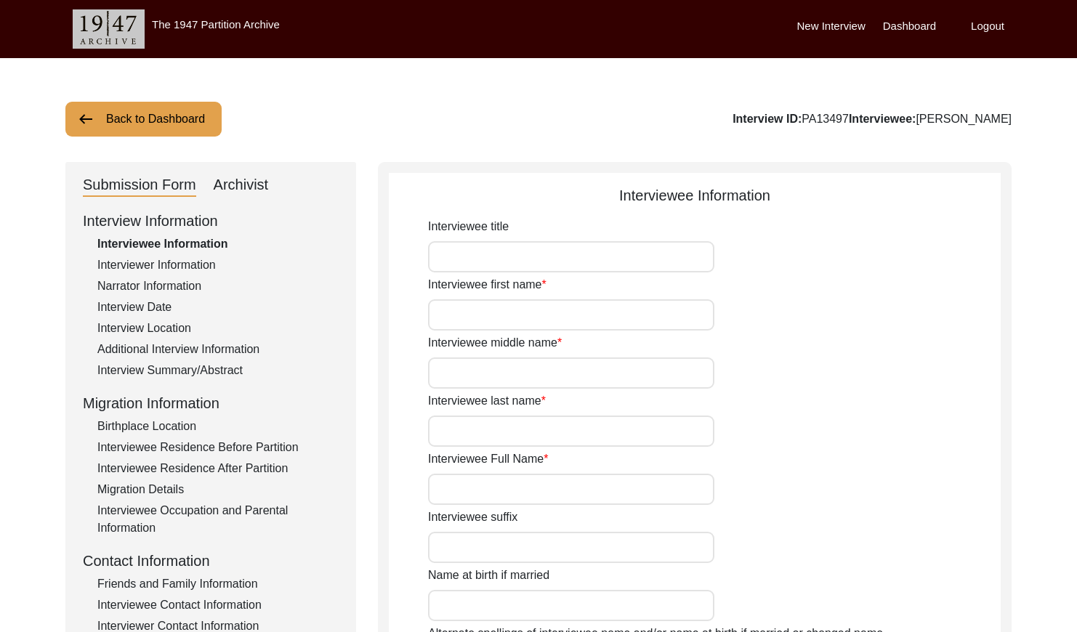
type input "1941"
type input "84 years Approx"
type input "[DEMOGRAPHIC_DATA]"
type input "Panjabi"
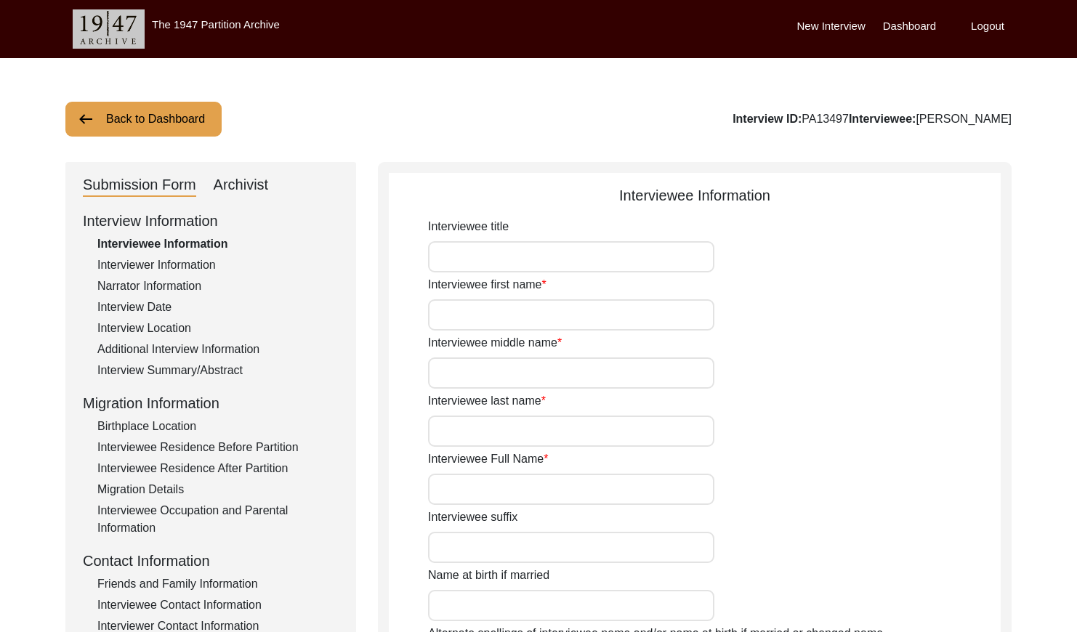
type input "[DEMOGRAPHIC_DATA]"
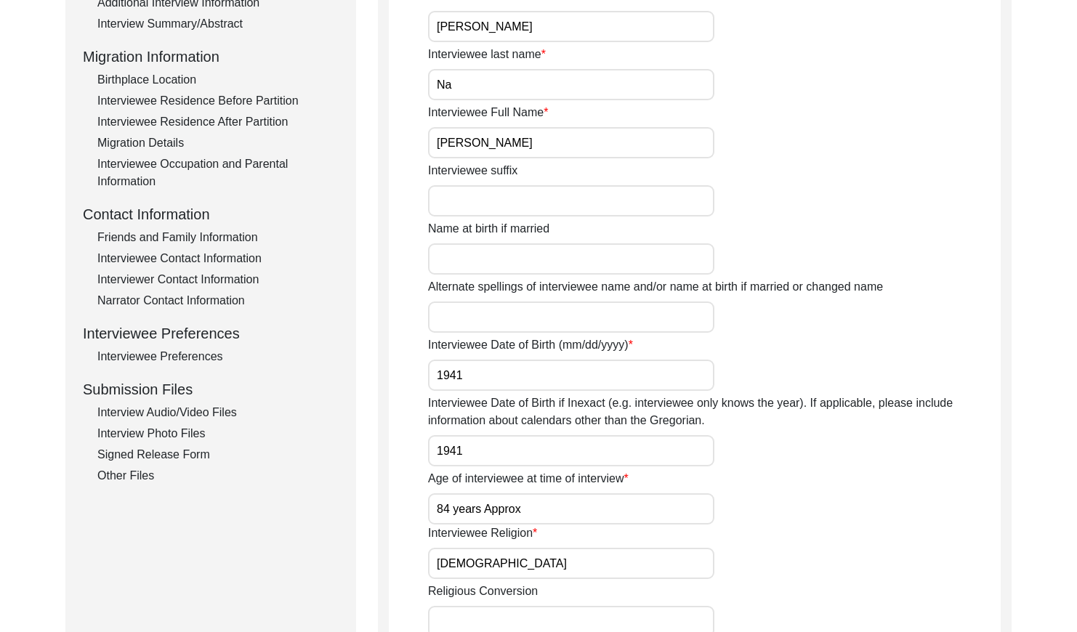
scroll to position [353, 0]
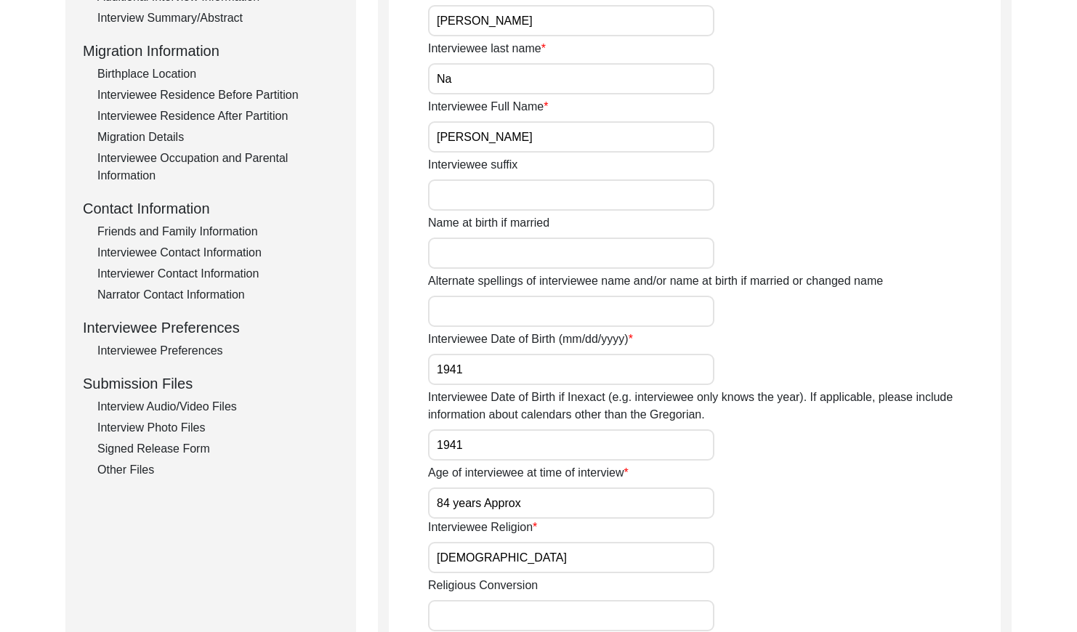
click at [228, 229] on div "Friends and Family Information" at bounding box center [217, 231] width 241 height 17
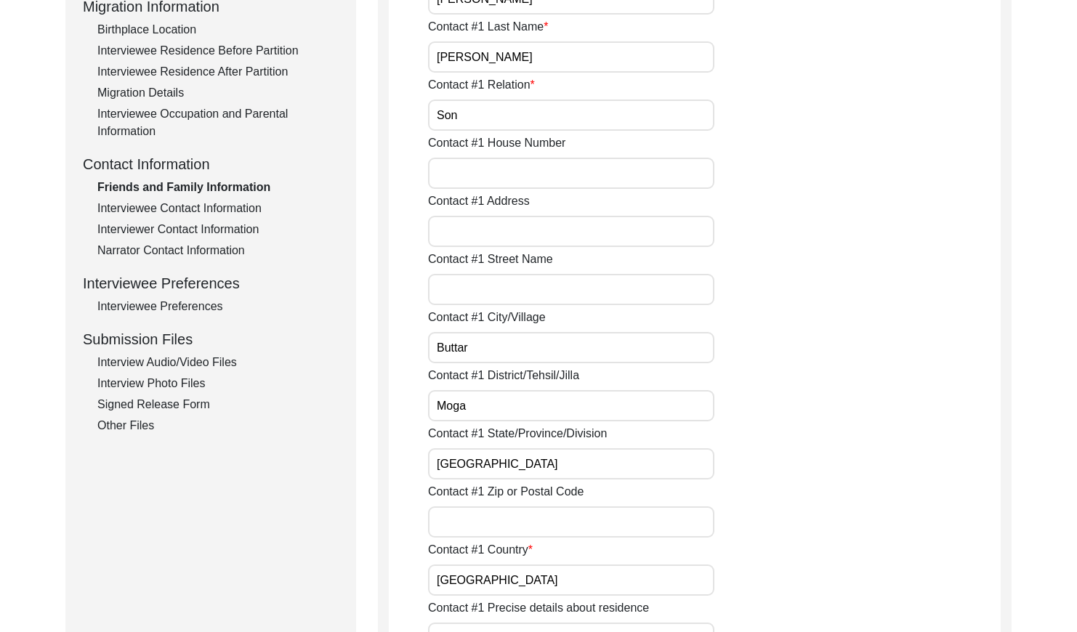
scroll to position [379, 0]
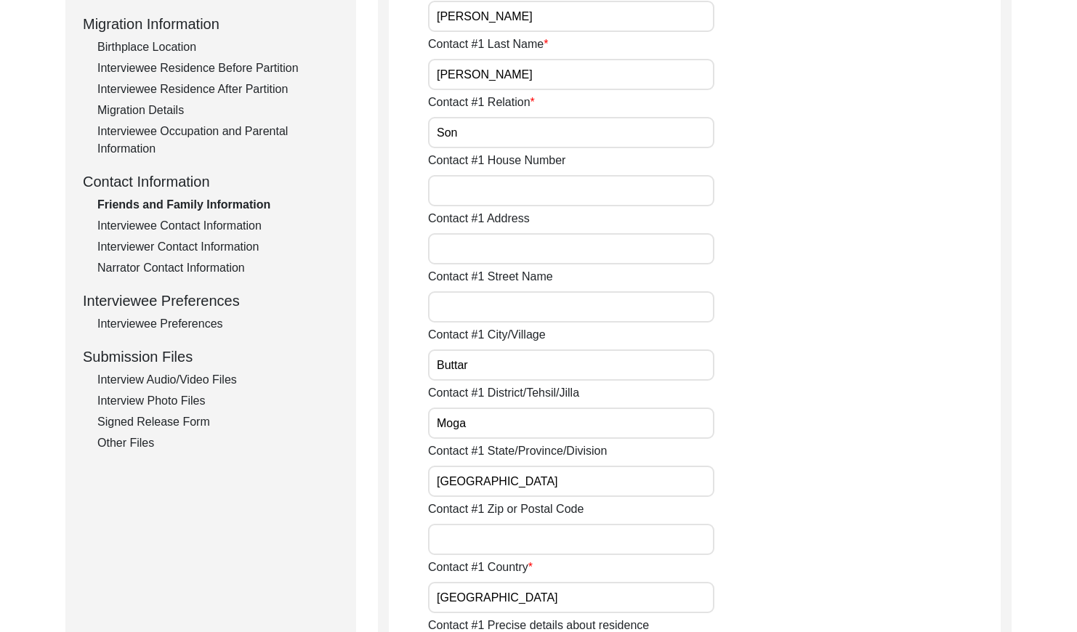
click at [249, 218] on div "Interviewee Contact Information" at bounding box center [217, 225] width 241 height 17
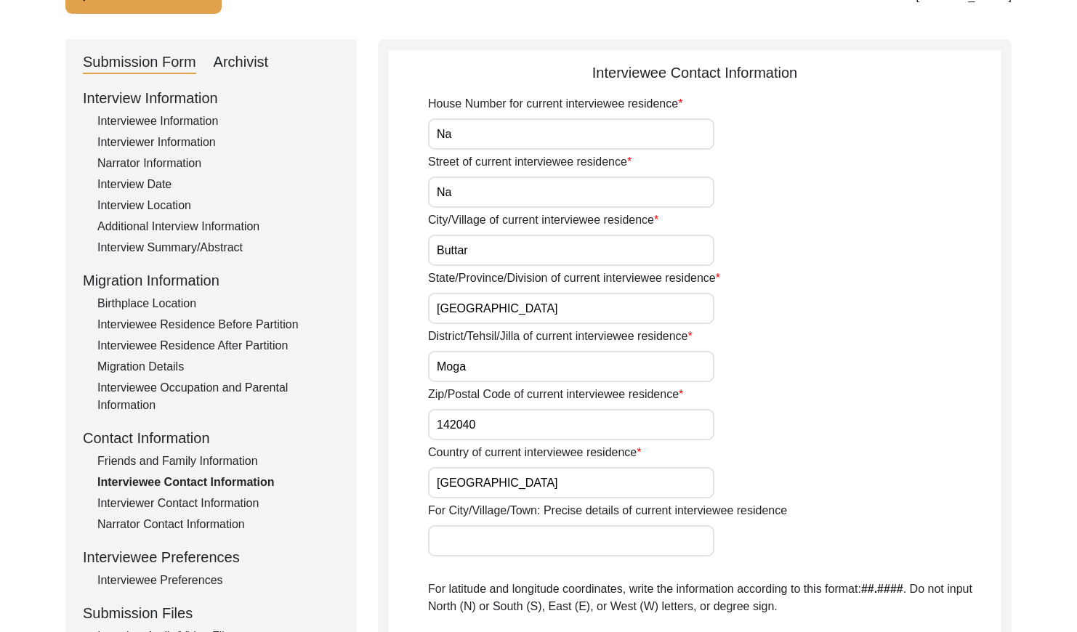
scroll to position [59, 0]
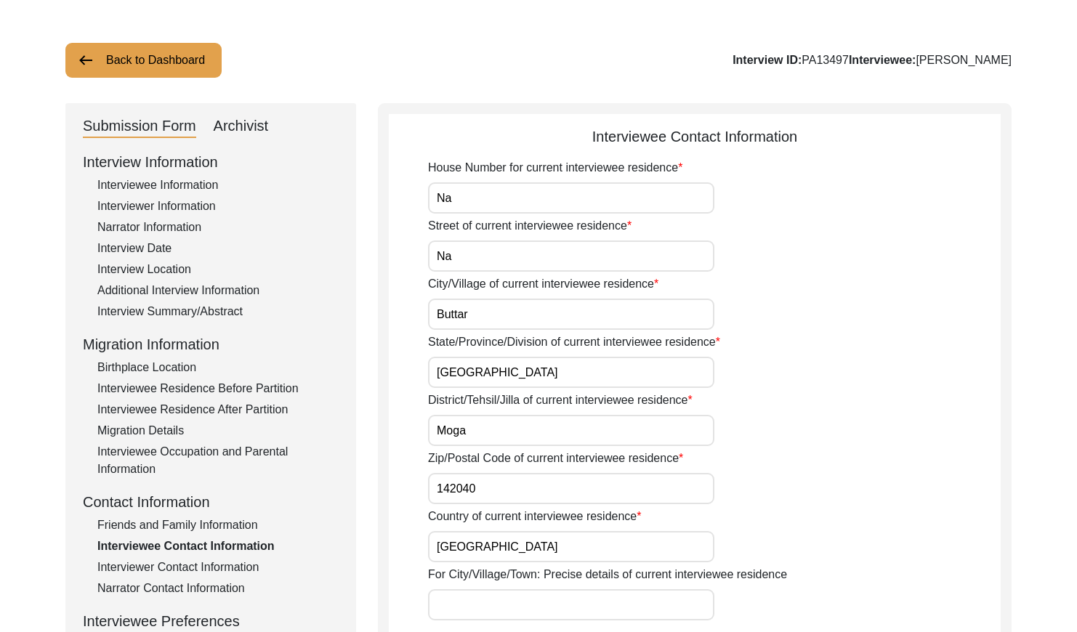
click at [145, 63] on button "Back to Dashboard" at bounding box center [143, 60] width 156 height 35
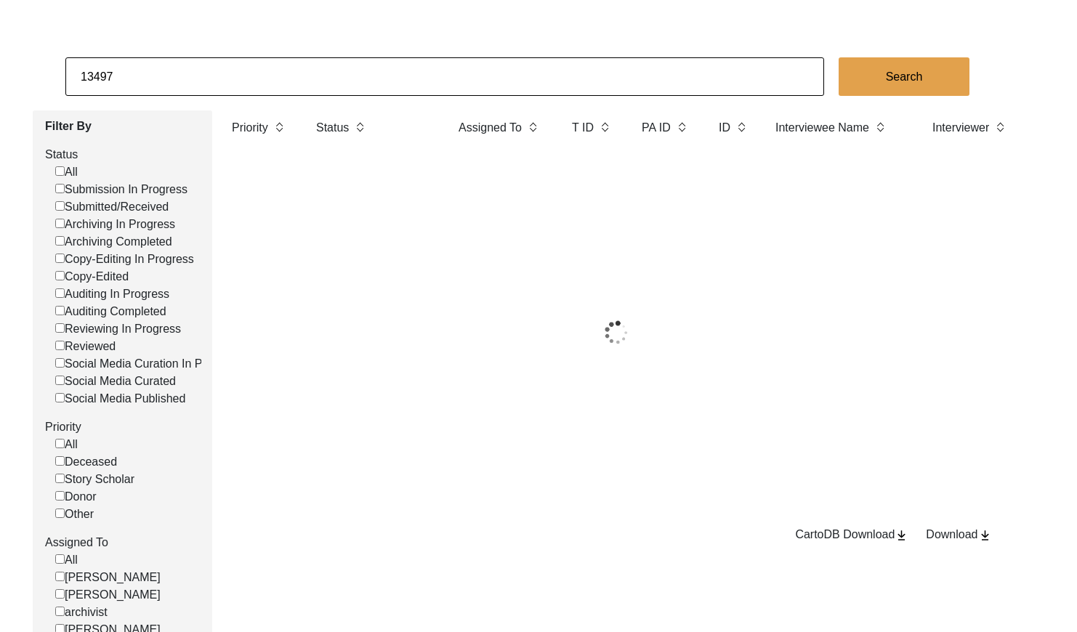
click at [239, 73] on input "13497" at bounding box center [444, 76] width 759 height 39
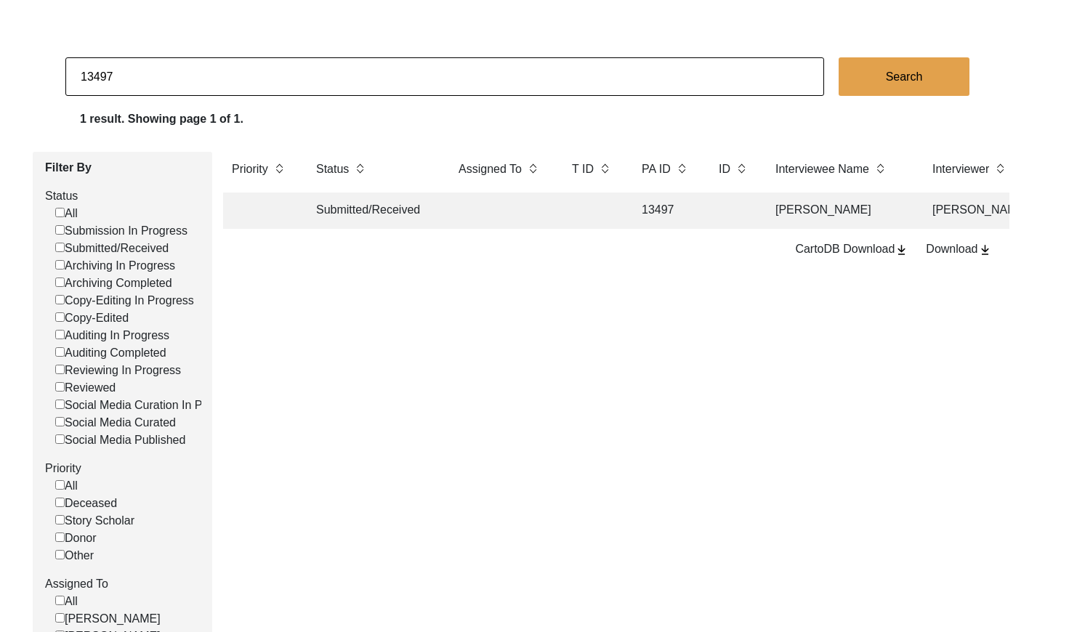
paste input "PA13505"
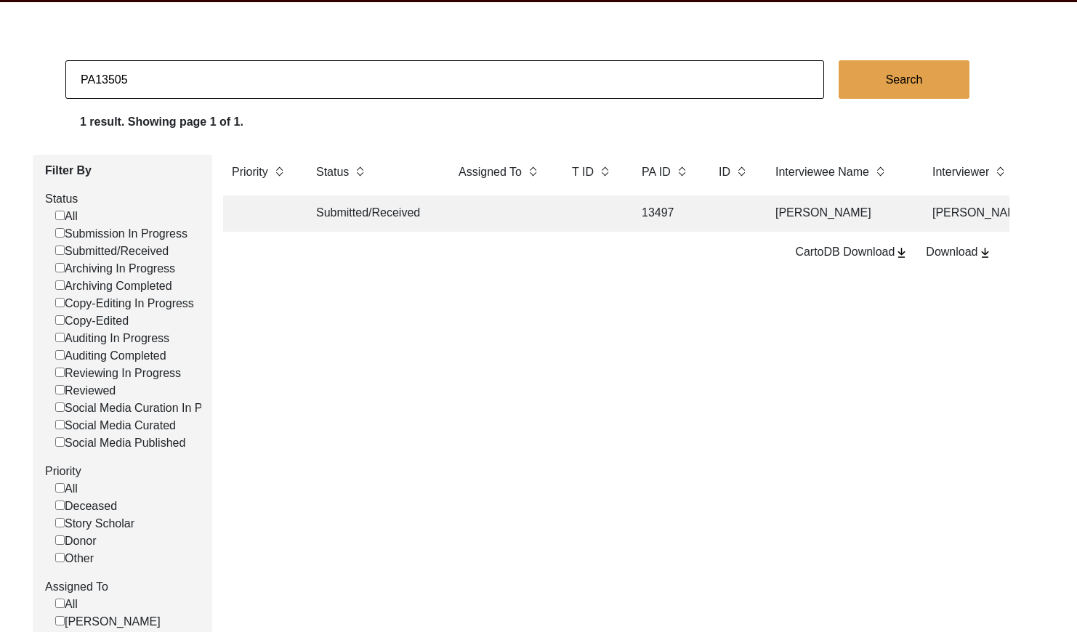
click at [94, 77] on input "PA13505" at bounding box center [444, 79] width 759 height 39
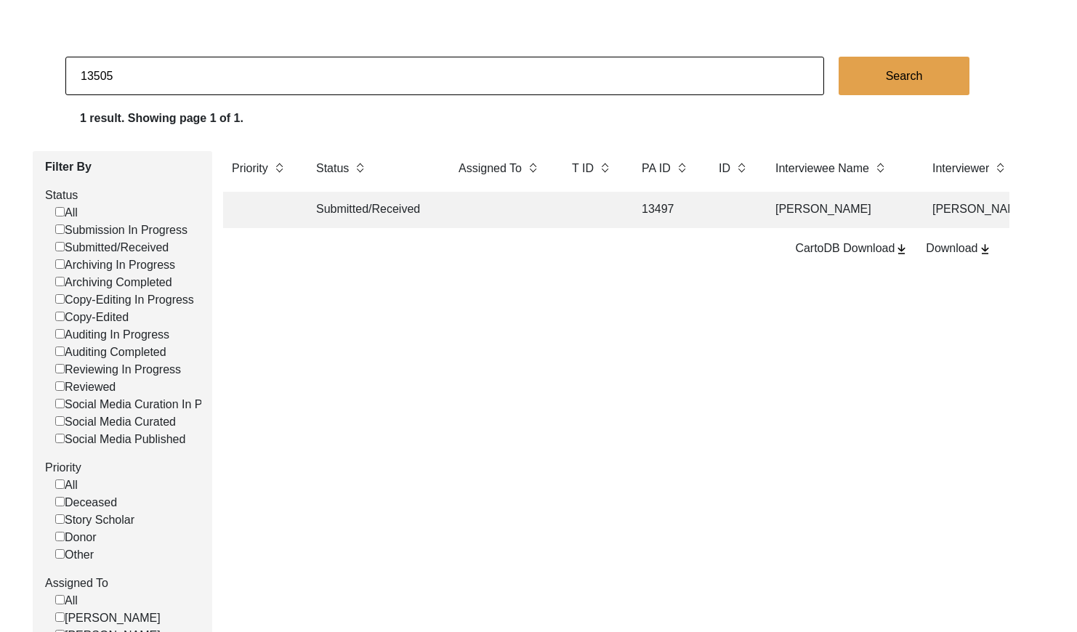
type input "13505"
checkbox input "false"
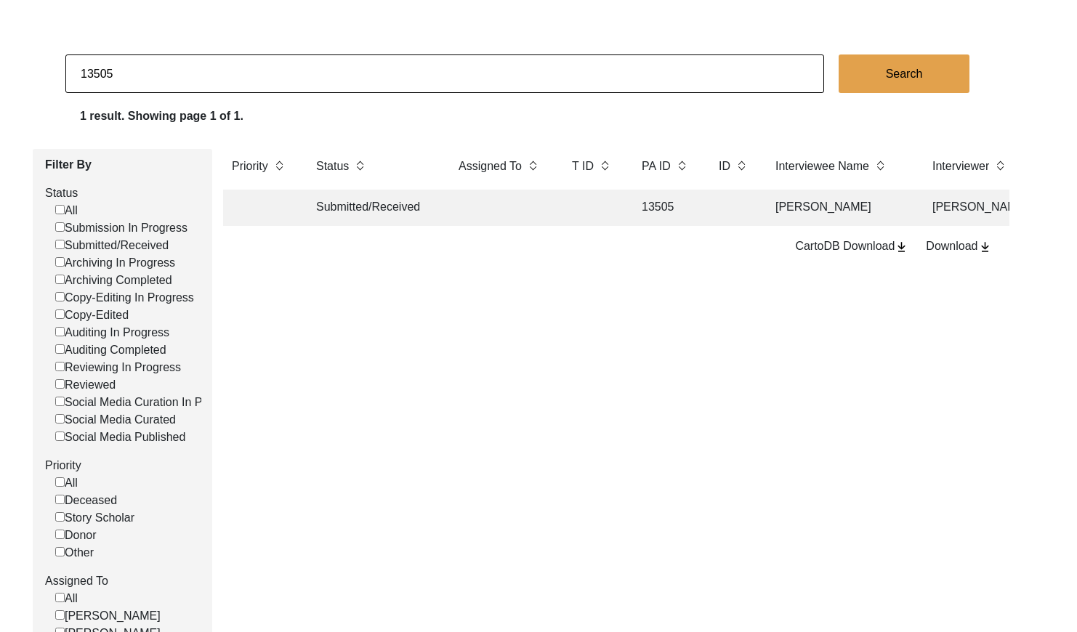
click at [537, 212] on td at bounding box center [501, 208] width 102 height 36
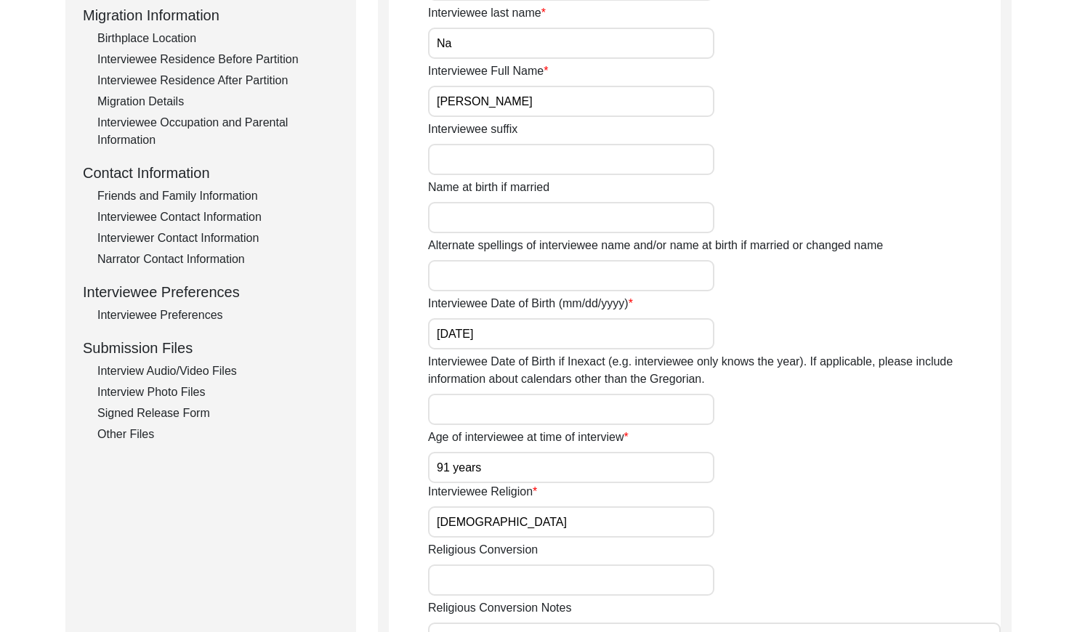
scroll to position [426, 0]
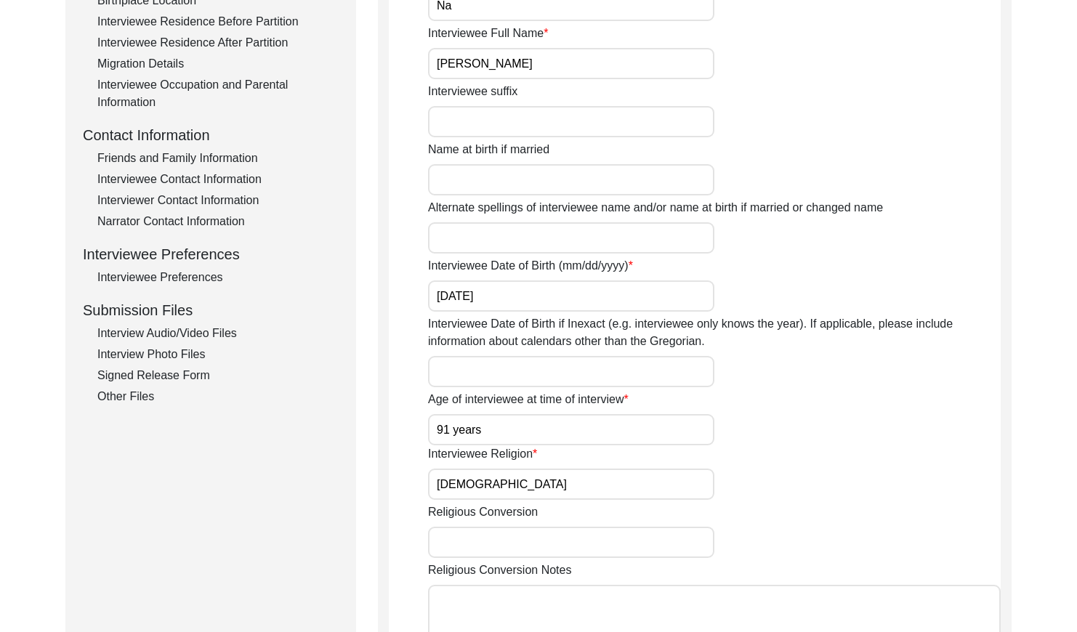
click at [219, 155] on div "Friends and Family Information" at bounding box center [217, 158] width 241 height 17
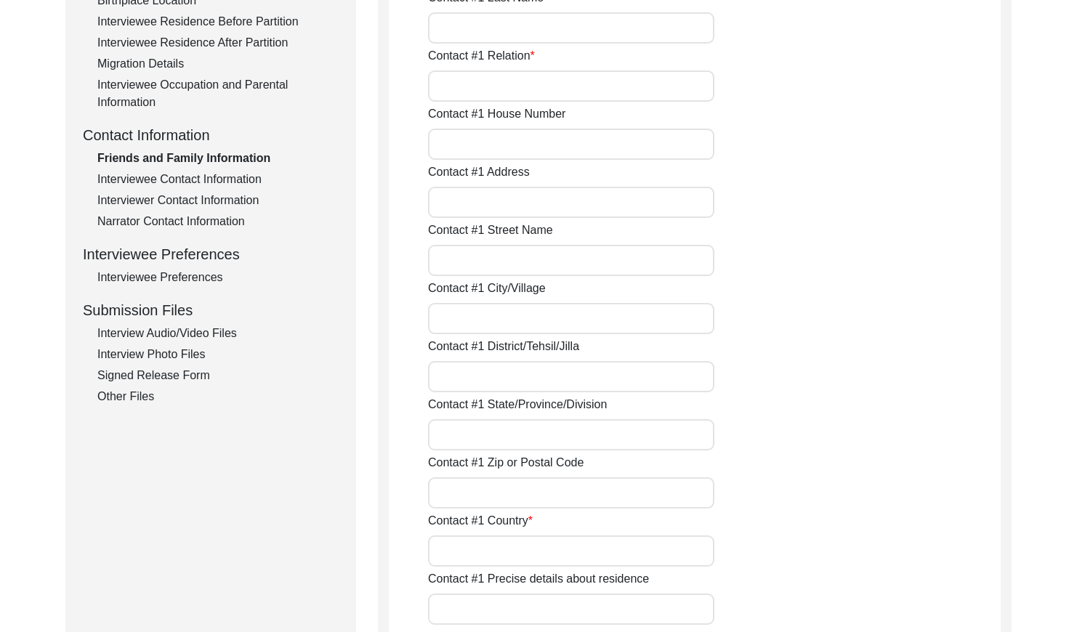
type input "[PERSON_NAME]"
type input "Son"
type input "Bathinda"
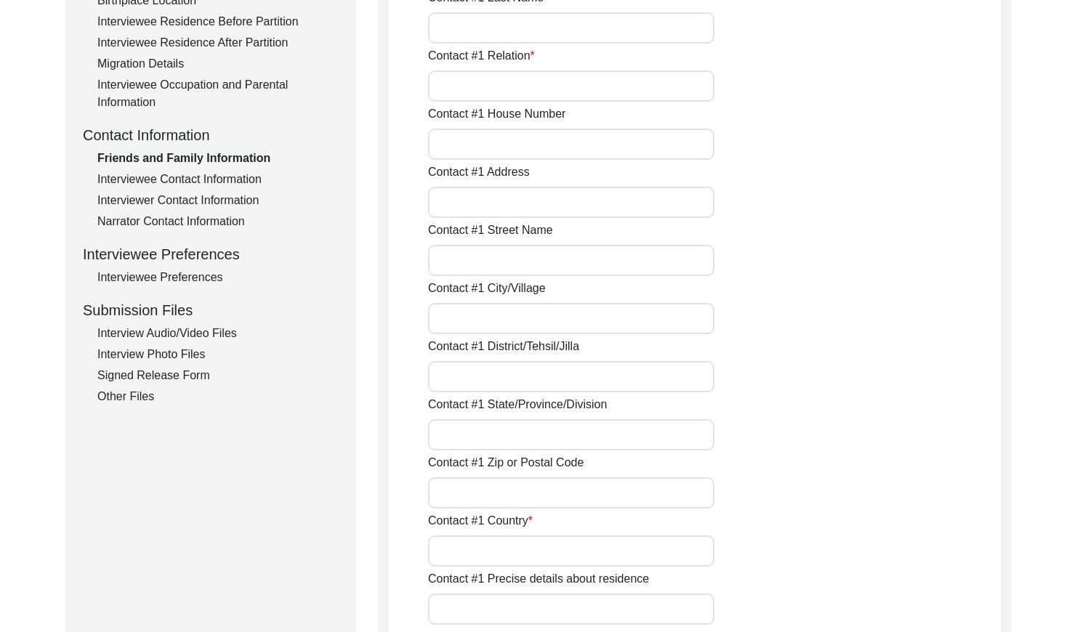
type input "Bathinda"
type input "[GEOGRAPHIC_DATA]"
type input "151001"
type input "[GEOGRAPHIC_DATA]"
type input "9463076876"
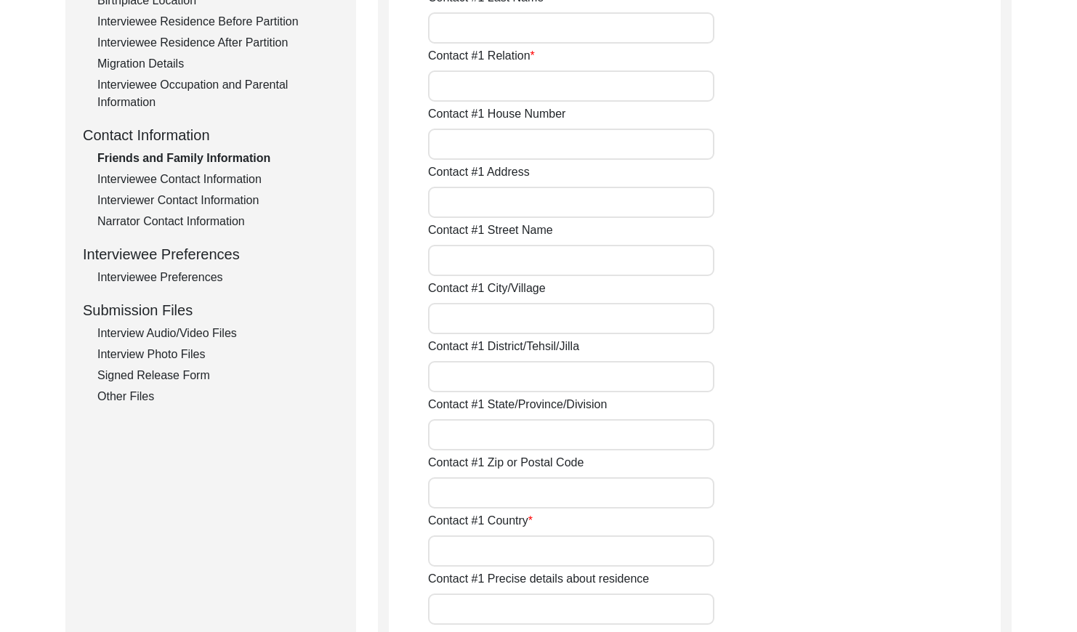
type input "NA"
type input "[PERSON_NAME]"
type input "Grandson"
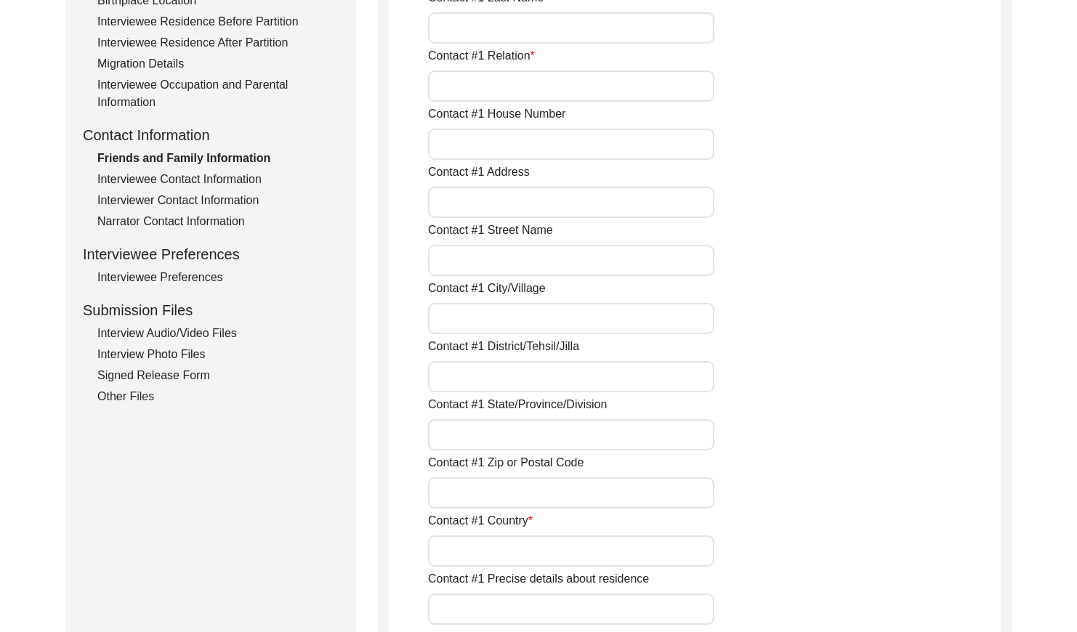
type input "Bathinda"
type input "[GEOGRAPHIC_DATA]"
type input "8132073965"
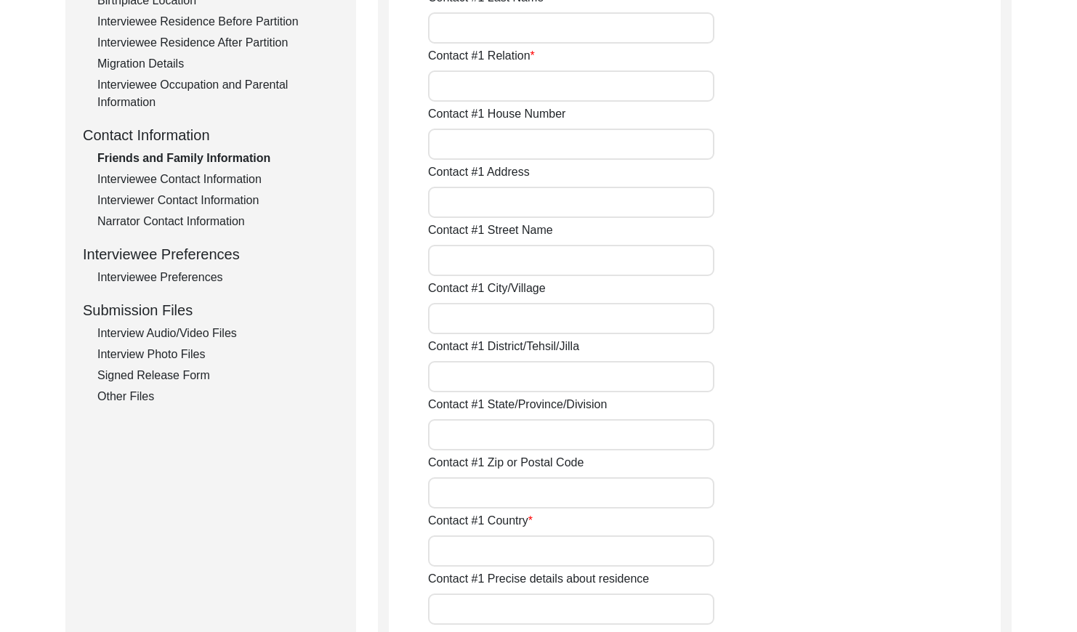
type input "NA"
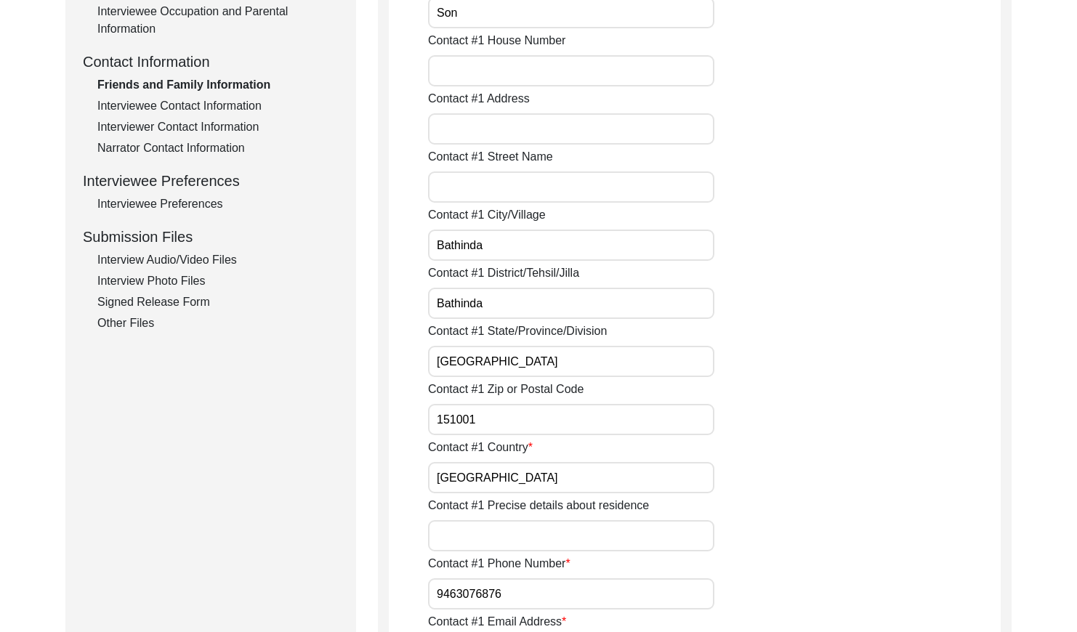
scroll to position [492, 0]
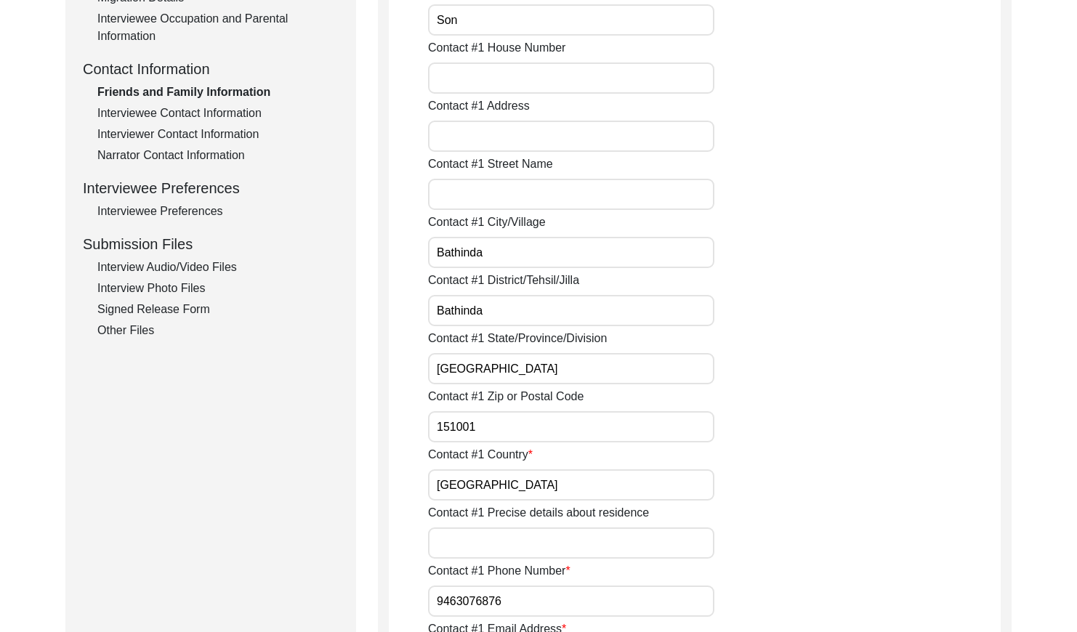
click at [213, 108] on div "Interviewee Contact Information" at bounding box center [217, 113] width 241 height 17
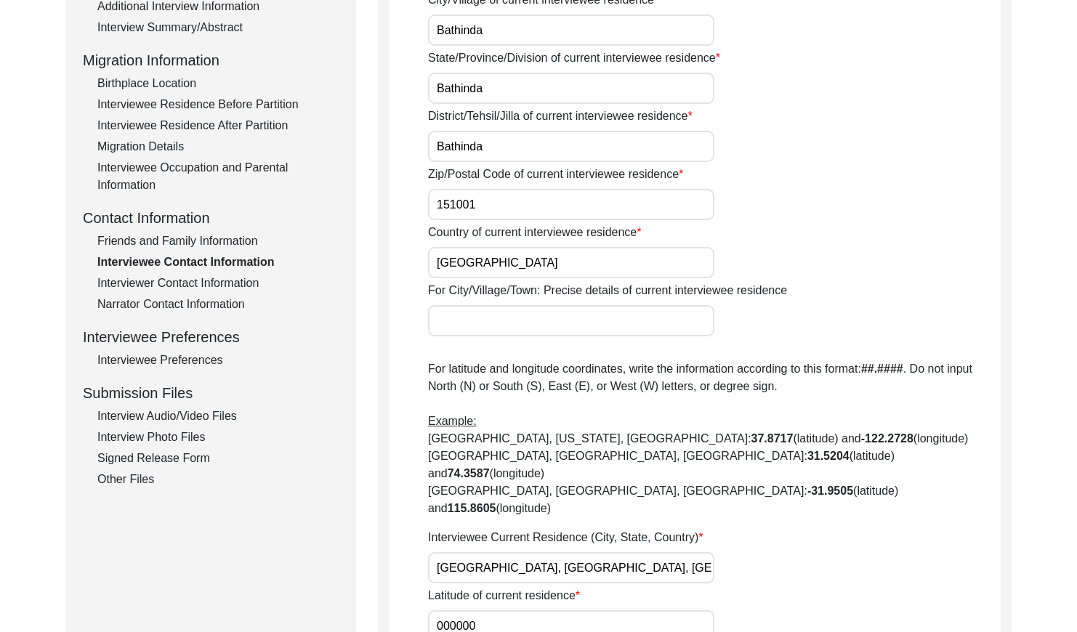
scroll to position [363, 0]
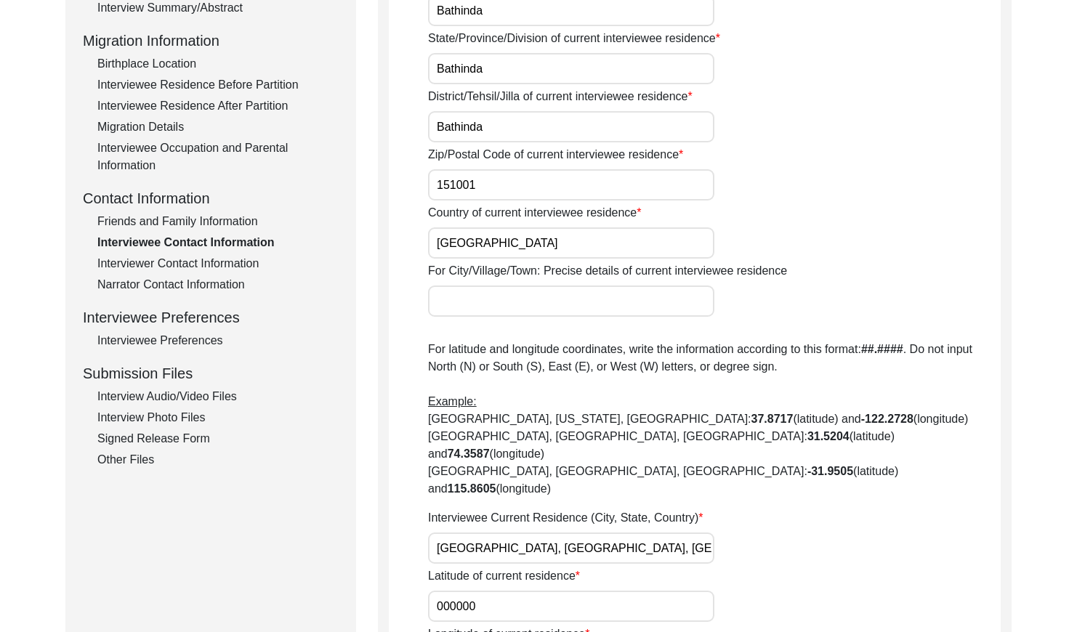
click at [193, 440] on div "Signed Release Form" at bounding box center [217, 438] width 241 height 17
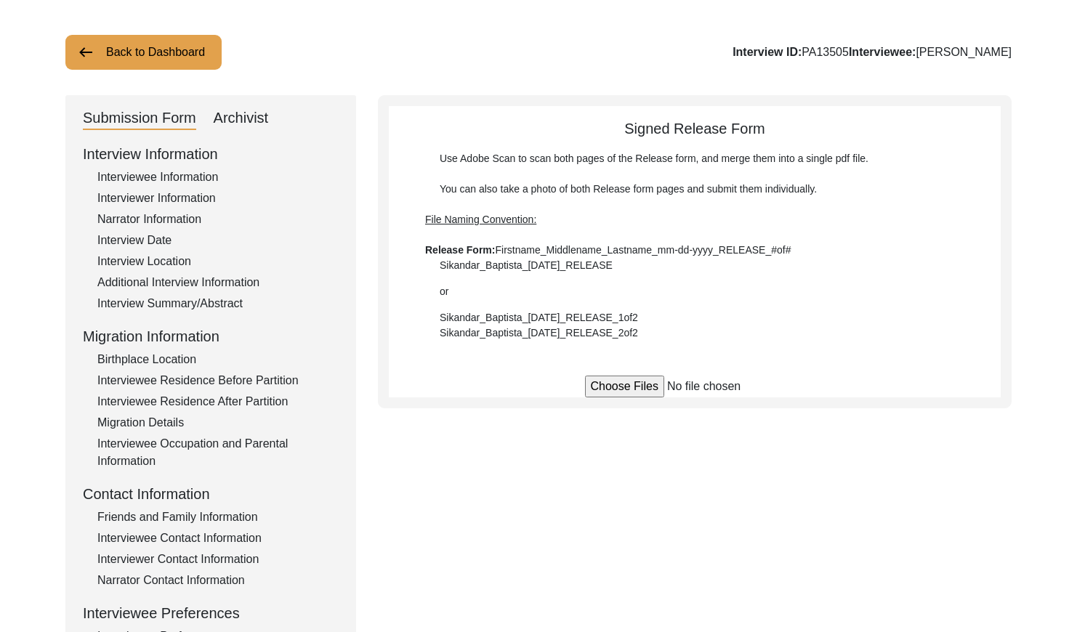
scroll to position [0, 0]
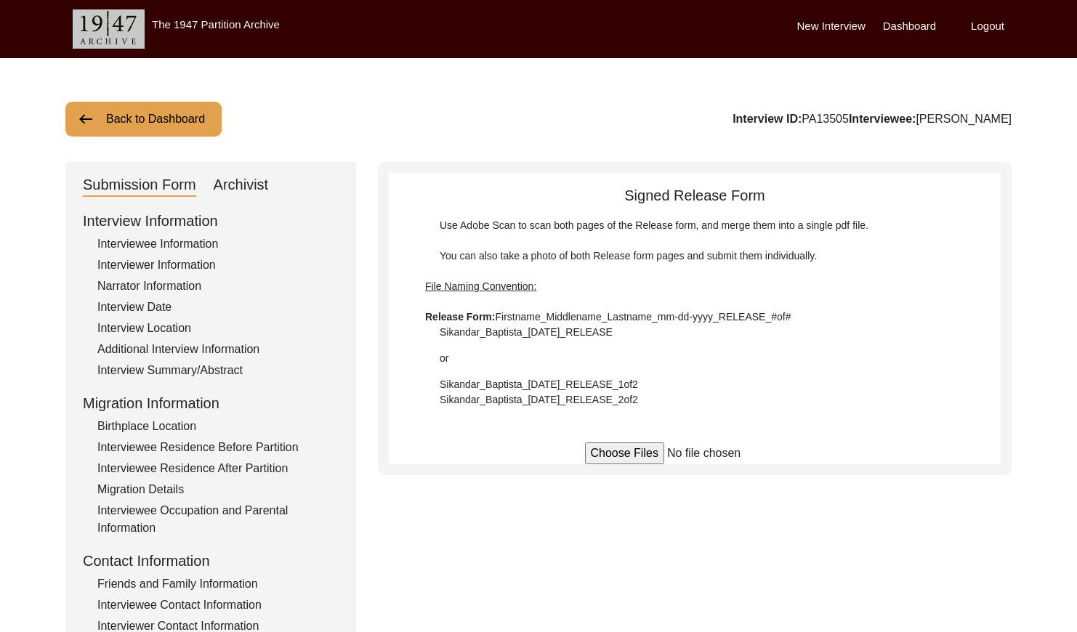
click at [142, 116] on button "Back to Dashboard" at bounding box center [143, 119] width 156 height 35
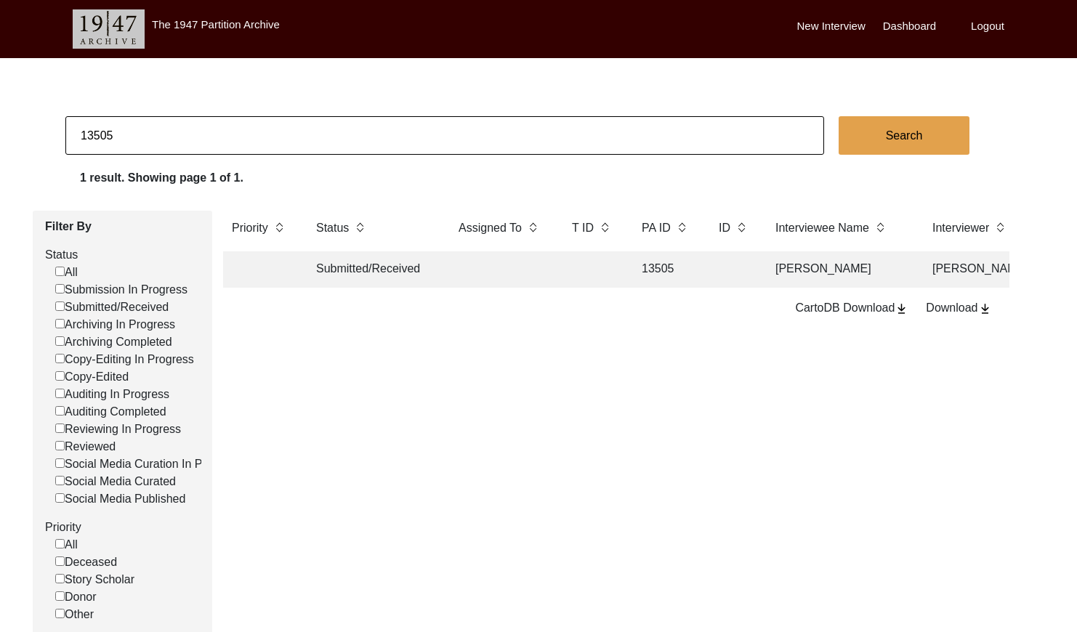
click at [542, 132] on input "13505" at bounding box center [444, 135] width 759 height 39
click at [543, 131] on input "13505" at bounding box center [444, 135] width 759 height 39
checkbox input "false"
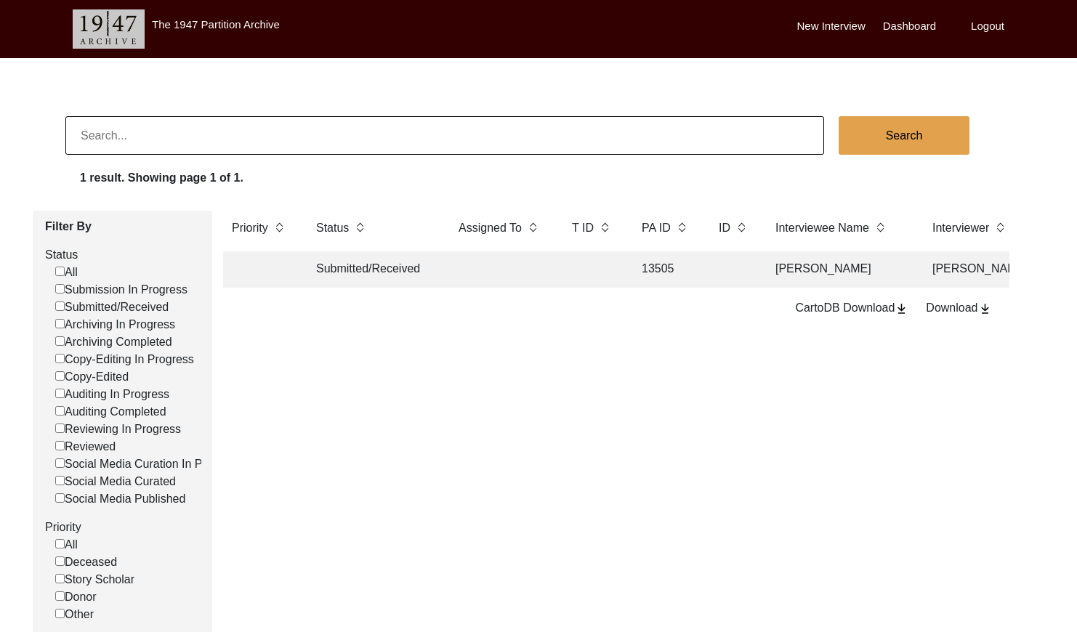
checkbox input "false"
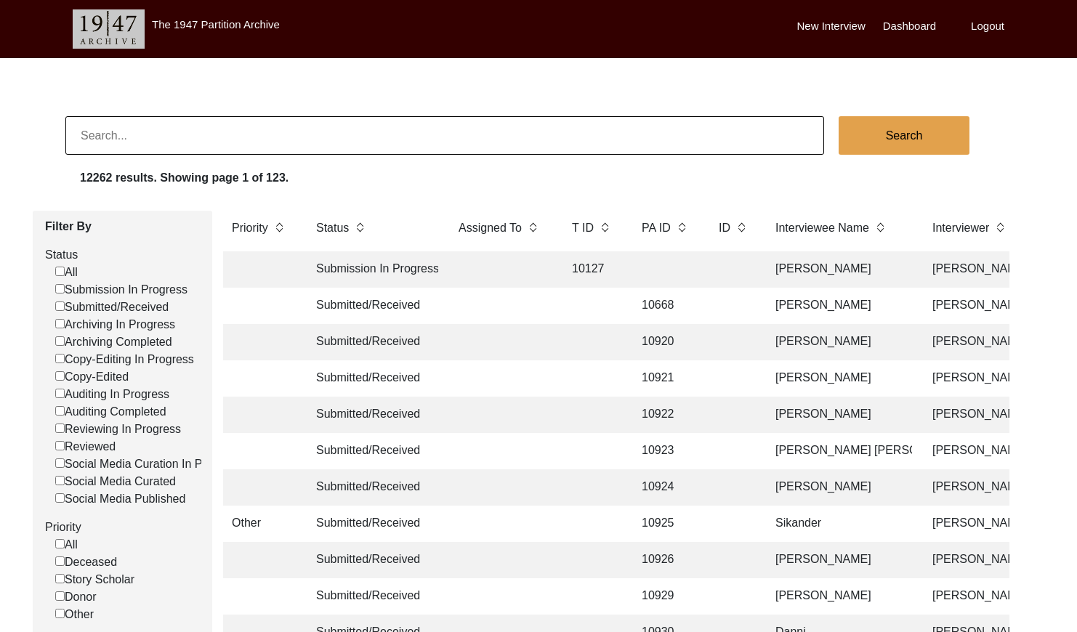
click at [155, 142] on input at bounding box center [444, 135] width 759 height 39
paste input "PA13337"
drag, startPoint x: 94, startPoint y: 135, endPoint x: 133, endPoint y: 137, distance: 39.3
click at [95, 135] on input "PA13337" at bounding box center [444, 135] width 759 height 39
type input "13337"
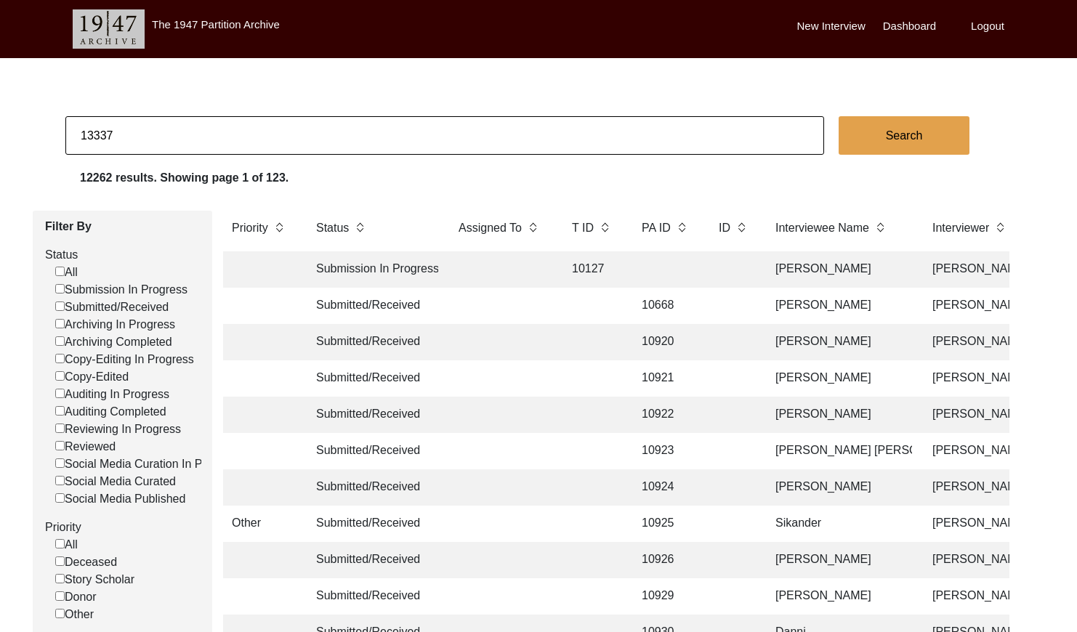
checkbox input "false"
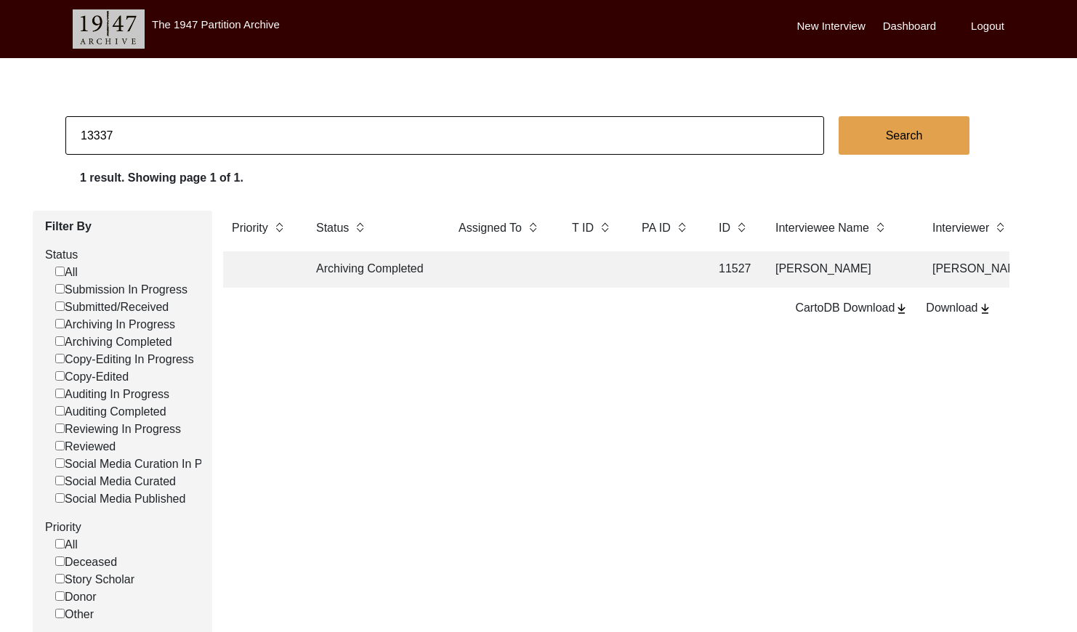
click at [611, 282] on td at bounding box center [592, 270] width 58 height 36
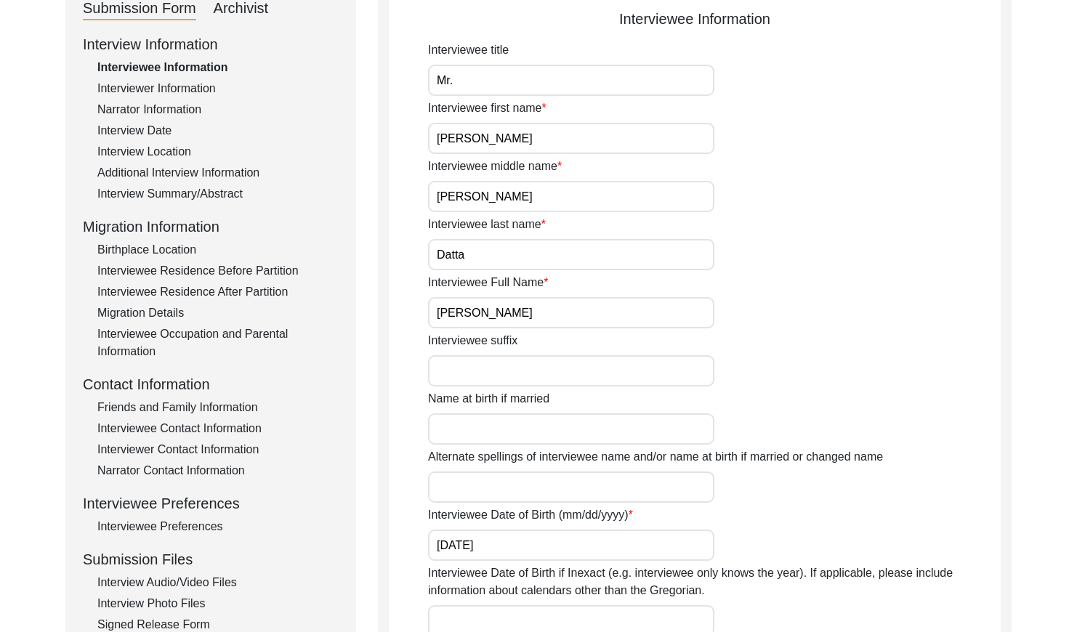
scroll to position [190, 0]
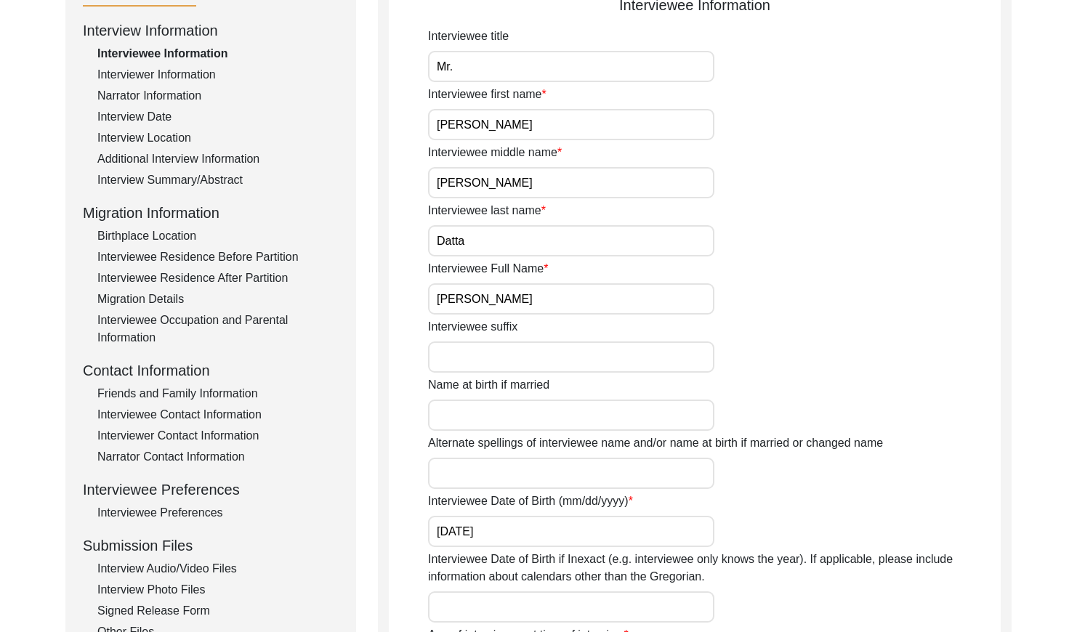
click at [582, 303] on input "[PERSON_NAME]" at bounding box center [571, 299] width 286 height 31
click at [161, 114] on div "Interview Date" at bounding box center [217, 116] width 241 height 17
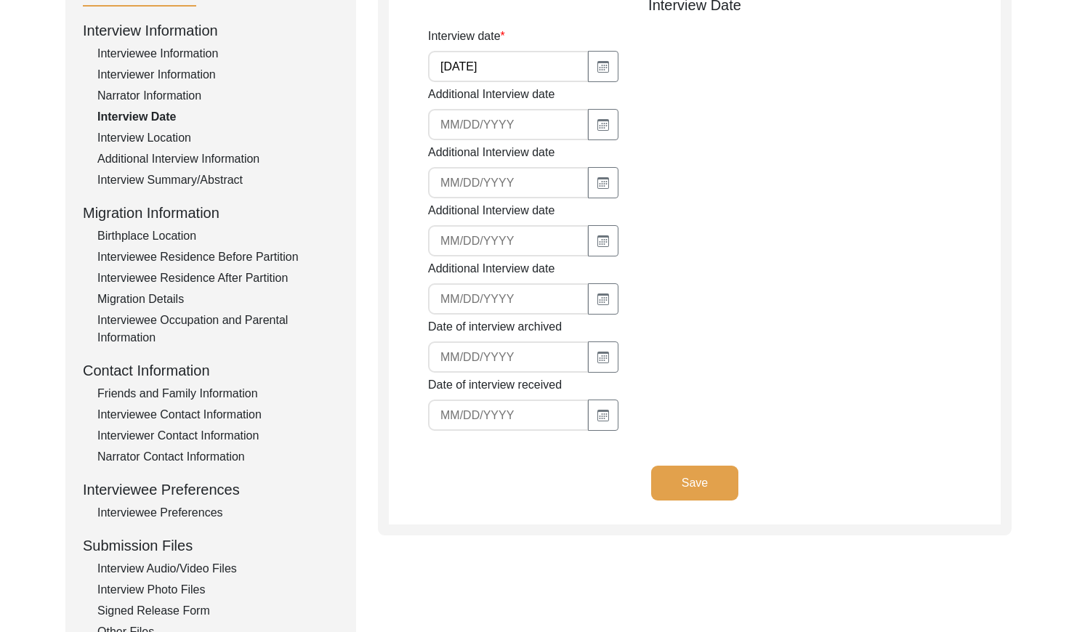
click at [495, 67] on input "[DATE]" at bounding box center [508, 66] width 161 height 31
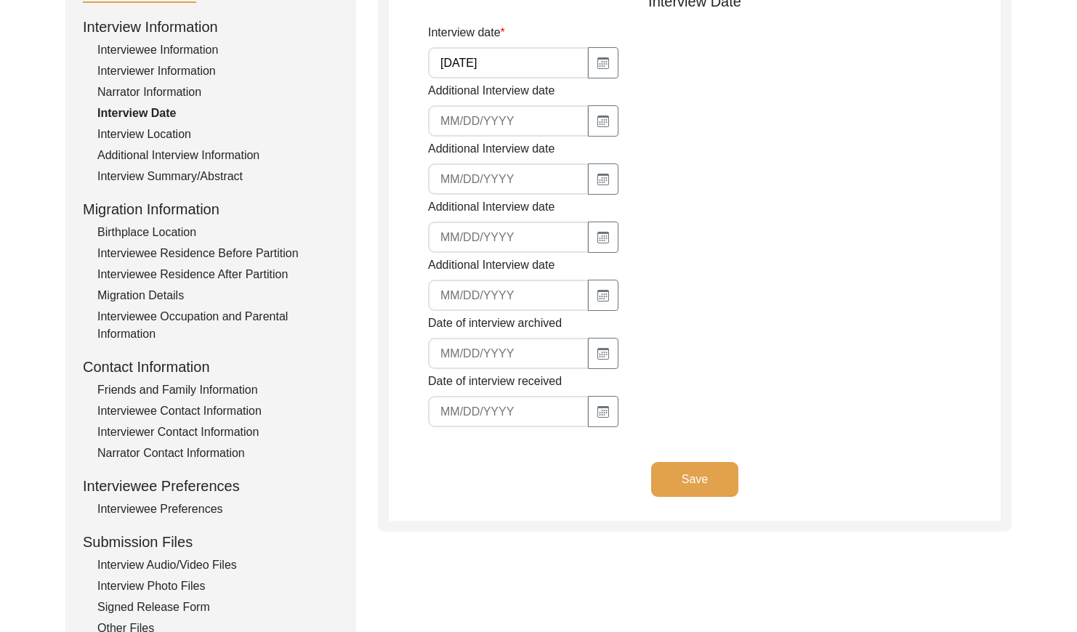
drag, startPoint x: 196, startPoint y: 172, endPoint x: 212, endPoint y: 173, distance: 15.3
click at [197, 172] on div "Interview Summary/Abstract" at bounding box center [217, 176] width 241 height 17
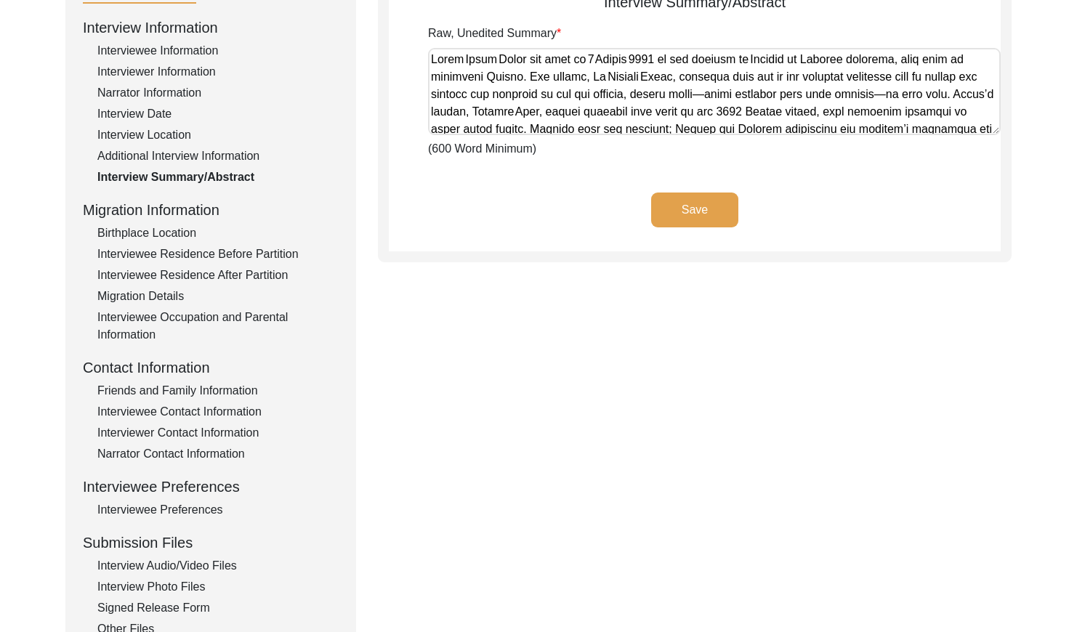
scroll to position [0, 0]
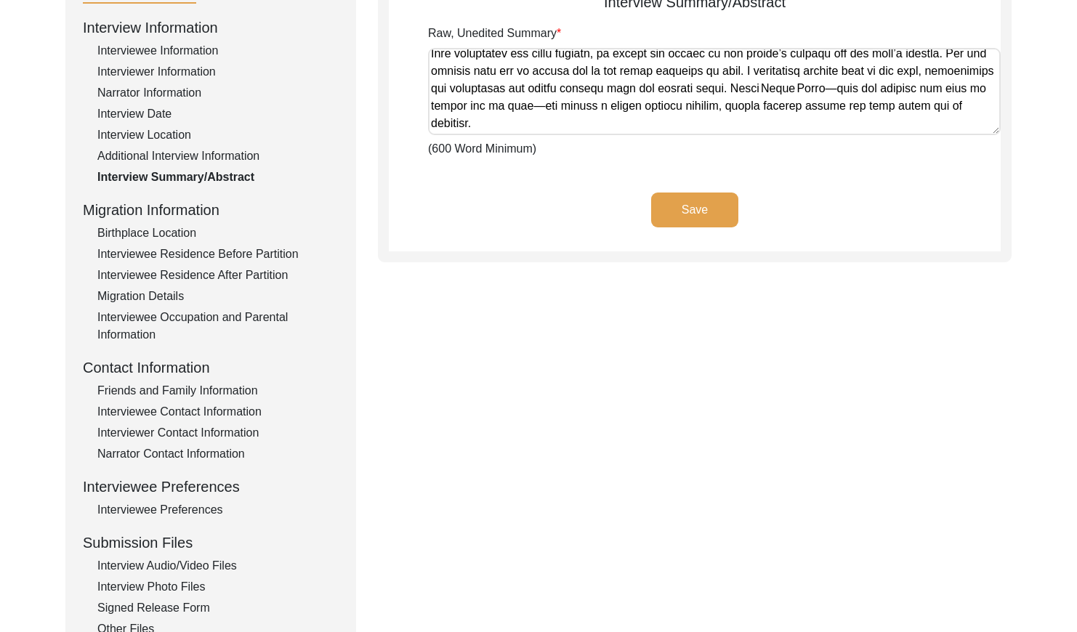
drag, startPoint x: 433, startPoint y: 59, endPoint x: 1024, endPoint y: 174, distance: 602.1
click at [1024, 174] on div "Back to Dashboard Interview ID: 11527 Interviewee: [PERSON_NAME] Datta Submissi…" at bounding box center [538, 312] width 1077 height 894
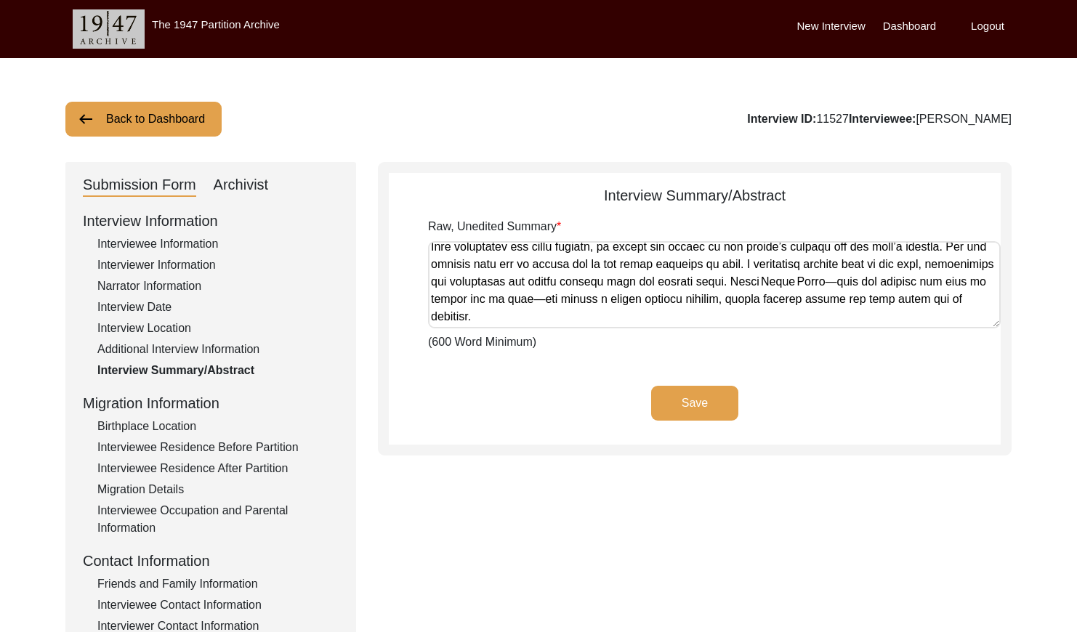
click at [239, 190] on div "Archivist" at bounding box center [241, 185] width 55 height 23
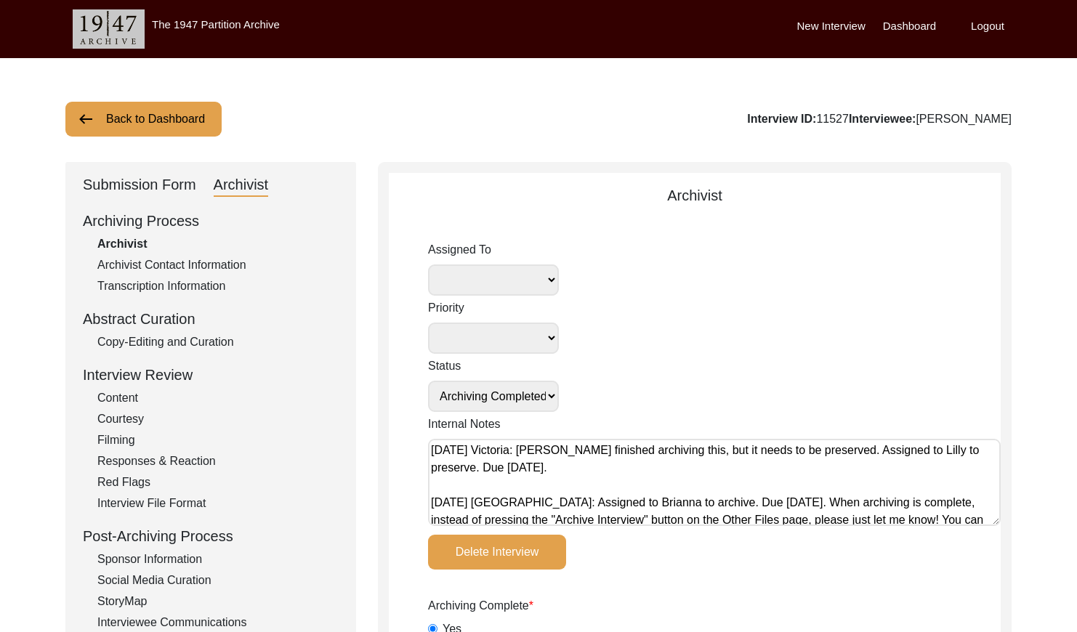
drag, startPoint x: 177, startPoint y: 343, endPoint x: 218, endPoint y: 338, distance: 41.0
click at [181, 342] on div "Copy-Editing and Curation" at bounding box center [217, 342] width 241 height 17
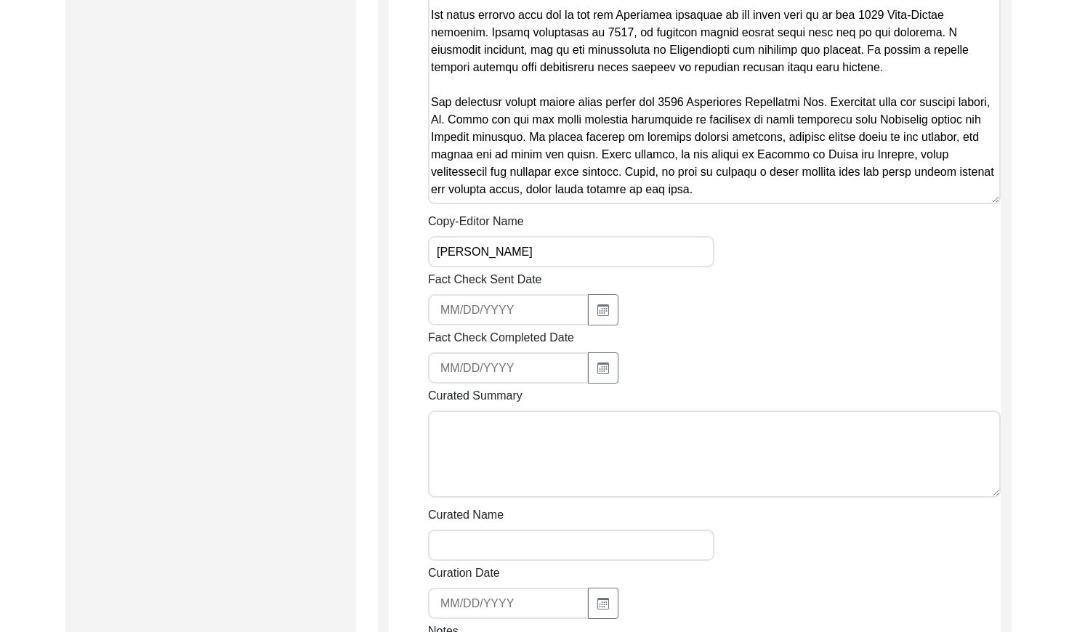
scroll to position [1345, 0]
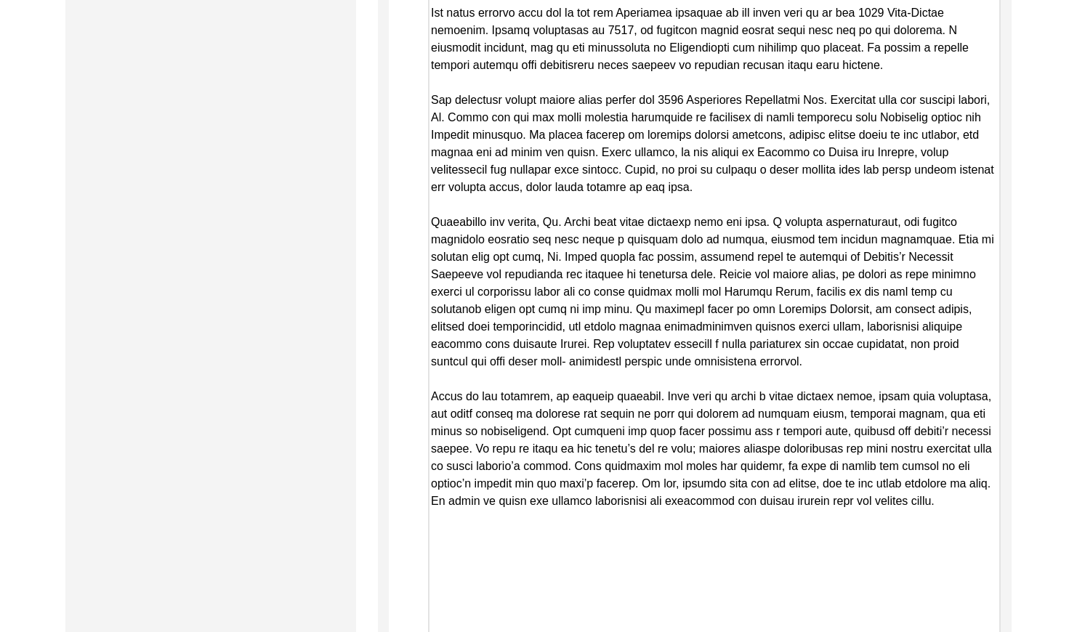
drag, startPoint x: 995, startPoint y: 197, endPoint x: 993, endPoint y: 665, distance: 468.2
click at [993, 632] on html "The 1947 Partition Archive New Interview Dashboard Logout Back to Dashboard Int…" at bounding box center [538, 93] width 1077 height 2877
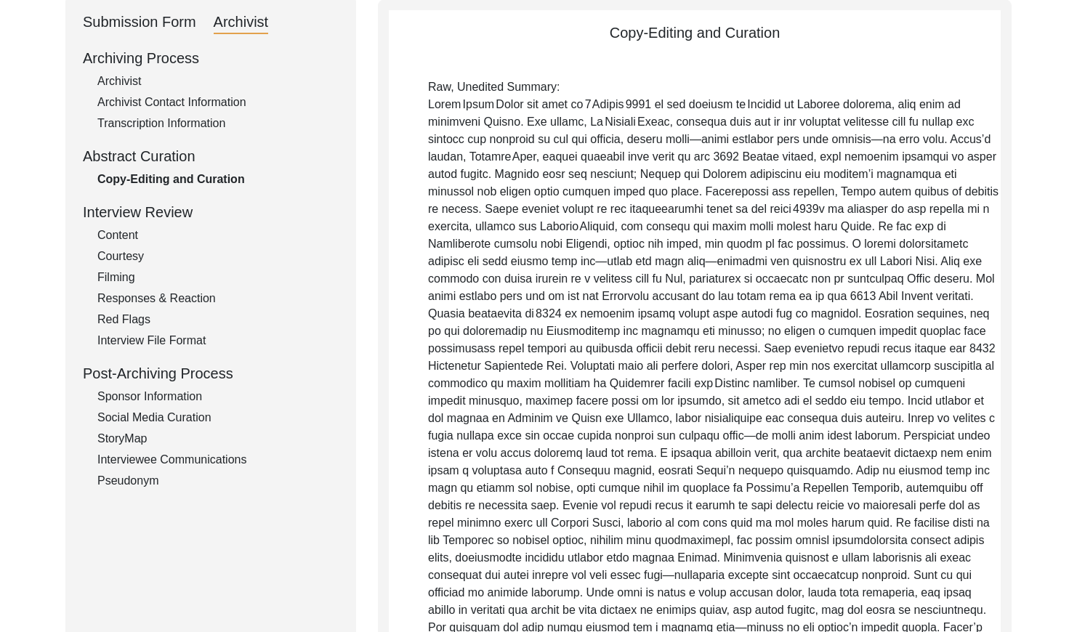
scroll to position [0, 0]
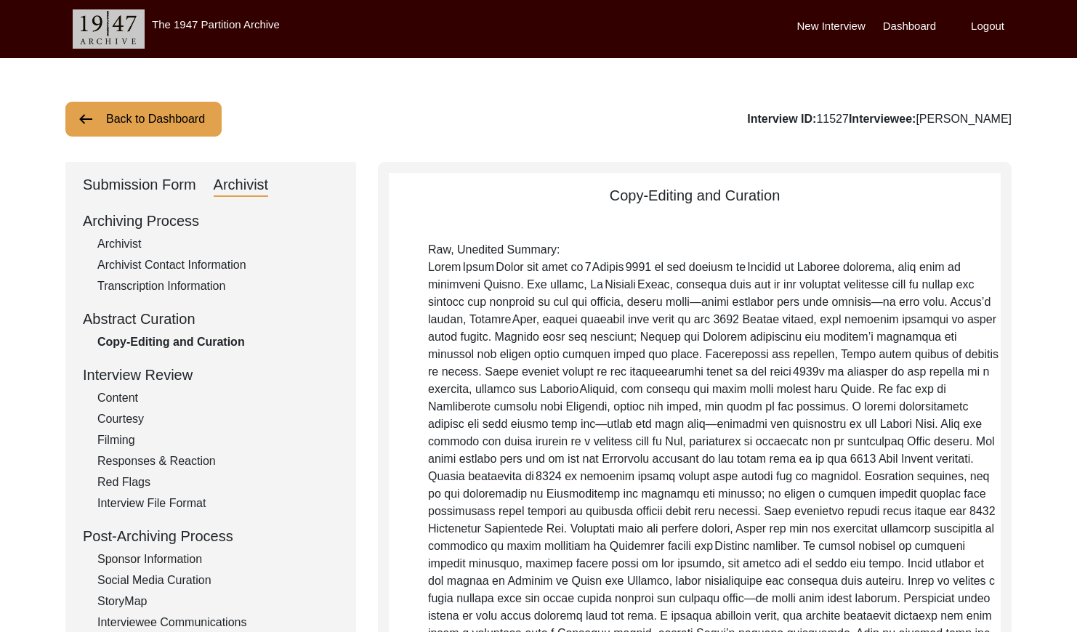
drag, startPoint x: 867, startPoint y: 508, endPoint x: 271, endPoint y: -93, distance: 846.6
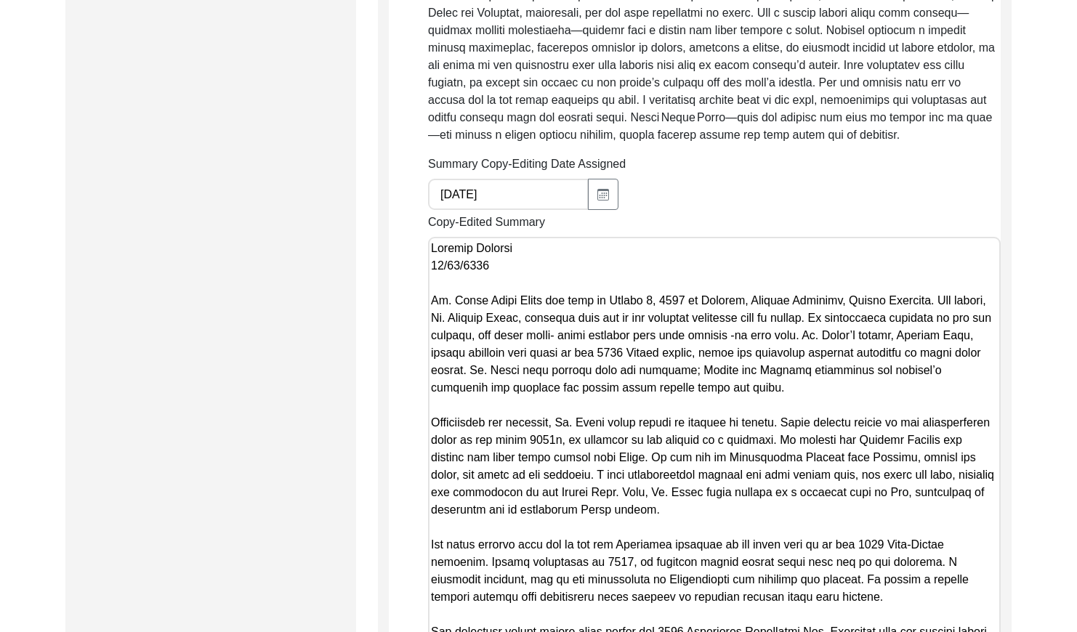
scroll to position [960, 0]
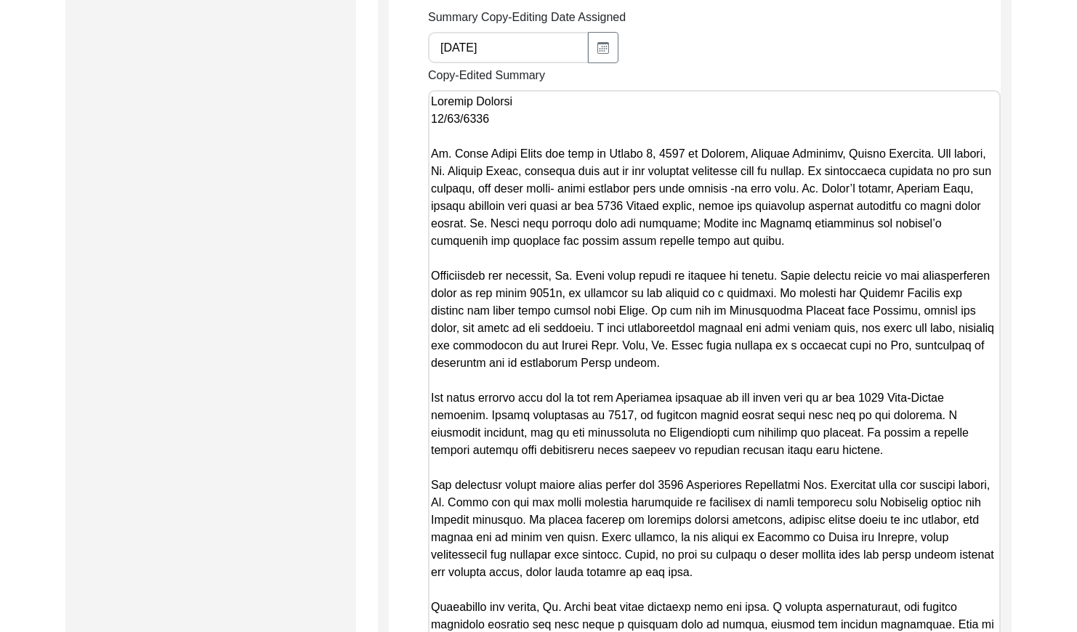
click at [433, 153] on textarea "Copy-Edited Summary" at bounding box center [714, 572] width 573 height 965
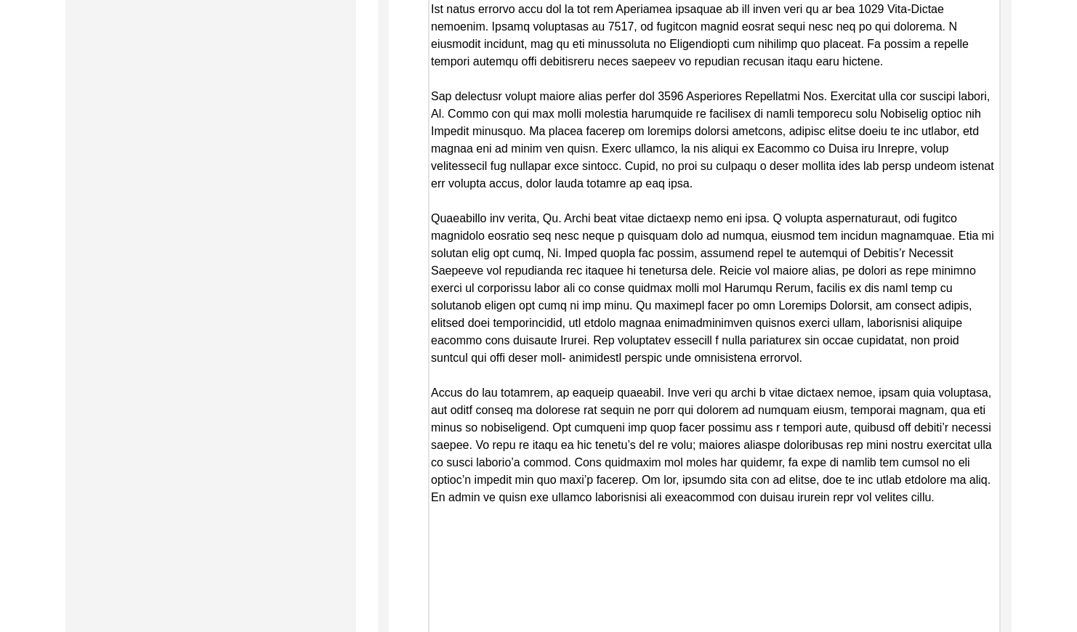
scroll to position [1367, 0]
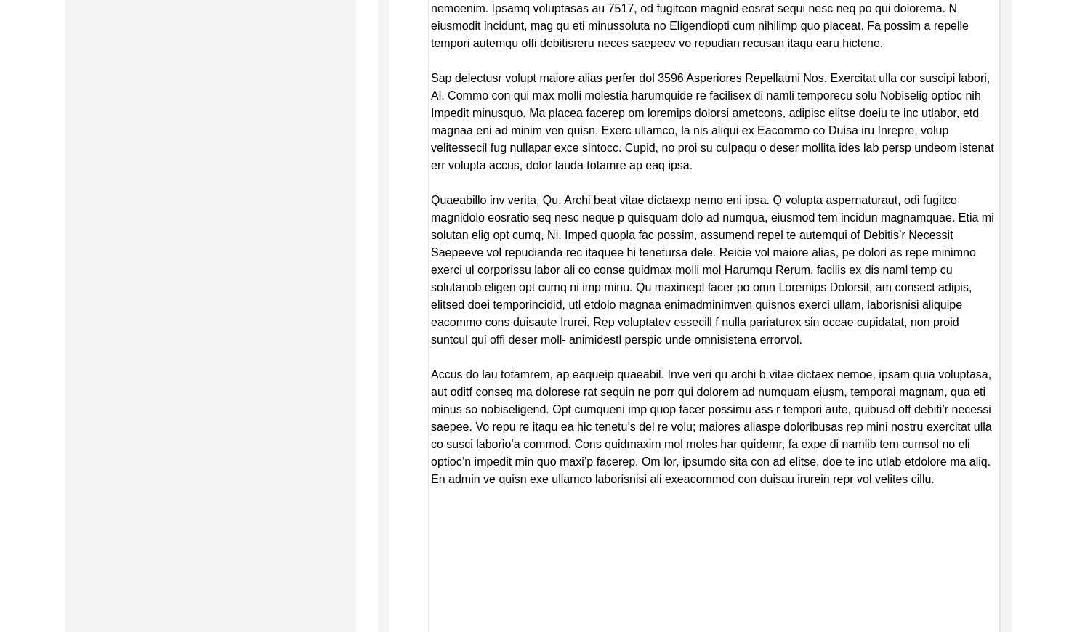
drag, startPoint x: 432, startPoint y: 156, endPoint x: 969, endPoint y: 521, distance: 649.5
click at [969, 521] on textarea "Copy-Edited Summary" at bounding box center [714, 165] width 573 height 965
drag, startPoint x: 314, startPoint y: 321, endPoint x: 436, endPoint y: 265, distance: 134.0
click at [314, 321] on div "Submission Form Archivist Archiving Process Archivist Archivist Contact Informa…" at bounding box center [210, 41] width 291 height 2492
